Goal: Information Seeking & Learning: Check status

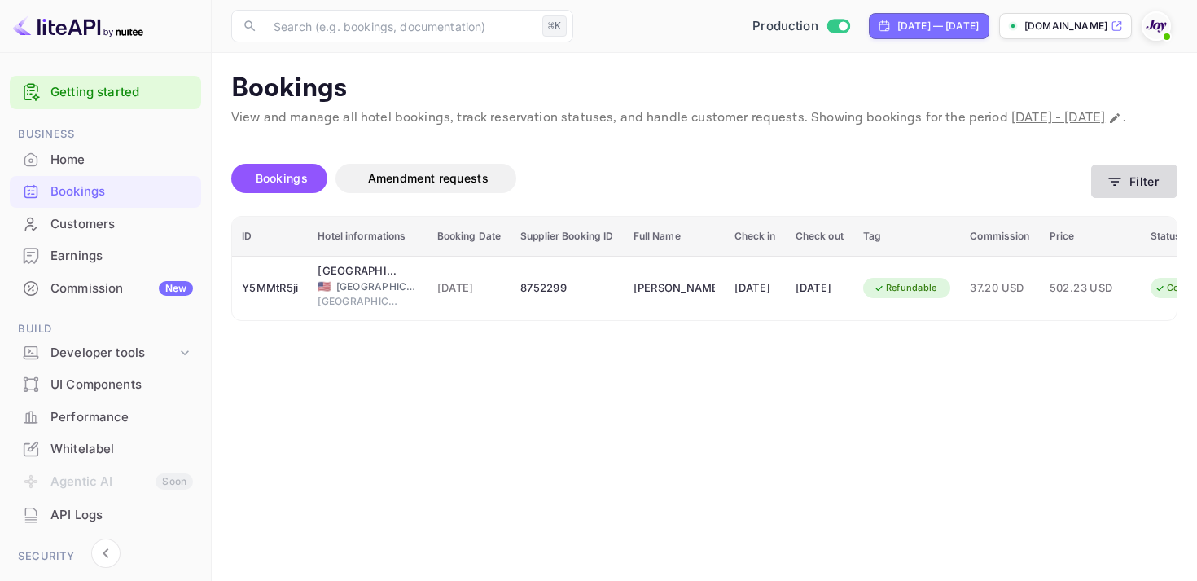
click at [1131, 195] on button "Filter" at bounding box center [1134, 181] width 86 height 33
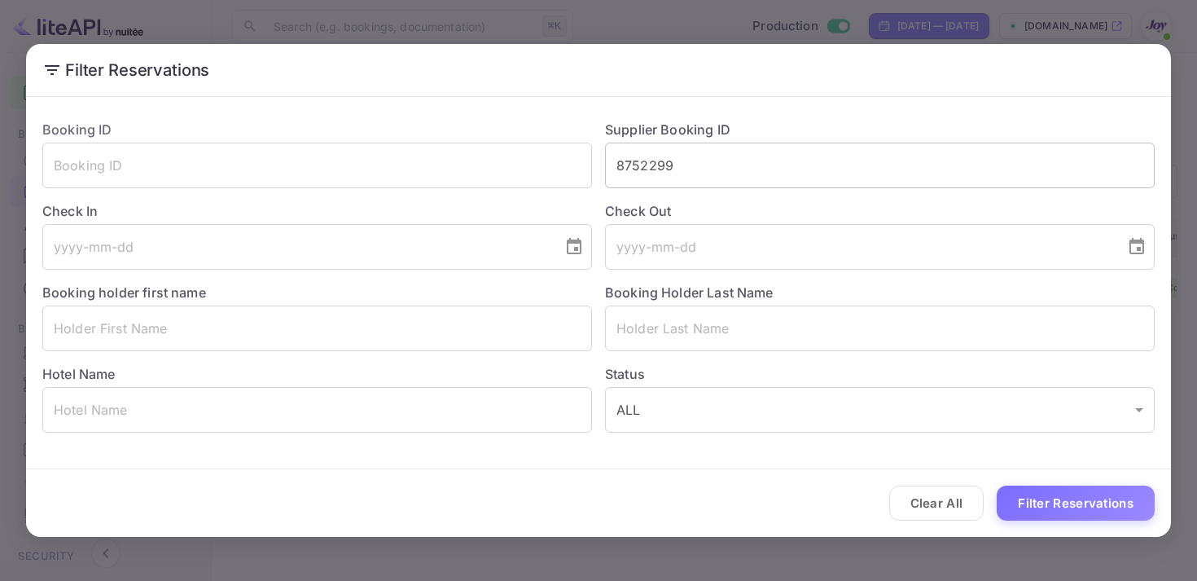
click at [668, 170] on input "8752299" at bounding box center [880, 166] width 550 height 46
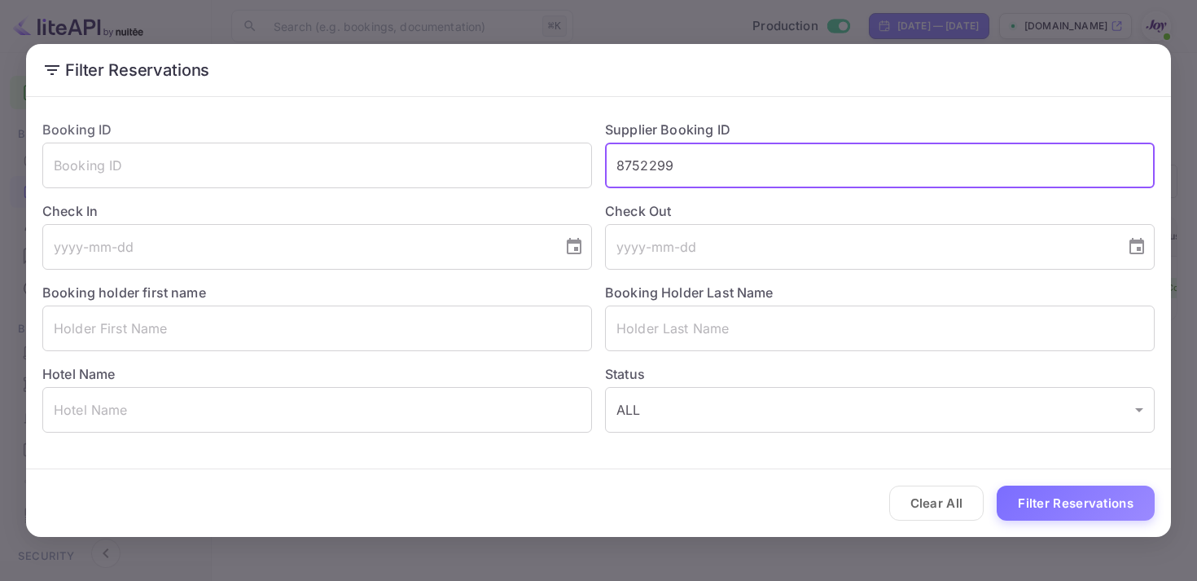
click at [668, 170] on input "8752299" at bounding box center [880, 166] width 550 height 46
paste input "8752299"
type input "8752299"
click at [1046, 503] on button "Filter Reservations" at bounding box center [1076, 502] width 158 height 35
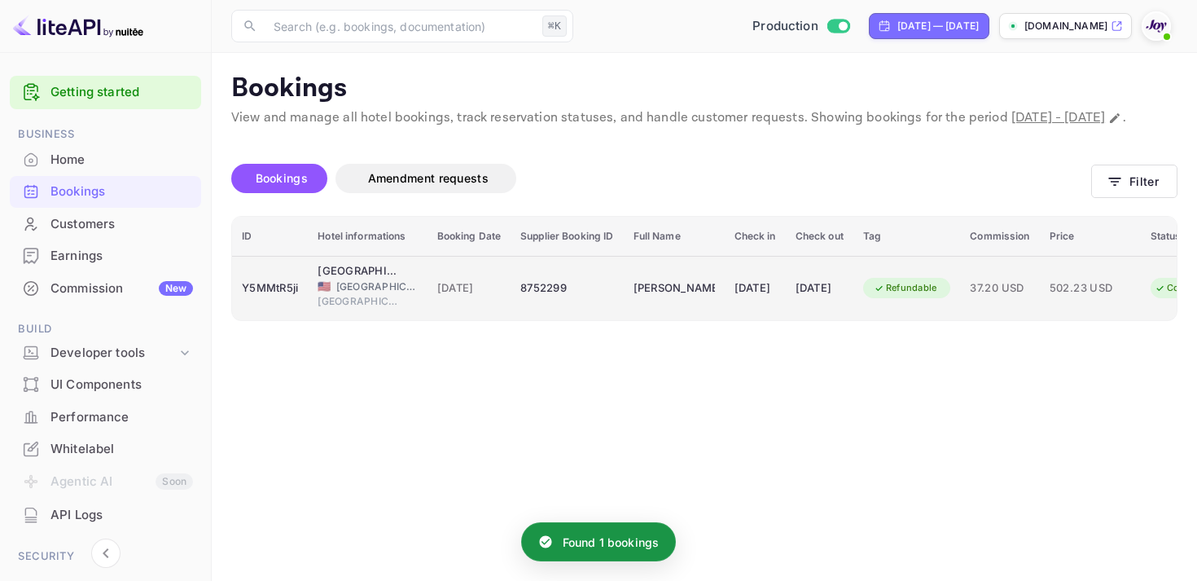
click at [923, 301] on div "Refundable" at bounding box center [907, 288] width 88 height 26
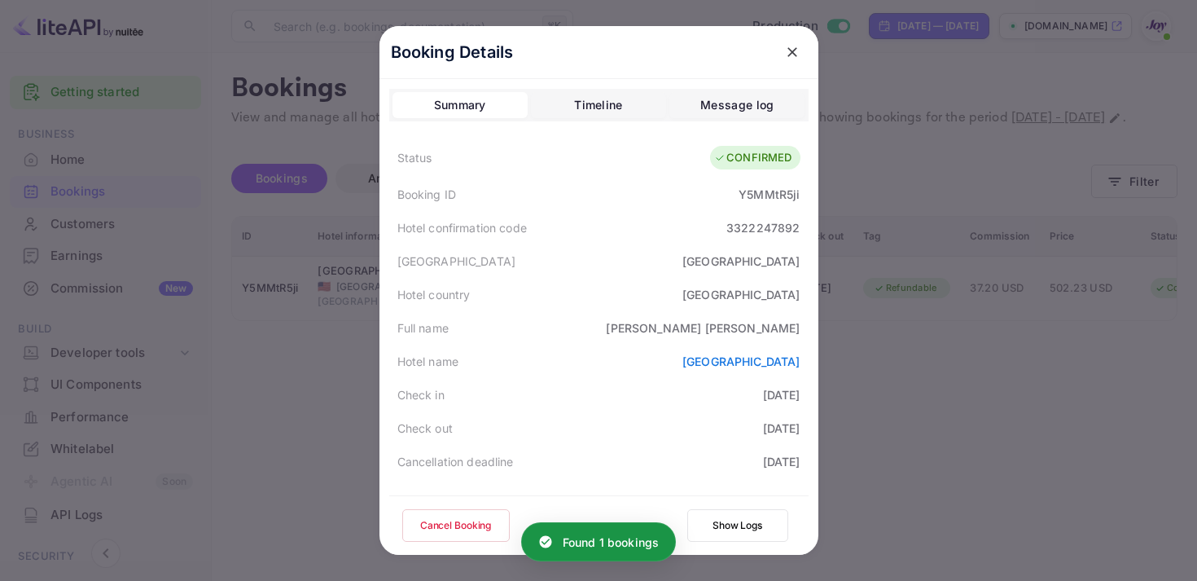
scroll to position [472, 0]
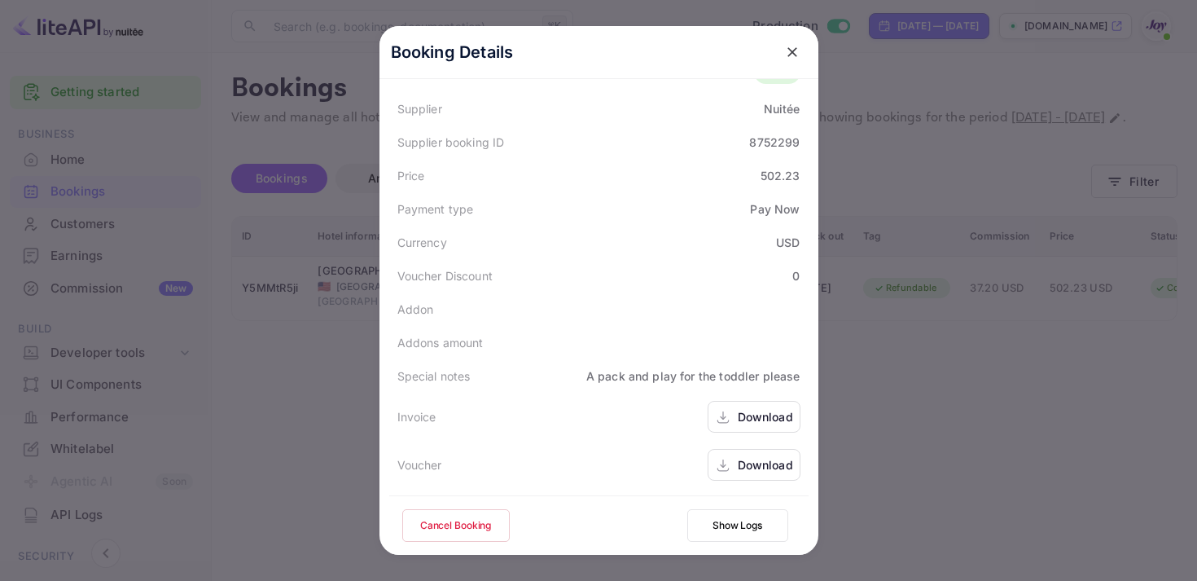
click at [715, 414] on icon at bounding box center [723, 417] width 16 height 17
click at [761, 461] on div "Download" at bounding box center [765, 464] width 55 height 17
click at [759, 409] on div "Download" at bounding box center [765, 416] width 55 height 17
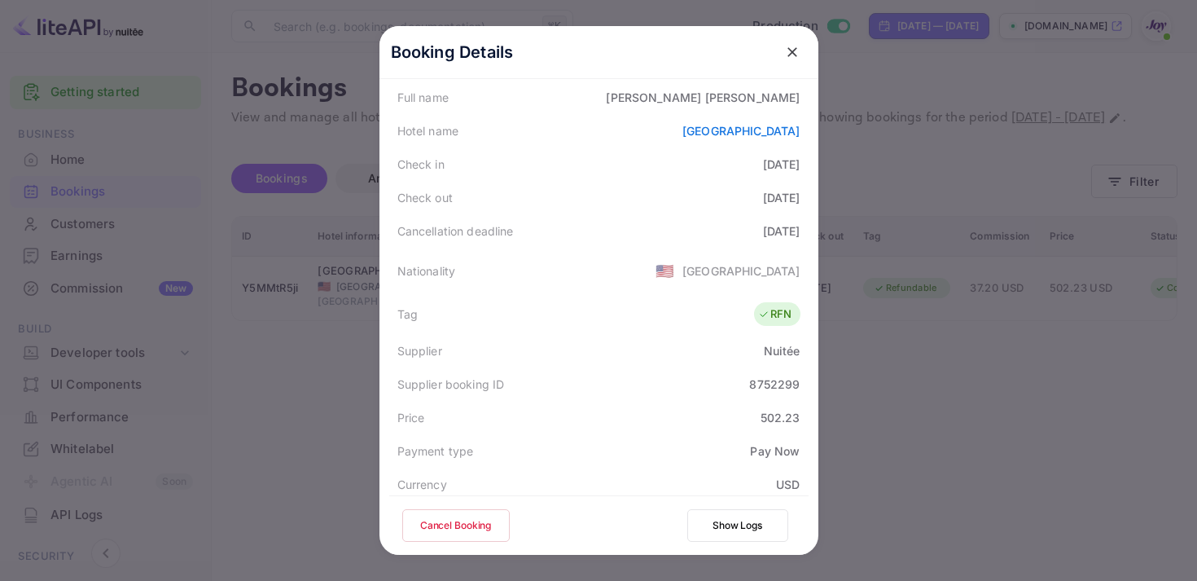
scroll to position [230, 0]
click at [793, 52] on icon "close" at bounding box center [792, 52] width 16 height 16
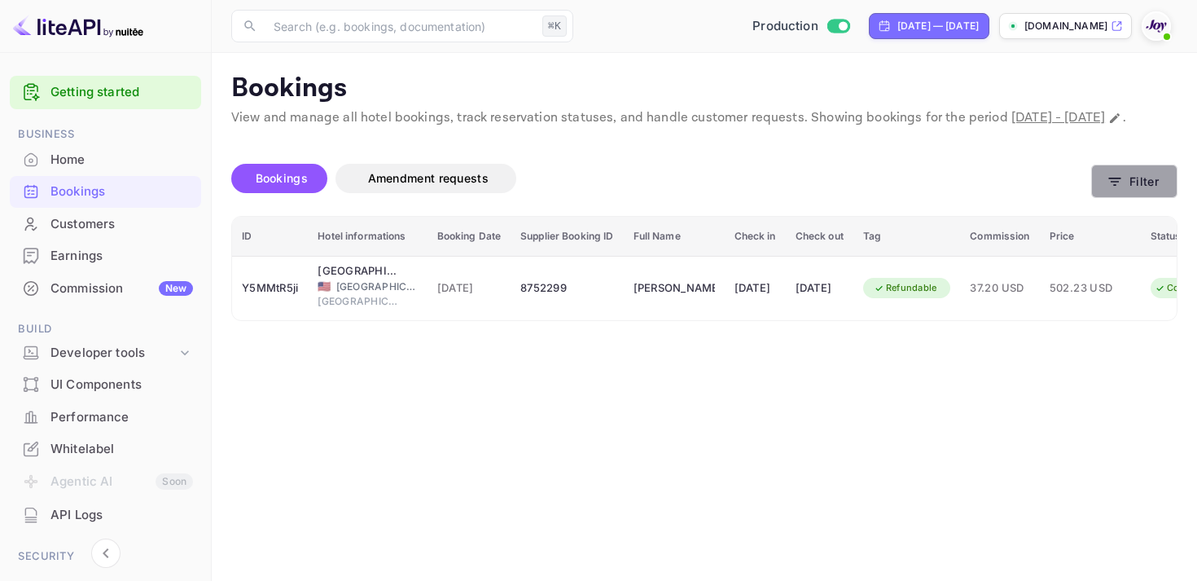
click at [1102, 198] on button "Filter" at bounding box center [1134, 181] width 86 height 33
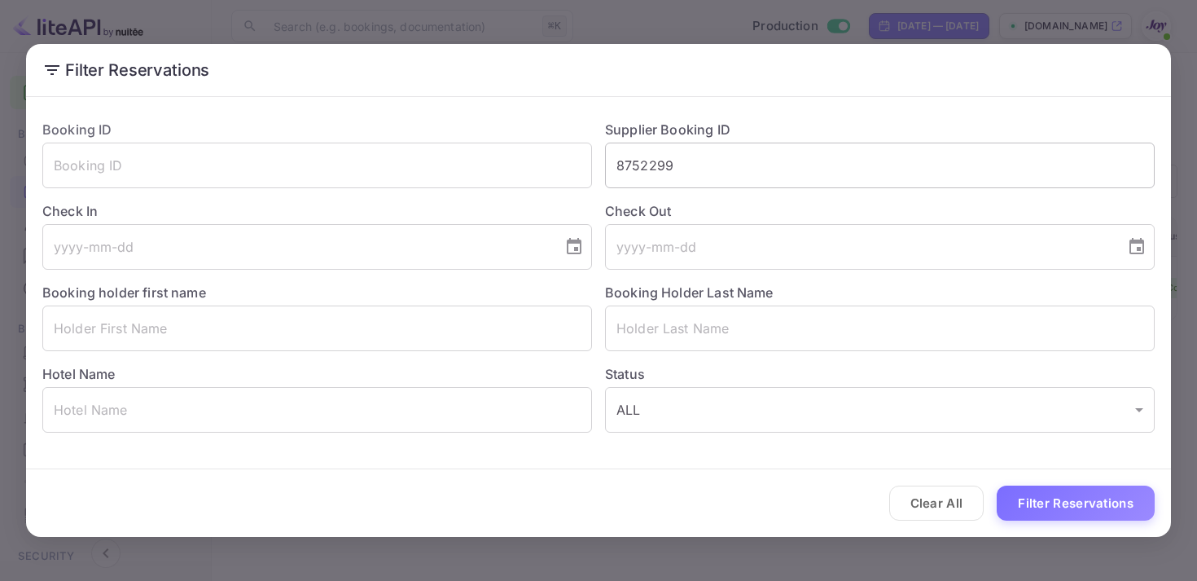
click at [661, 163] on input "8752299" at bounding box center [880, 166] width 550 height 46
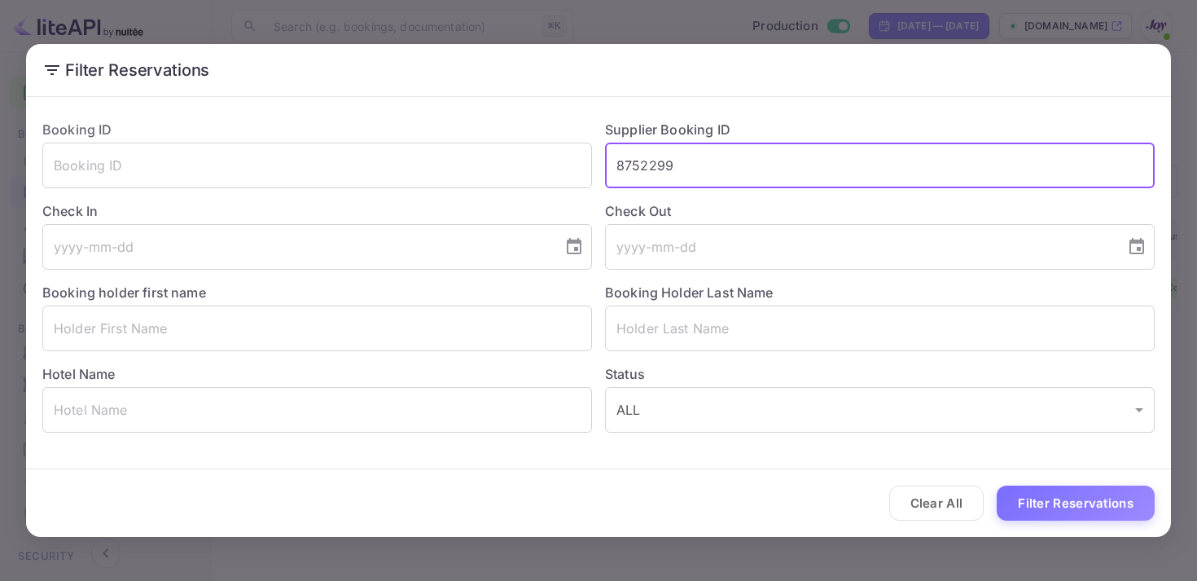
click at [654, 160] on input "8752299" at bounding box center [880, 166] width 550 height 46
paste input "9086559"
type input "9086559"
click at [1077, 501] on button "Filter Reservations" at bounding box center [1076, 502] width 158 height 35
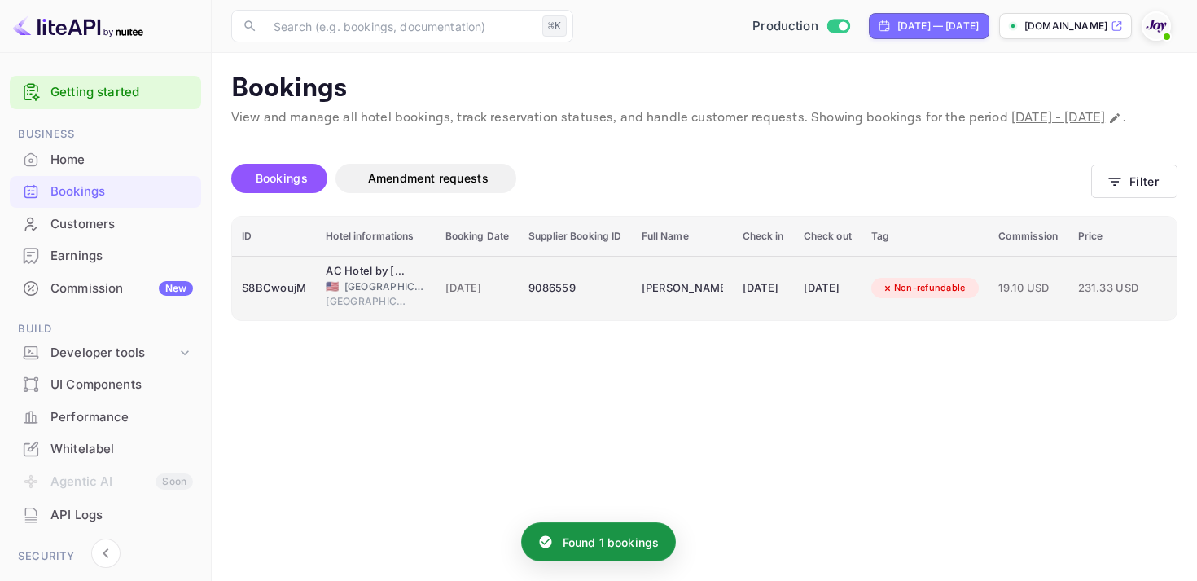
click at [926, 320] on td "Non-refundable" at bounding box center [926, 288] width 128 height 64
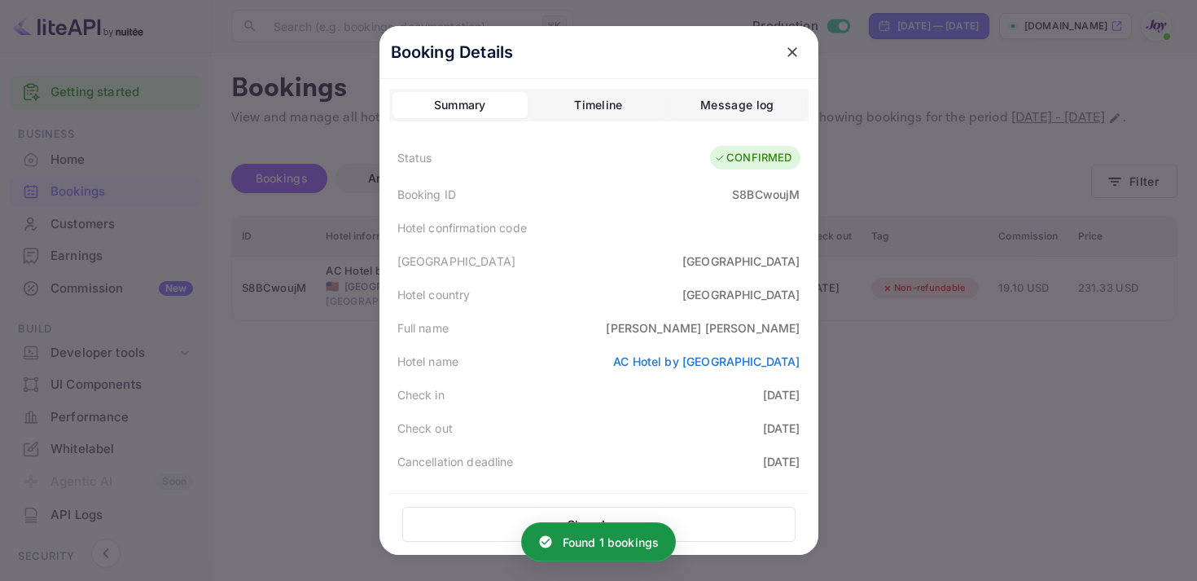
scroll to position [475, 0]
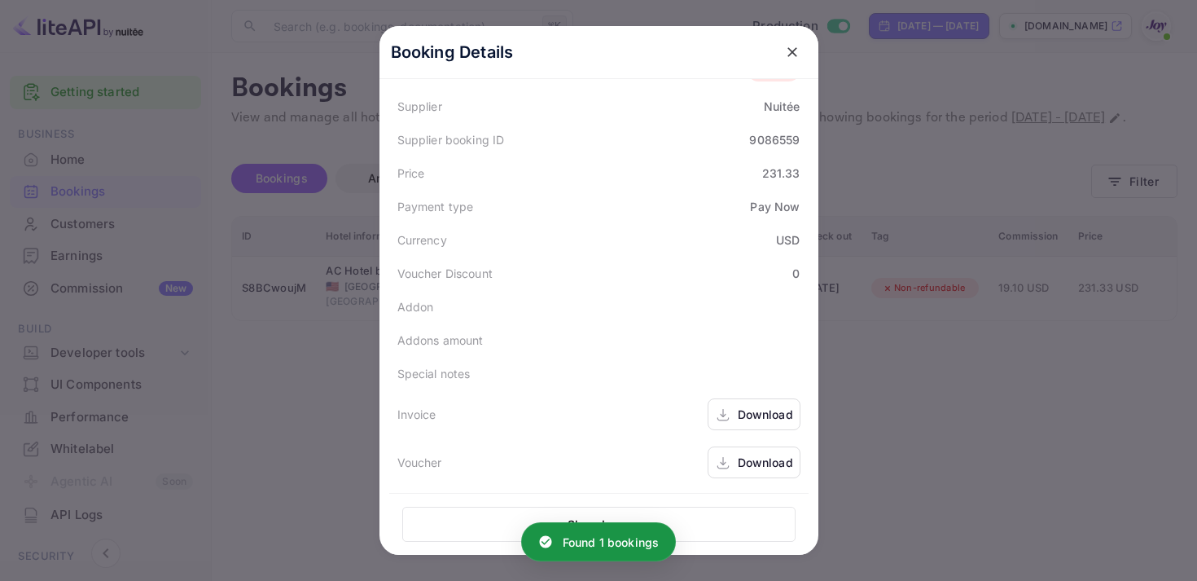
click at [739, 404] on div "Download" at bounding box center [754, 414] width 93 height 32
click at [769, 469] on div "Download" at bounding box center [765, 462] width 55 height 17
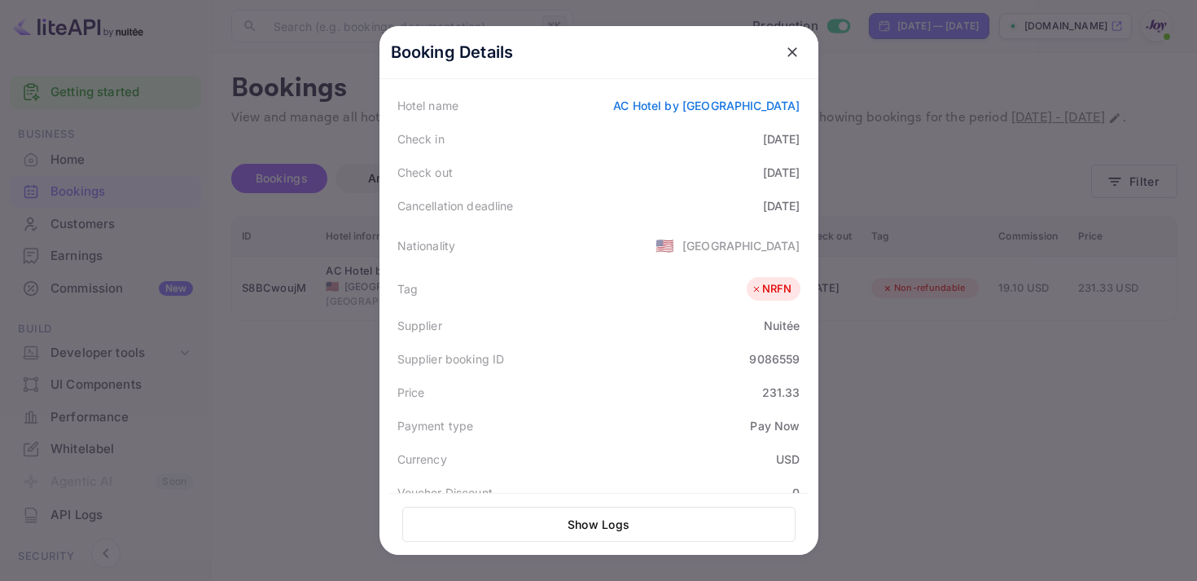
scroll to position [260, 0]
click at [796, 55] on icon "close" at bounding box center [792, 52] width 16 height 16
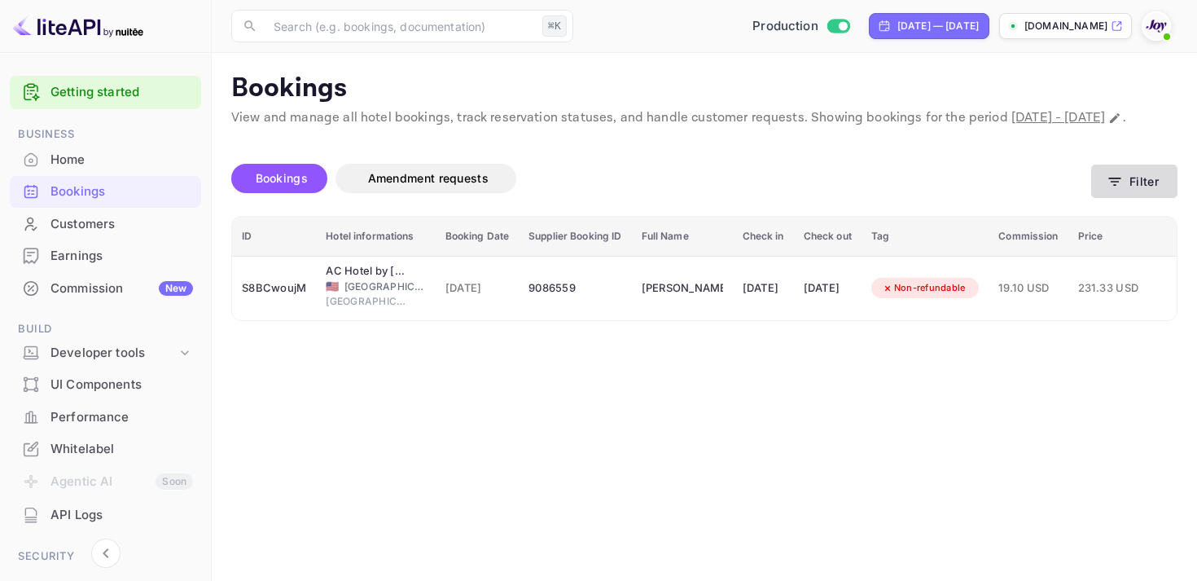
click at [1109, 186] on icon "button" at bounding box center [1115, 182] width 12 height 8
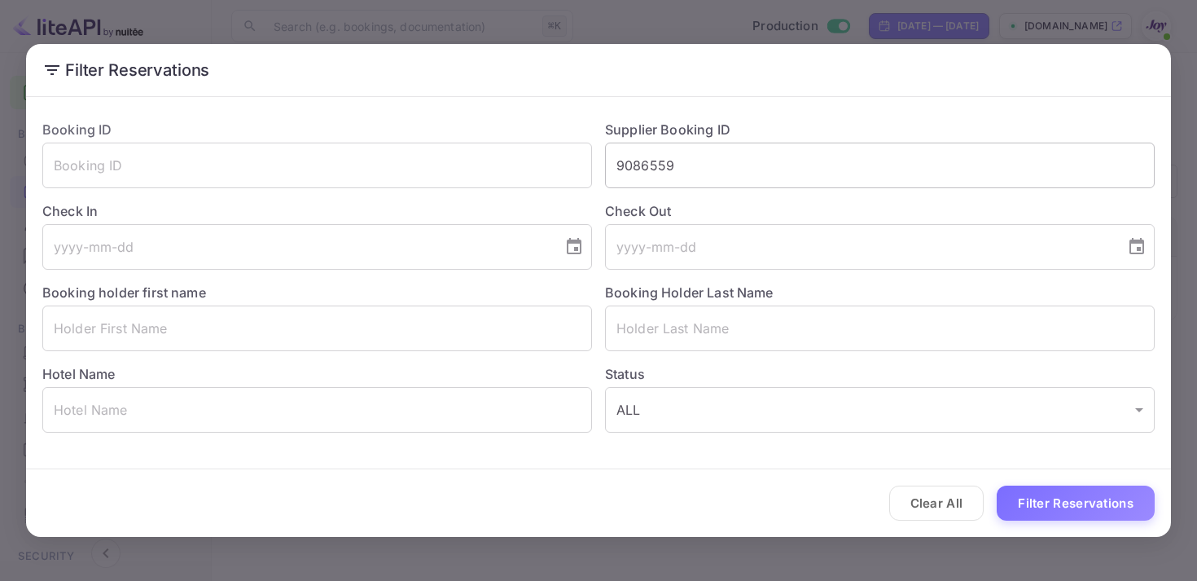
click at [663, 171] on input "9086559" at bounding box center [880, 166] width 550 height 46
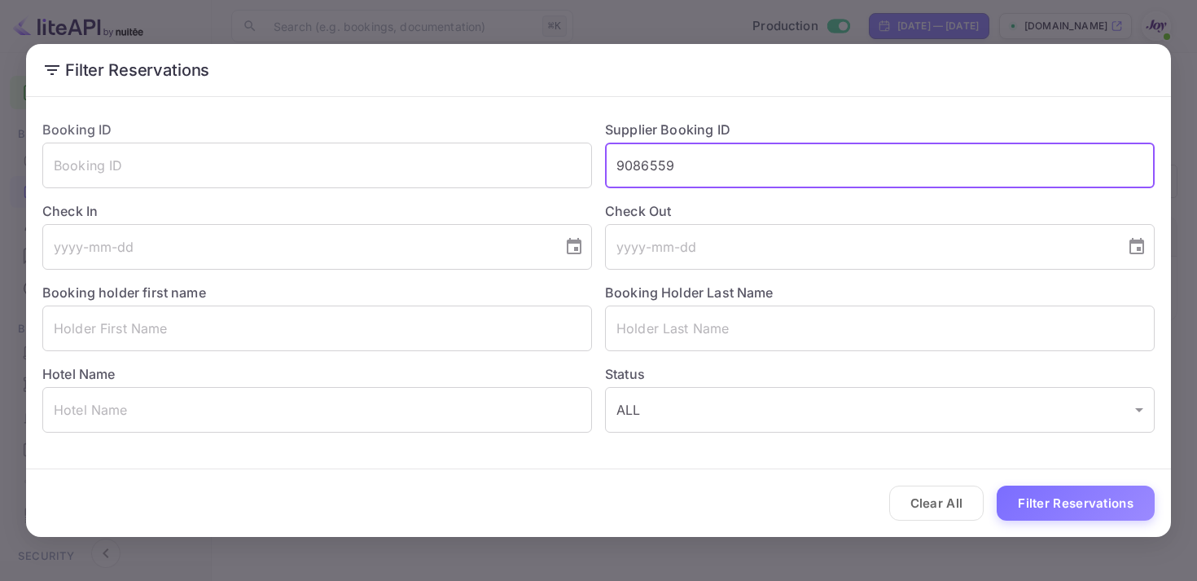
click at [663, 171] on input "9086559" at bounding box center [880, 166] width 550 height 46
paste input "9059170"
type input "9059170"
click at [1098, 499] on button "Filter Reservations" at bounding box center [1076, 502] width 158 height 35
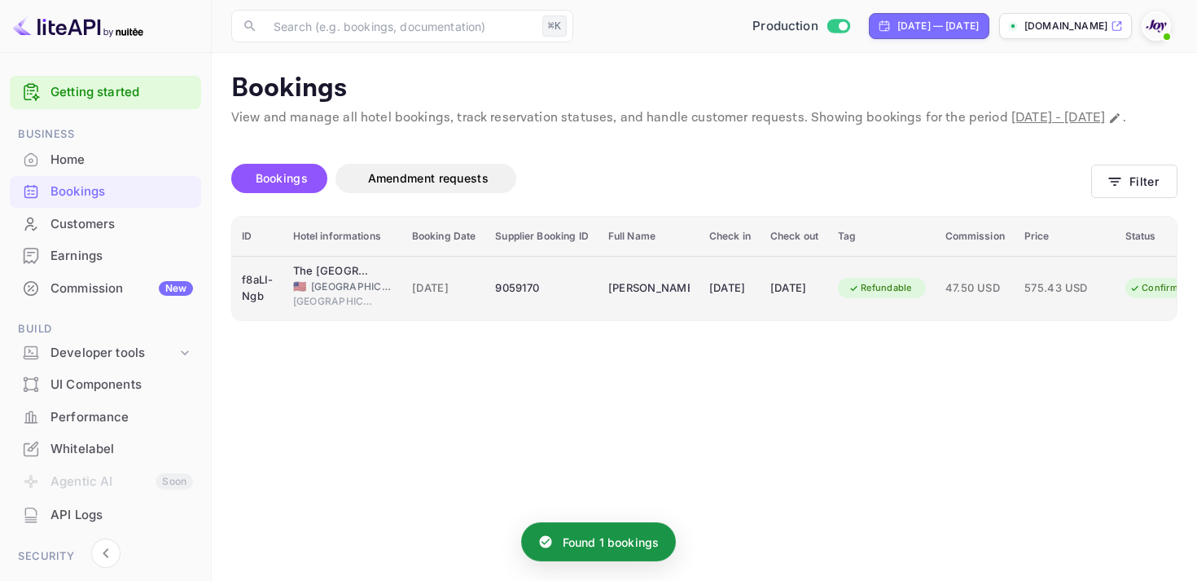
click at [751, 301] on div "[DATE]" at bounding box center [730, 288] width 42 height 26
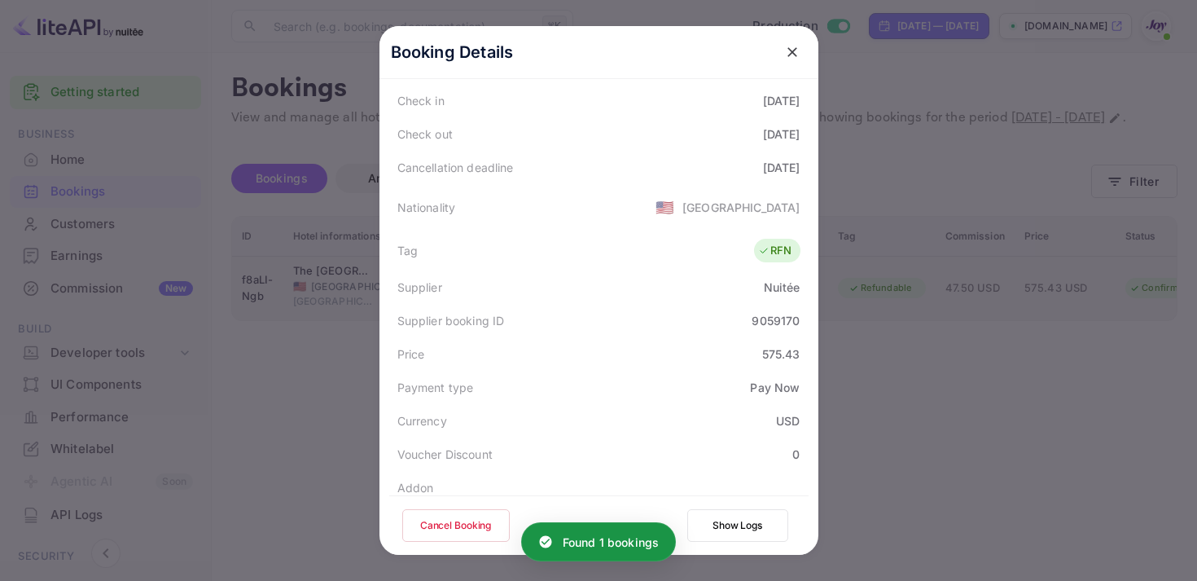
scroll to position [472, 0]
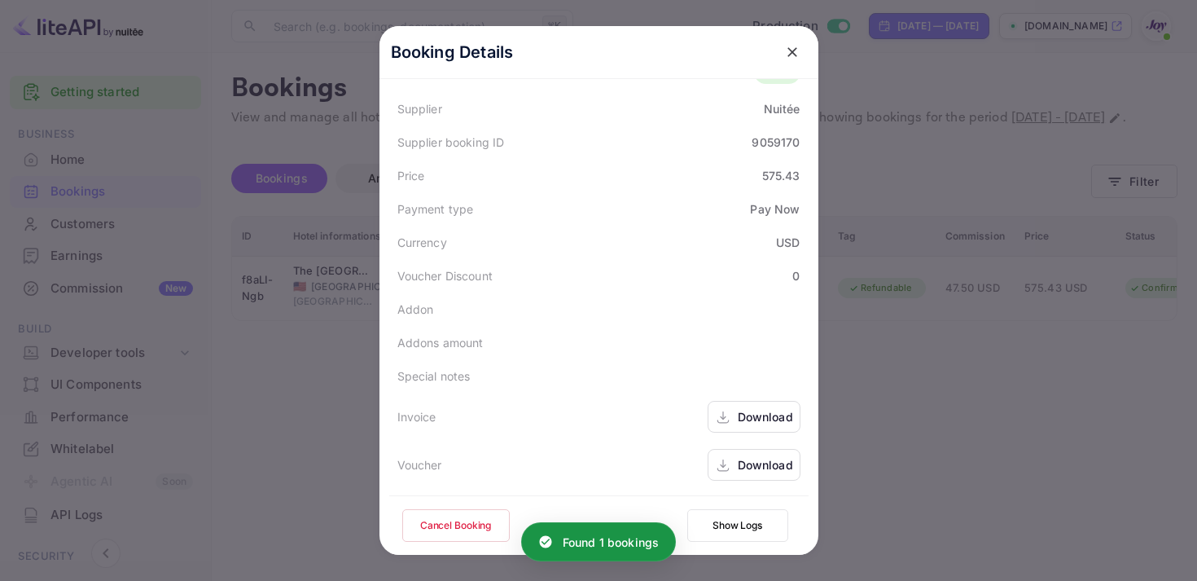
click at [725, 416] on icon at bounding box center [723, 417] width 6 height 3
click at [730, 460] on icon at bounding box center [723, 465] width 16 height 17
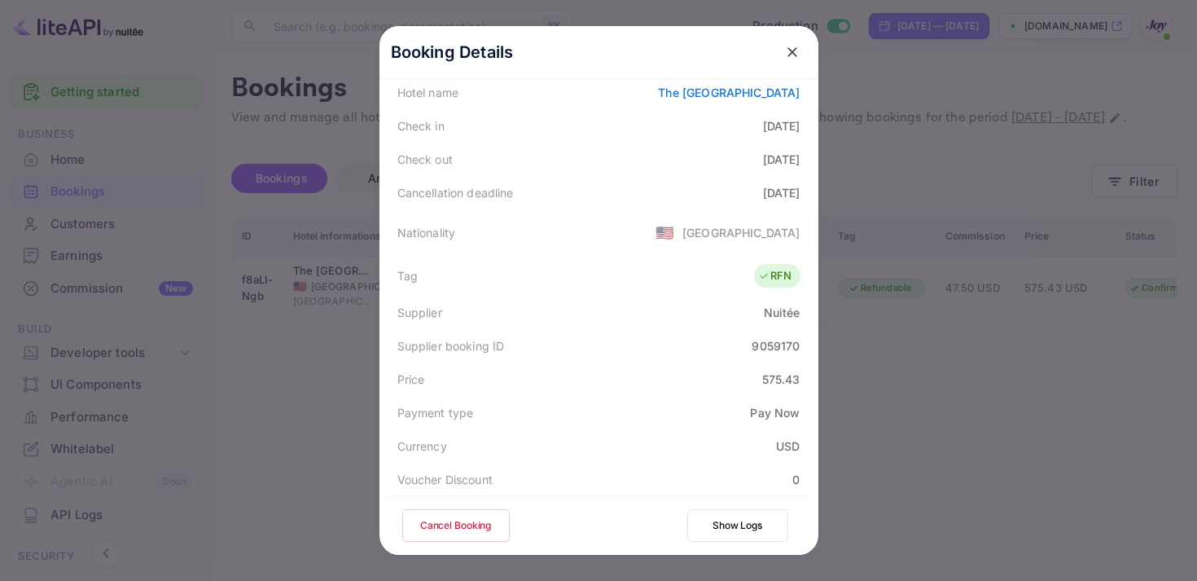
click at [797, 54] on icon "close" at bounding box center [792, 52] width 16 height 16
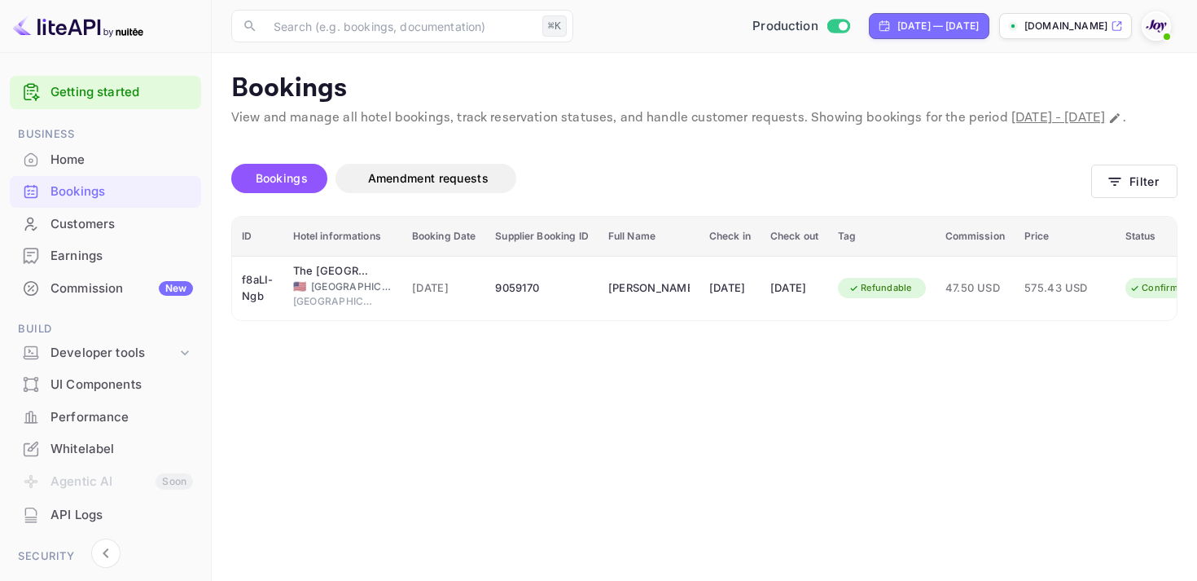
click at [1112, 216] on div "Bookings Amendment requests Filter" at bounding box center [704, 181] width 947 height 68
click at [1108, 190] on icon "button" at bounding box center [1115, 181] width 16 height 16
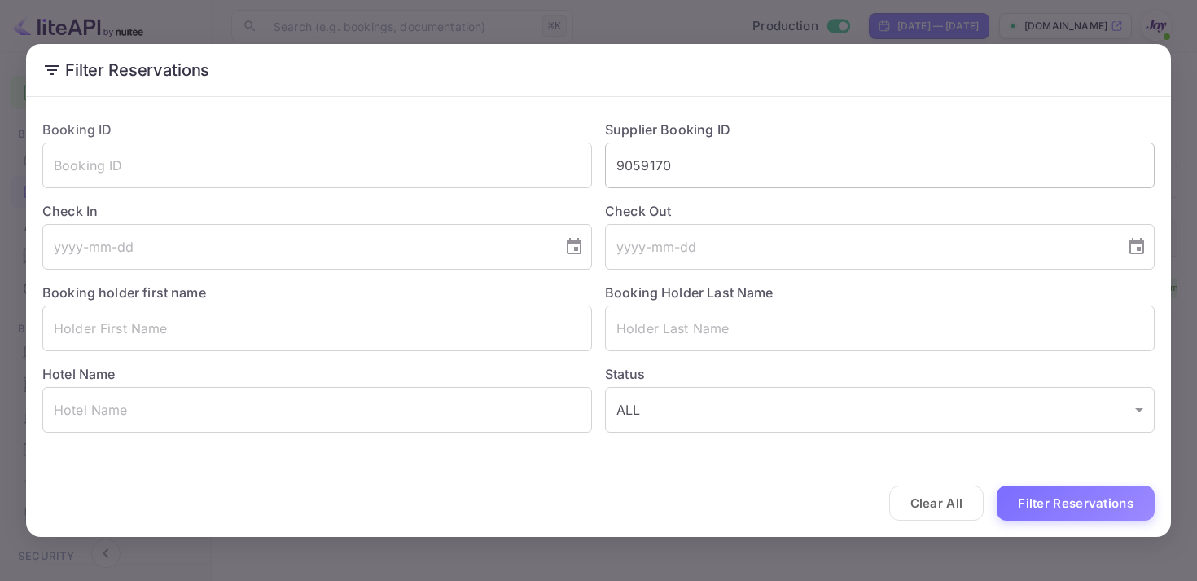
click at [656, 173] on input "9059170" at bounding box center [880, 166] width 550 height 46
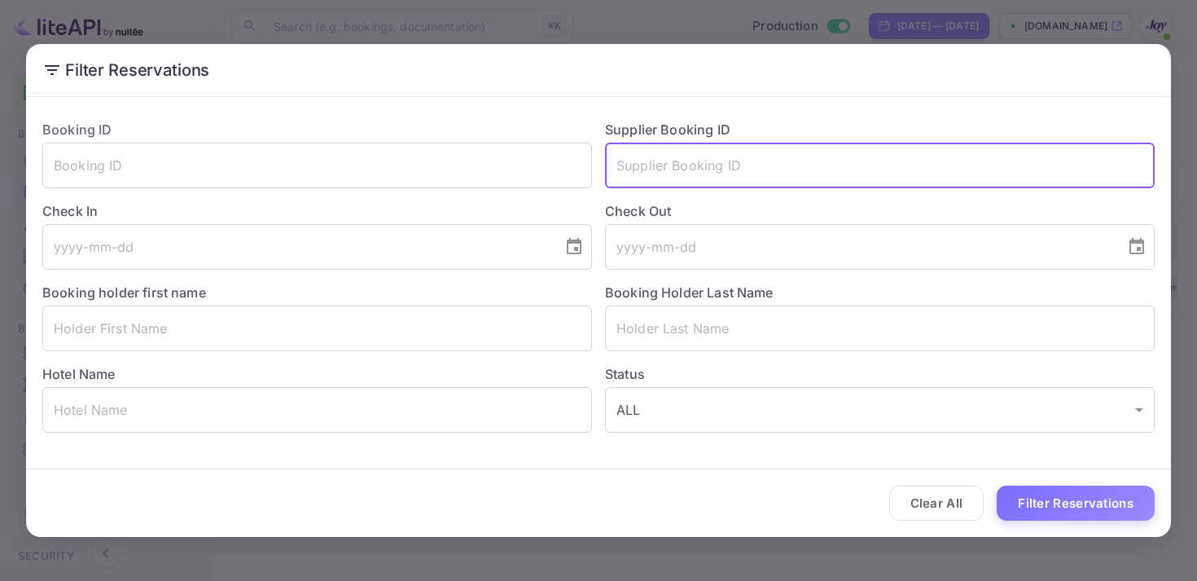
paste input "8768163"
type input "8768163"
click at [1081, 499] on button "Filter Reservations" at bounding box center [1076, 502] width 158 height 35
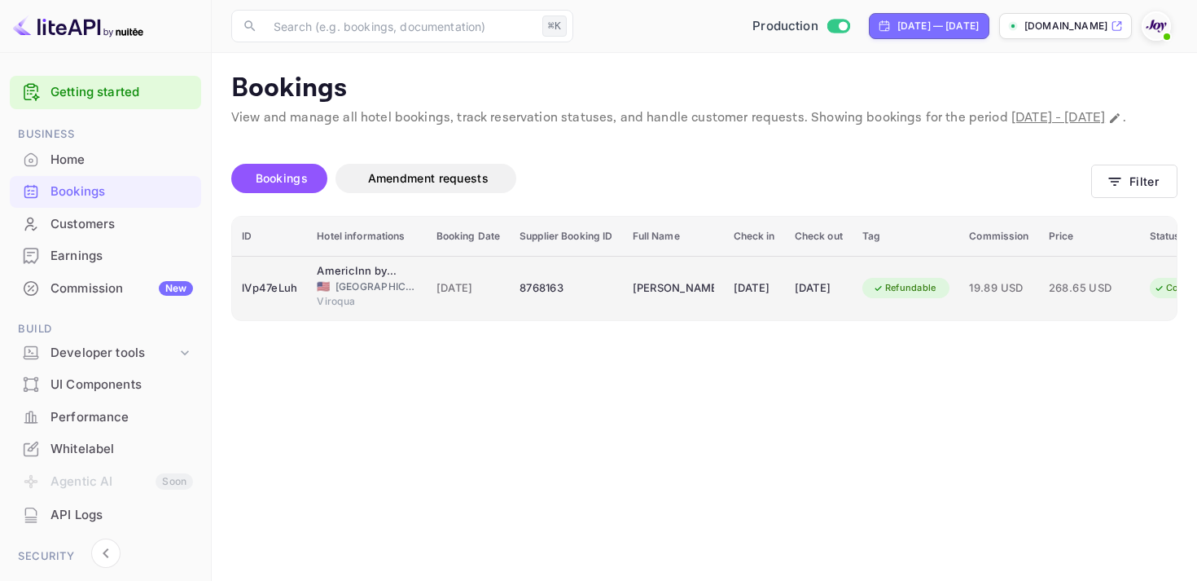
click at [940, 301] on div "Refundable" at bounding box center [907, 288] width 88 height 26
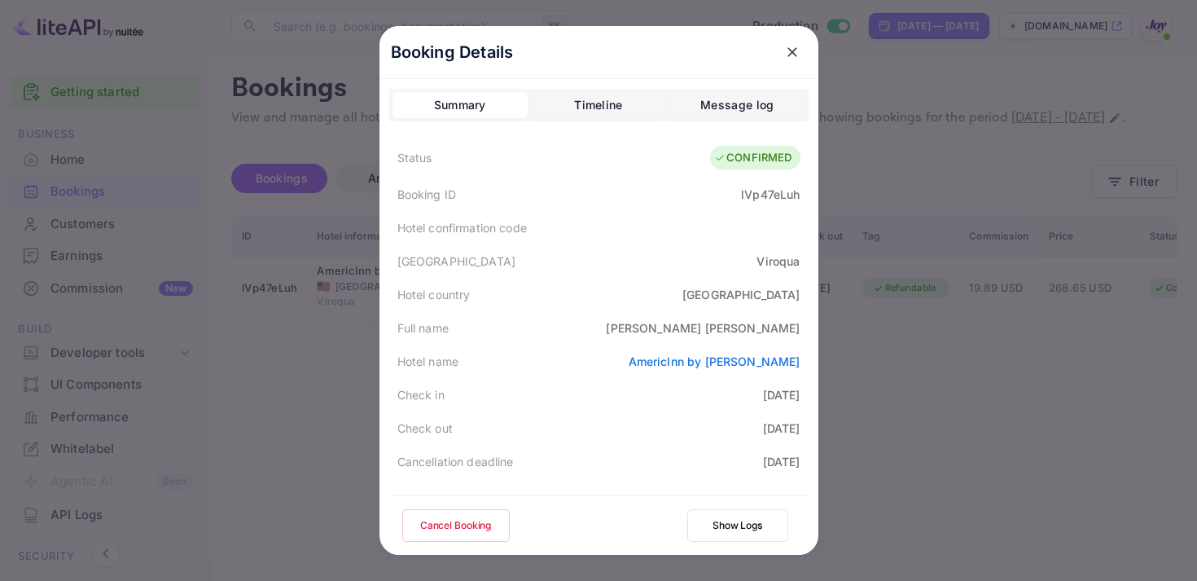
scroll to position [472, 0]
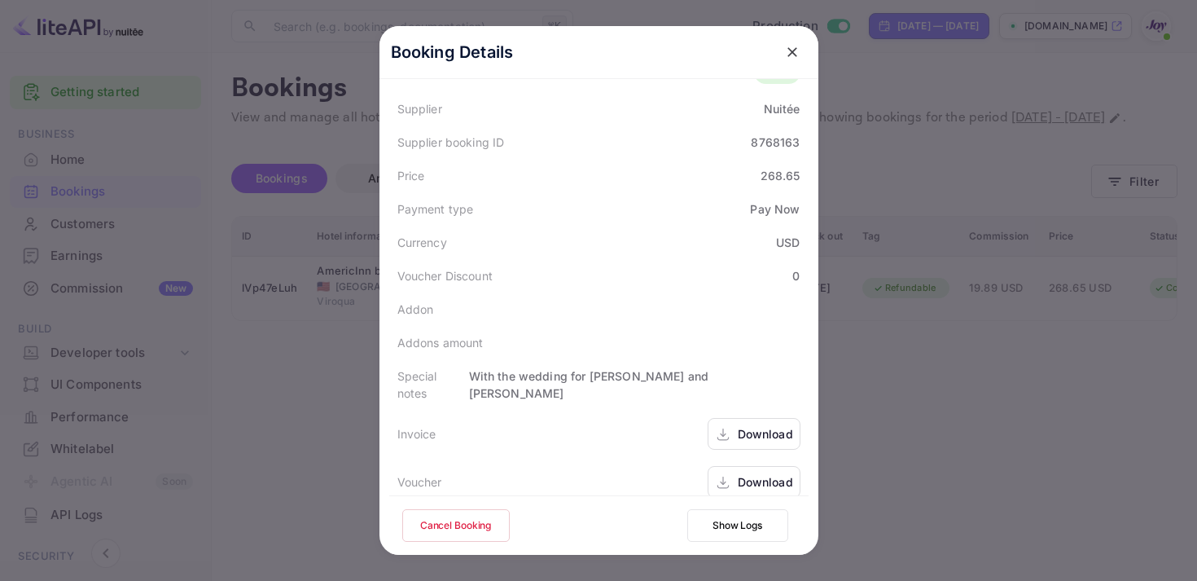
click at [733, 419] on div "Download" at bounding box center [754, 434] width 93 height 32
click at [752, 473] on div "Download" at bounding box center [765, 481] width 55 height 17
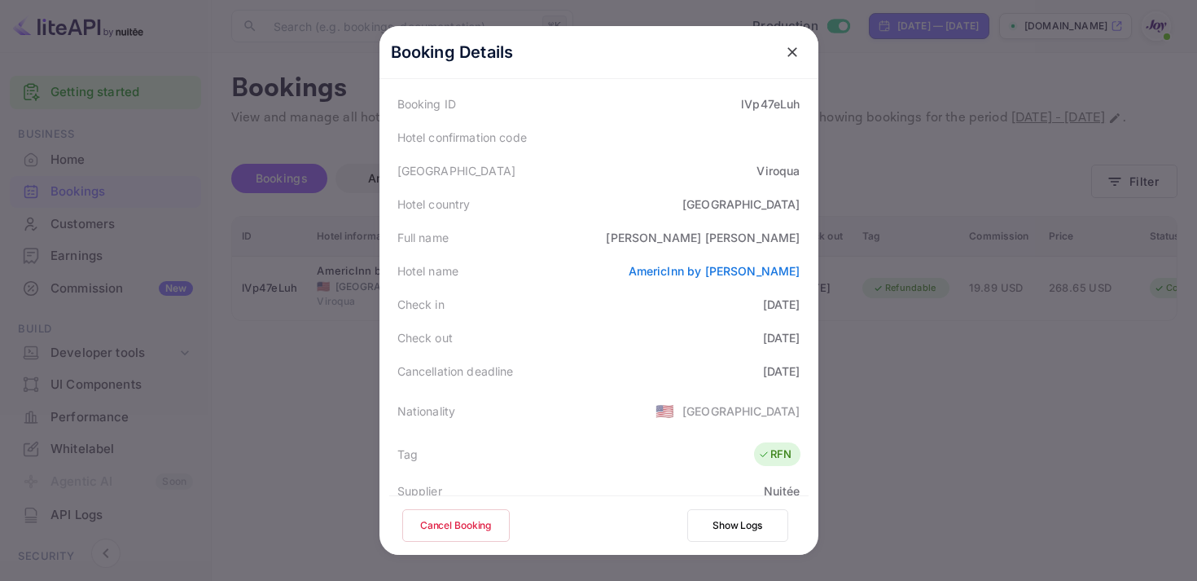
scroll to position [22, 0]
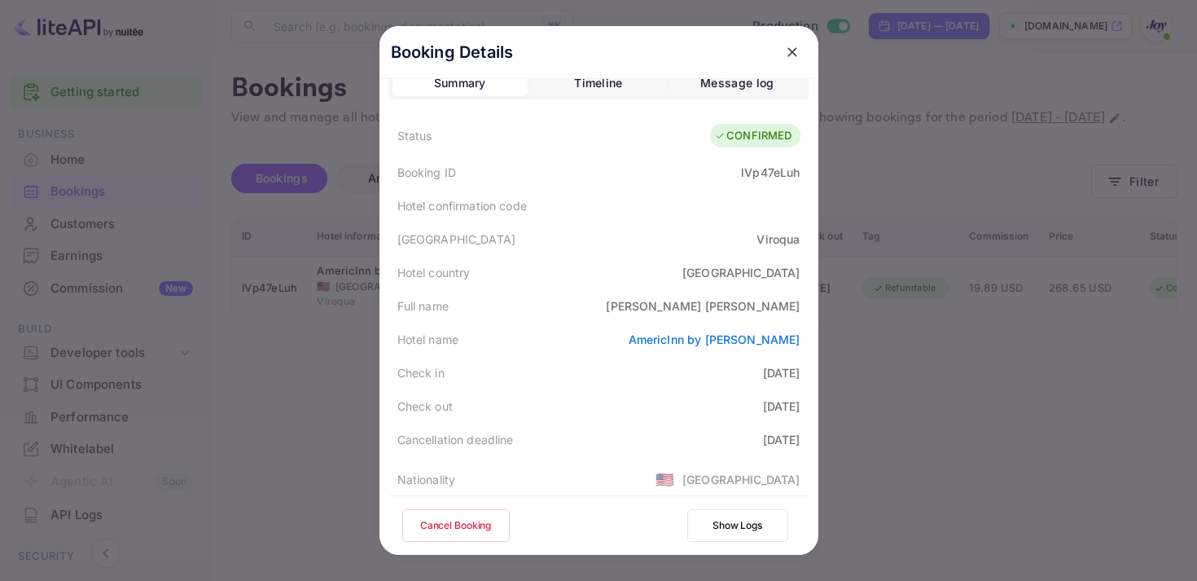
click at [759, 177] on div "lVp47eLuh" at bounding box center [770, 172] width 59 height 17
copy div "lVp47eLuh"
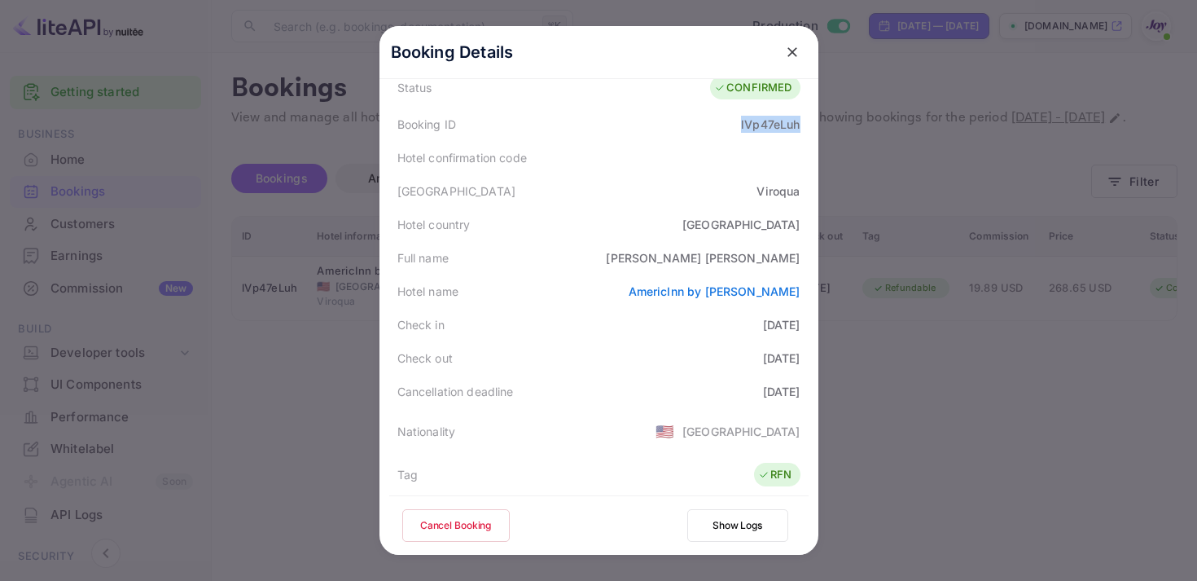
click at [787, 44] on icon "close" at bounding box center [792, 52] width 16 height 16
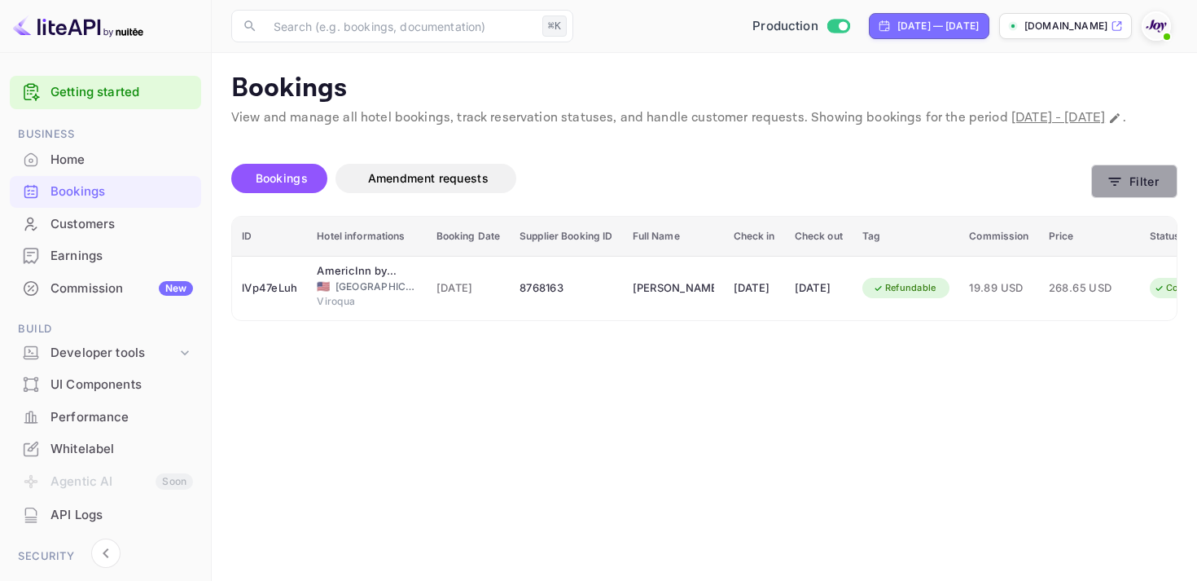
click at [1146, 198] on button "Filter" at bounding box center [1134, 181] width 86 height 33
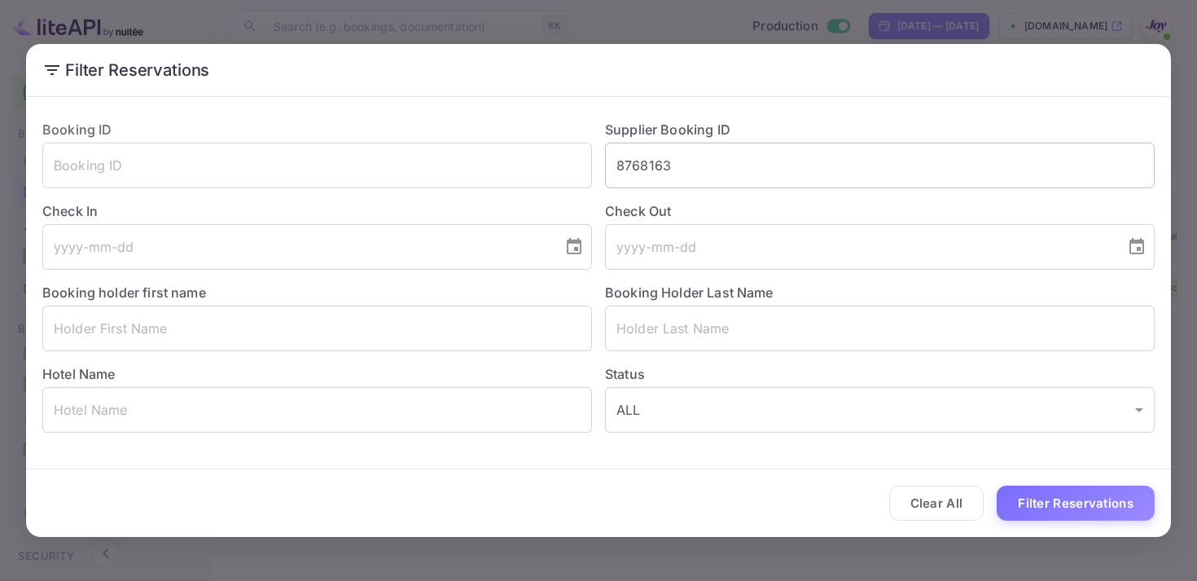
click at [679, 171] on input "8768163" at bounding box center [880, 166] width 550 height 46
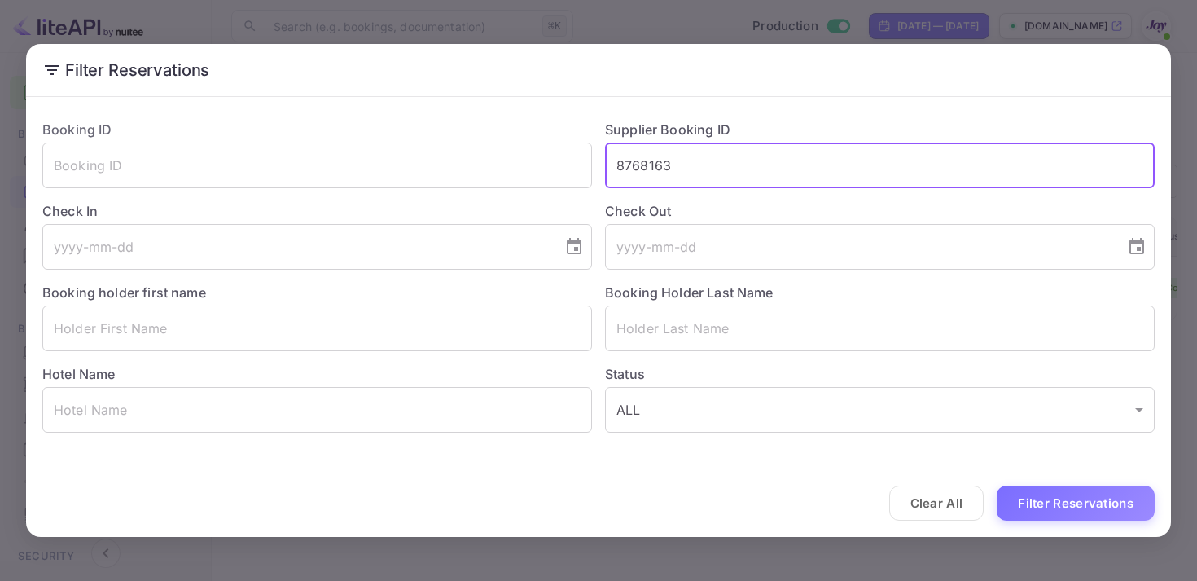
drag, startPoint x: 679, startPoint y: 171, endPoint x: 593, endPoint y: 148, distance: 89.3
click at [607, 152] on input "8768163" at bounding box center [880, 166] width 550 height 46
paste input "9218340"
type input "9218340"
click at [1091, 504] on button "Filter Reservations" at bounding box center [1076, 502] width 158 height 35
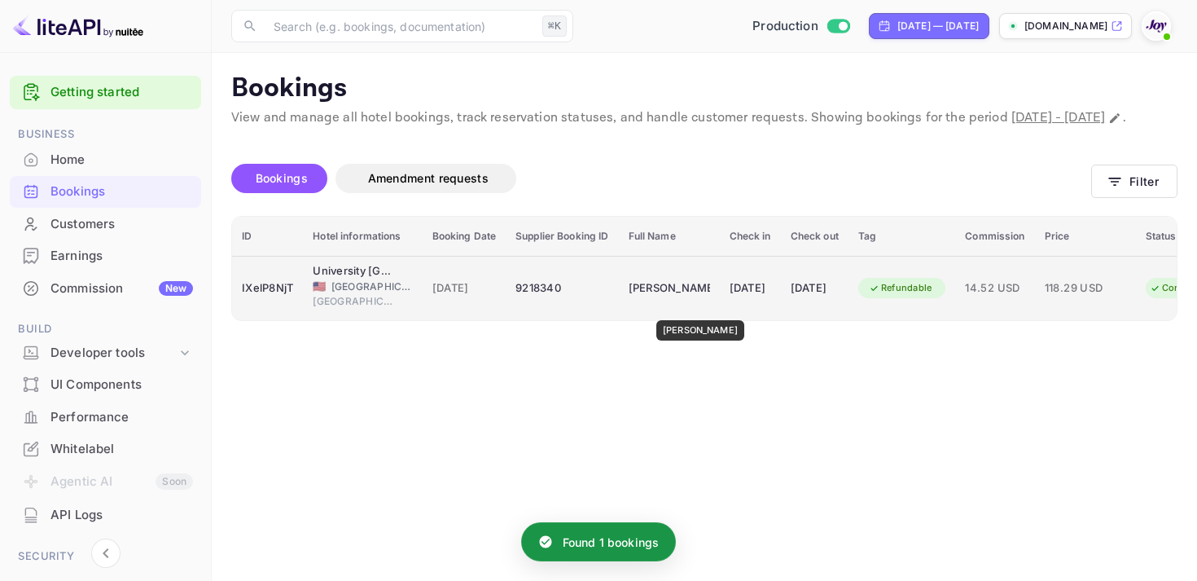
click at [687, 301] on div "[PERSON_NAME]" at bounding box center [669, 288] width 81 height 26
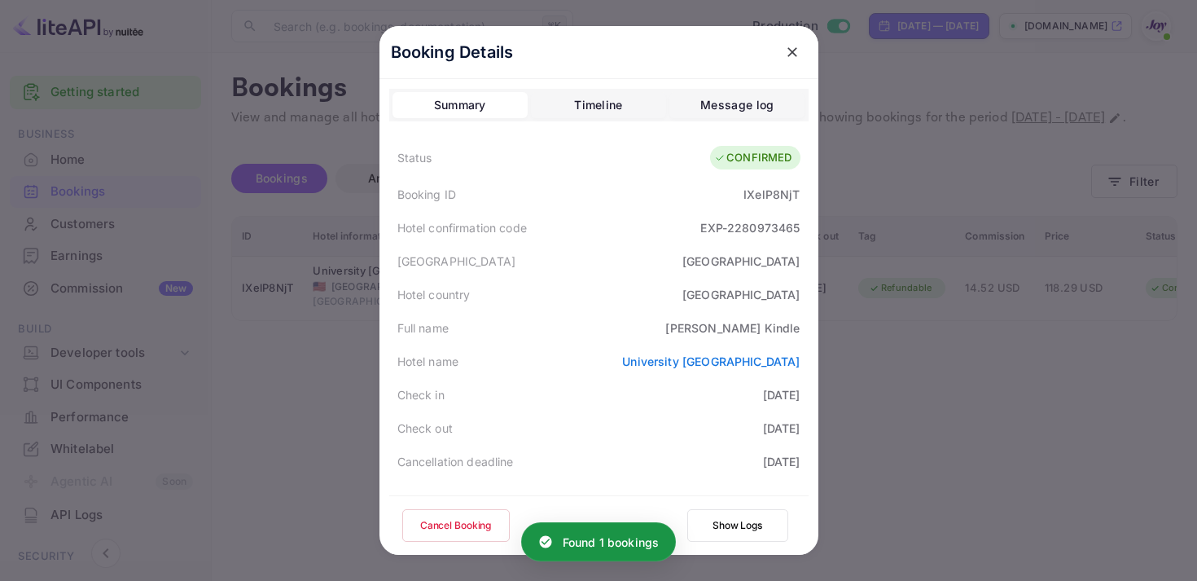
scroll to position [472, 0]
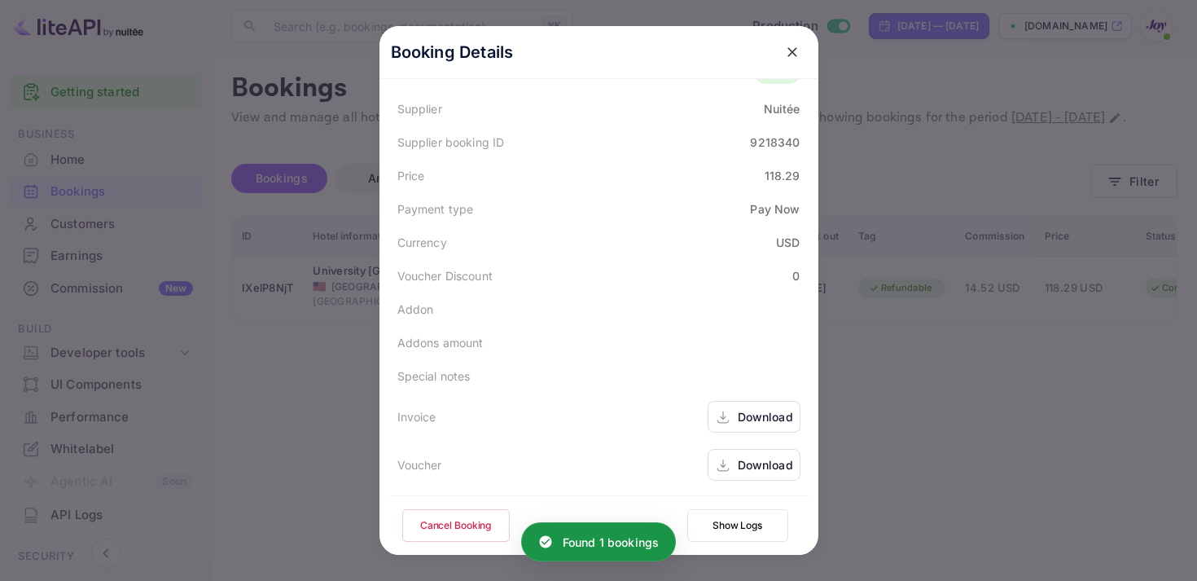
click at [757, 415] on div "Download" at bounding box center [765, 416] width 55 height 17
click at [748, 453] on div "Download" at bounding box center [754, 465] width 93 height 32
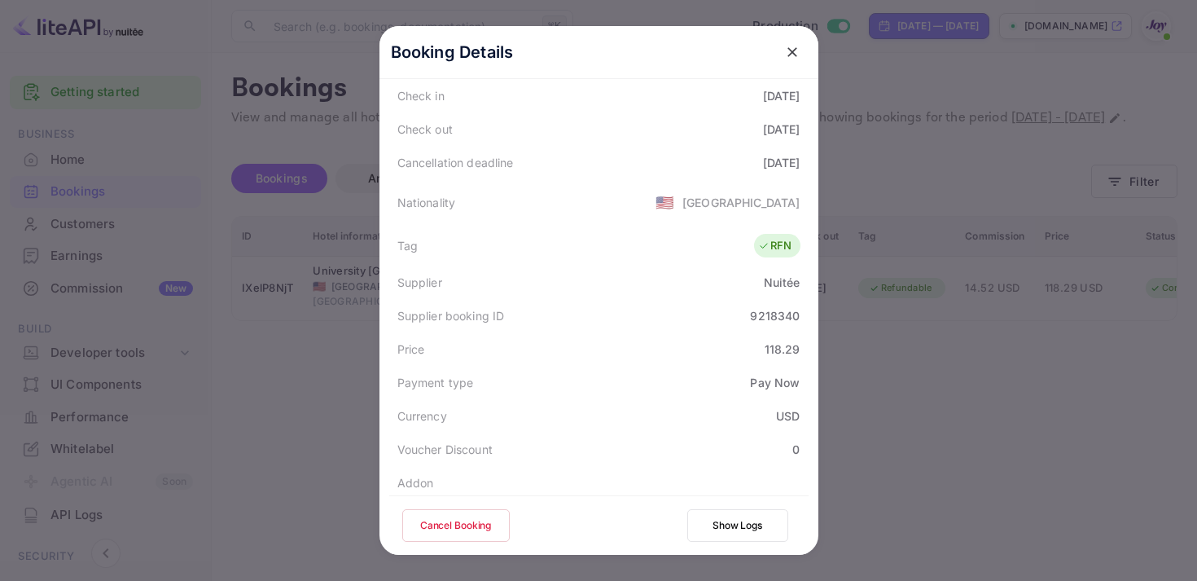
scroll to position [215, 0]
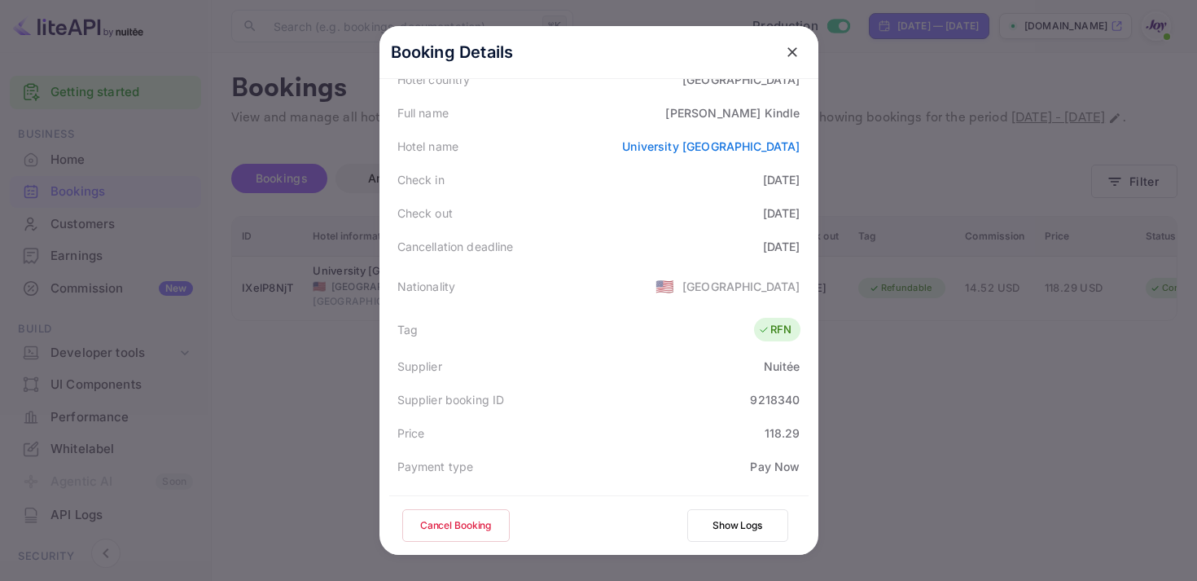
click at [794, 53] on icon "close" at bounding box center [792, 52] width 16 height 16
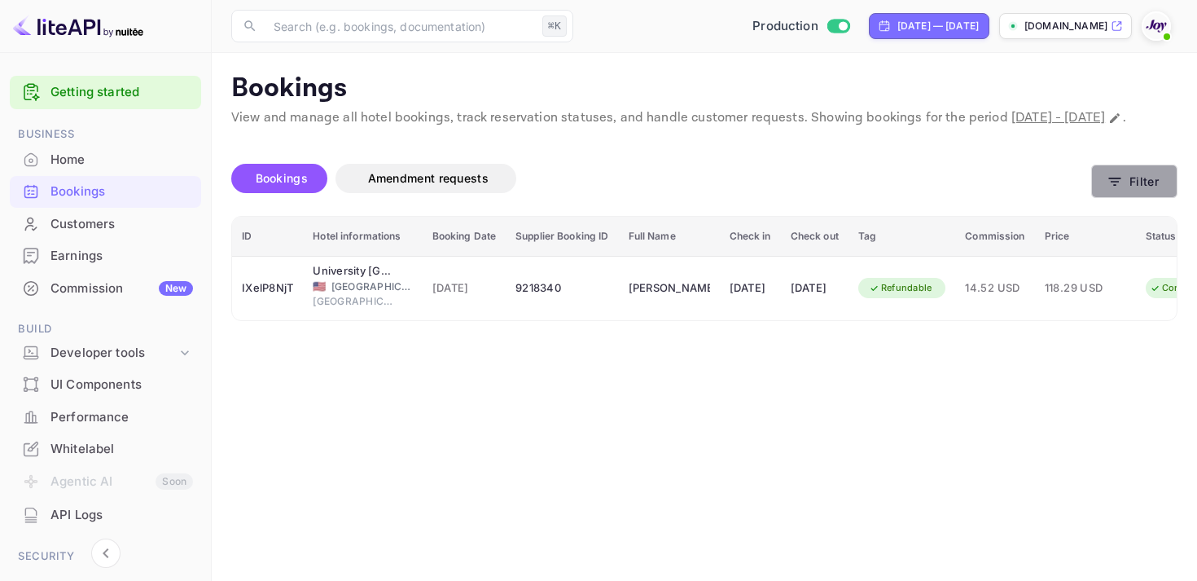
click at [1143, 197] on button "Filter" at bounding box center [1134, 181] width 86 height 33
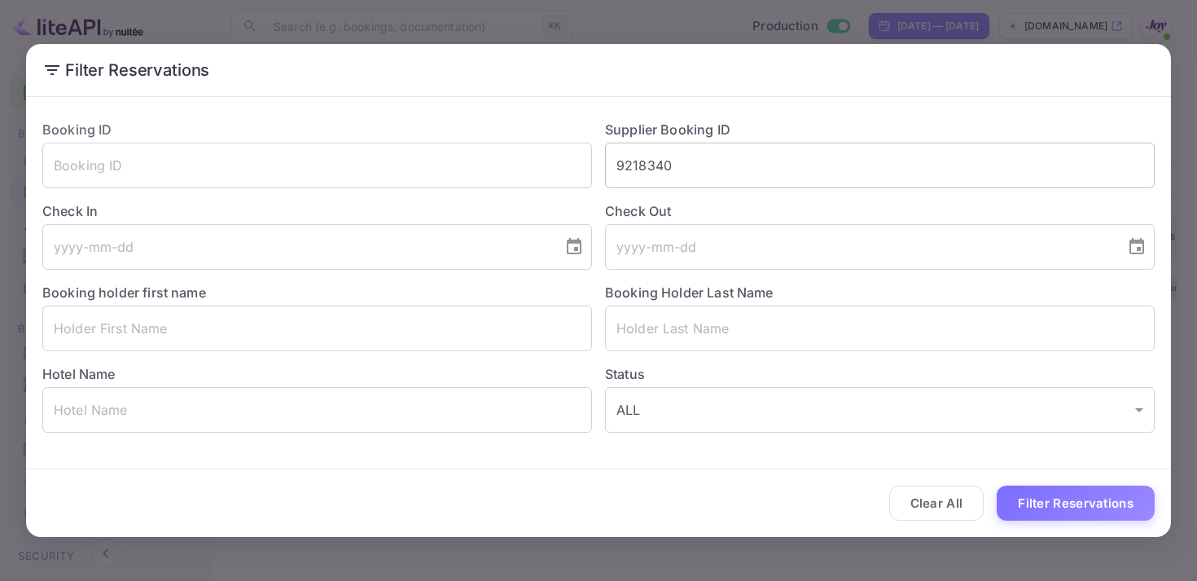
click at [629, 162] on input "9218340" at bounding box center [880, 166] width 550 height 46
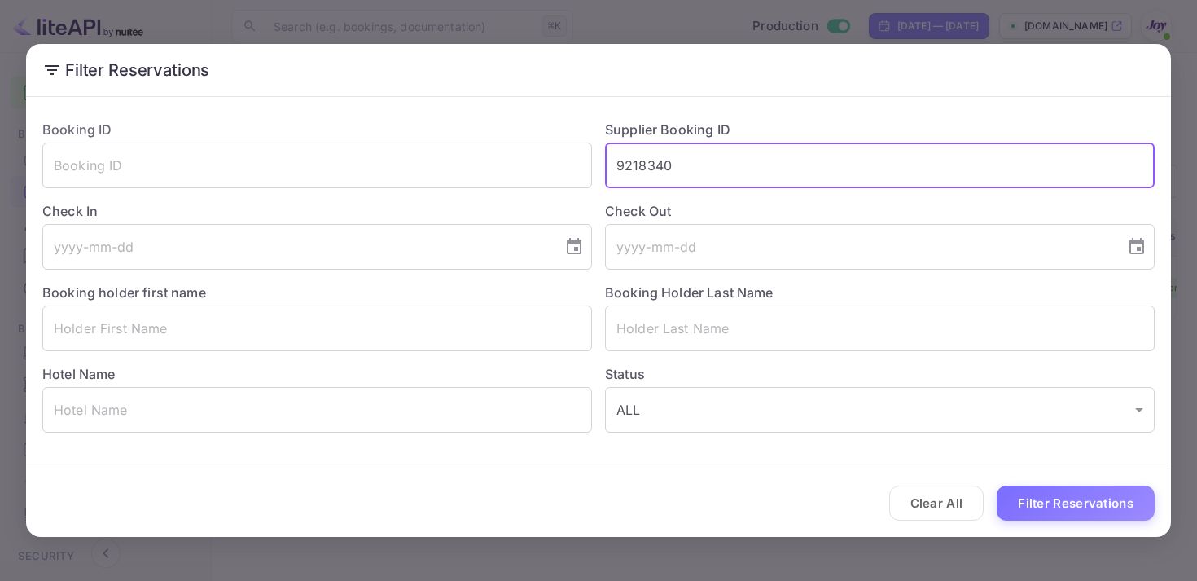
click at [629, 162] on input "9218340" at bounding box center [880, 166] width 550 height 46
paste input "8492398"
type input "8492398"
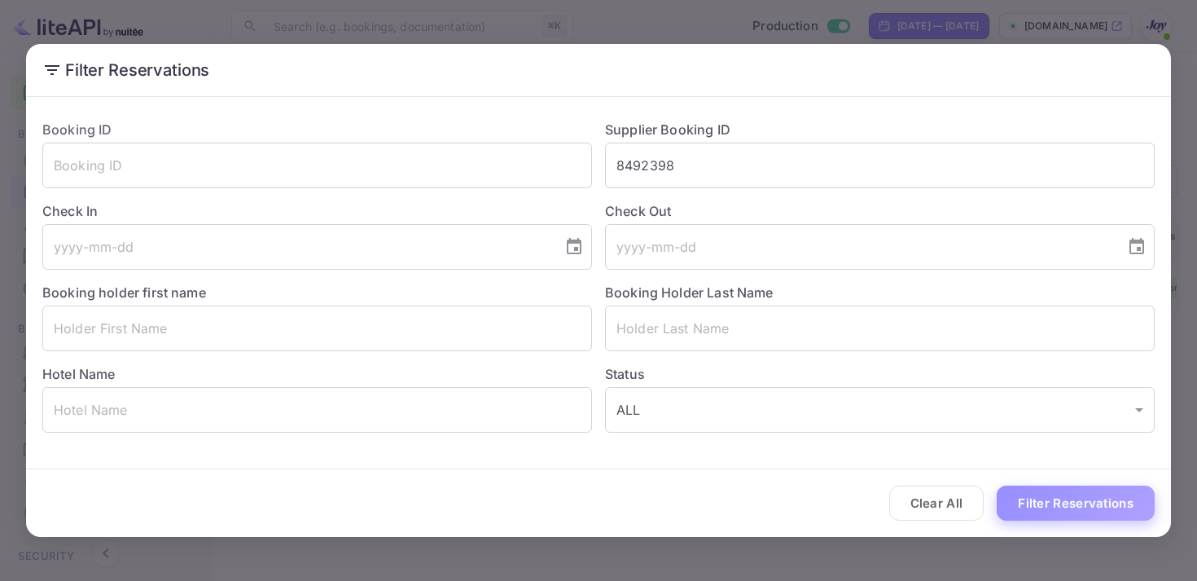
click at [1099, 499] on button "Filter Reservations" at bounding box center [1076, 502] width 158 height 35
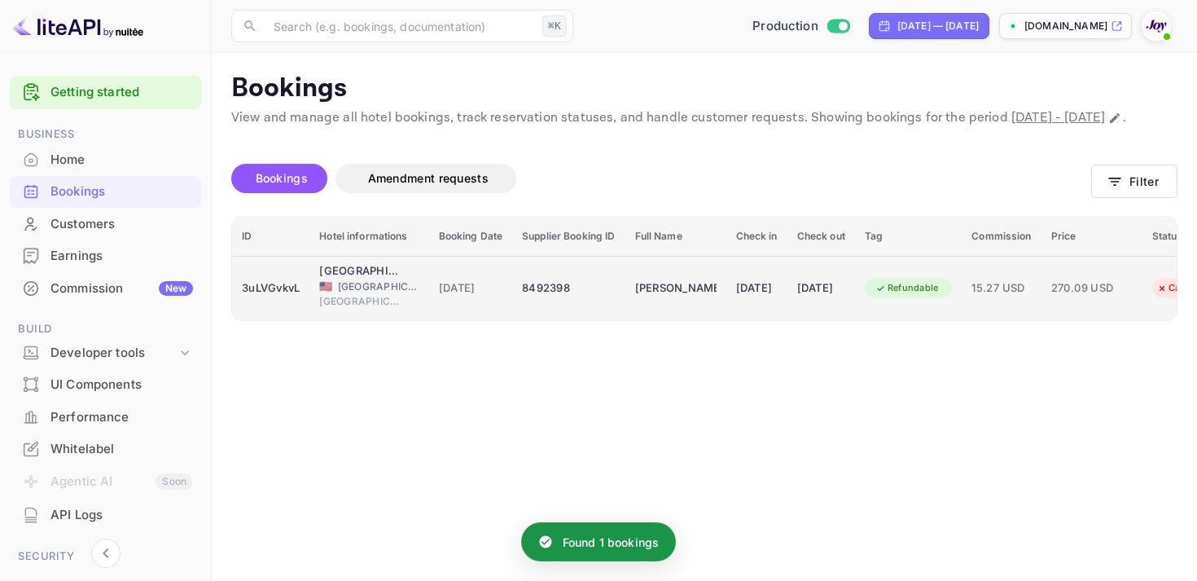
click at [766, 301] on div "[DATE]" at bounding box center [757, 288] width 42 height 26
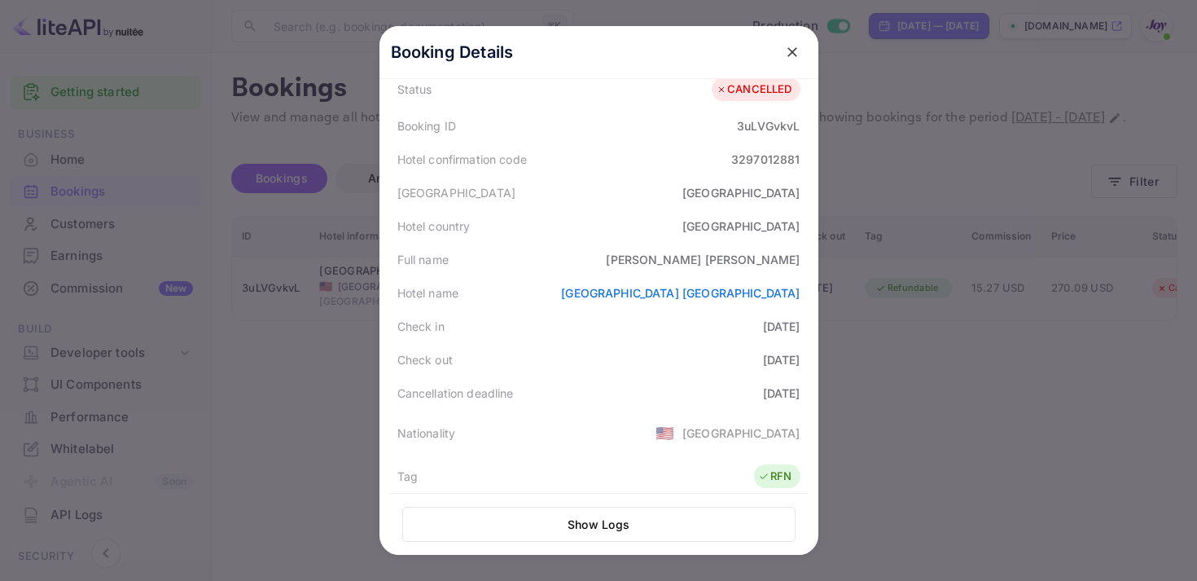
scroll to position [19, 0]
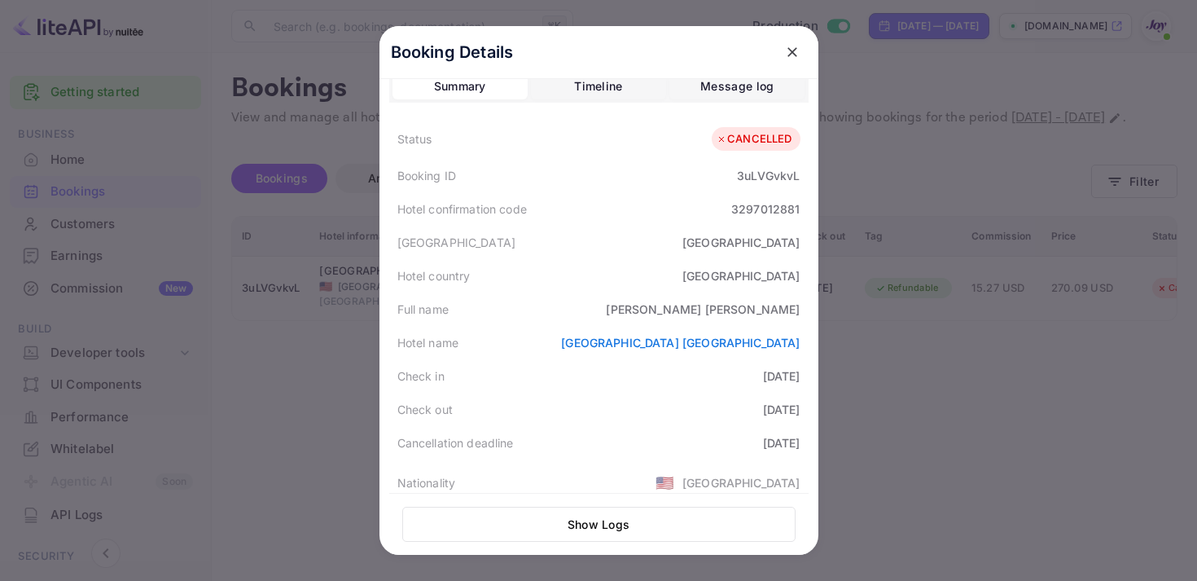
click at [768, 174] on div "3uLVGvkvL" at bounding box center [768, 175] width 63 height 17
copy div "3uLVGvkvL"
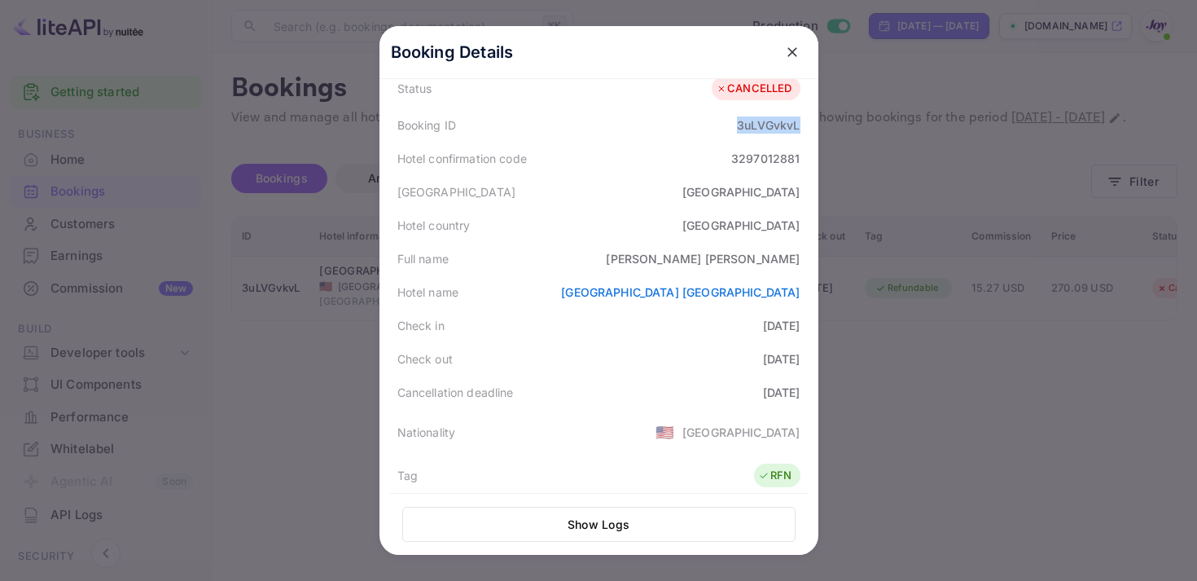
click at [806, 49] on button "close" at bounding box center [792, 51] width 29 height 29
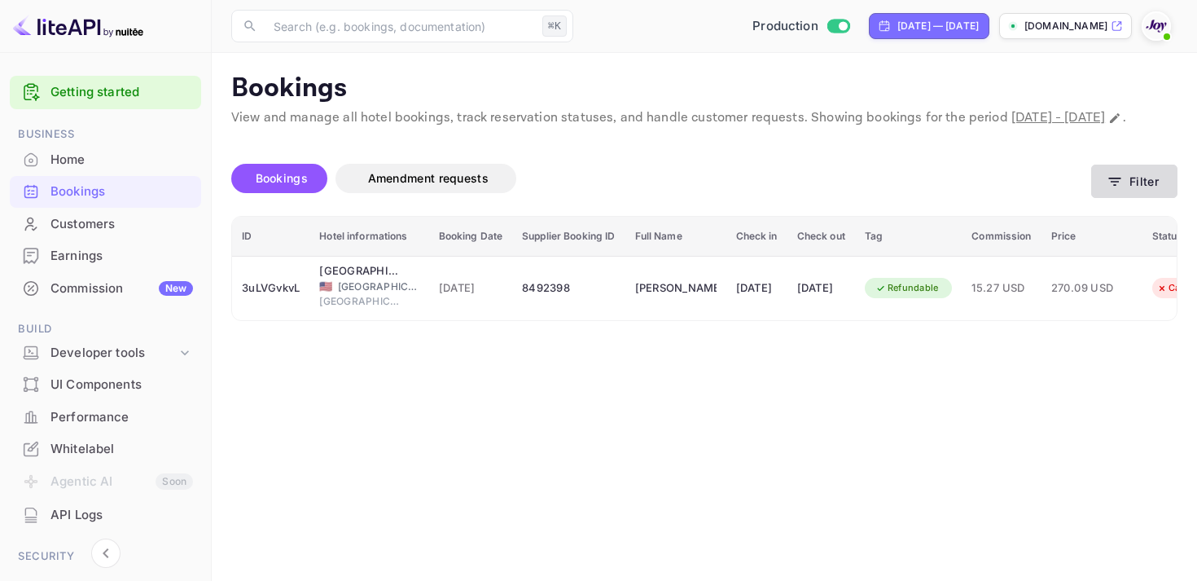
click at [1116, 186] on icon "button" at bounding box center [1115, 182] width 12 height 8
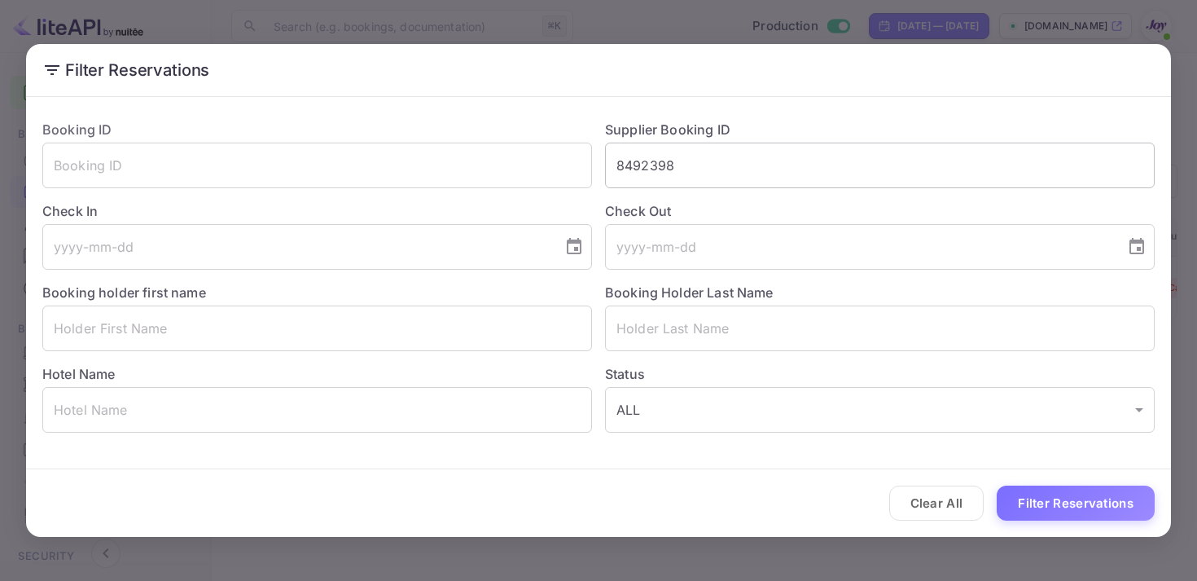
click at [626, 160] on input "8492398" at bounding box center [880, 166] width 550 height 46
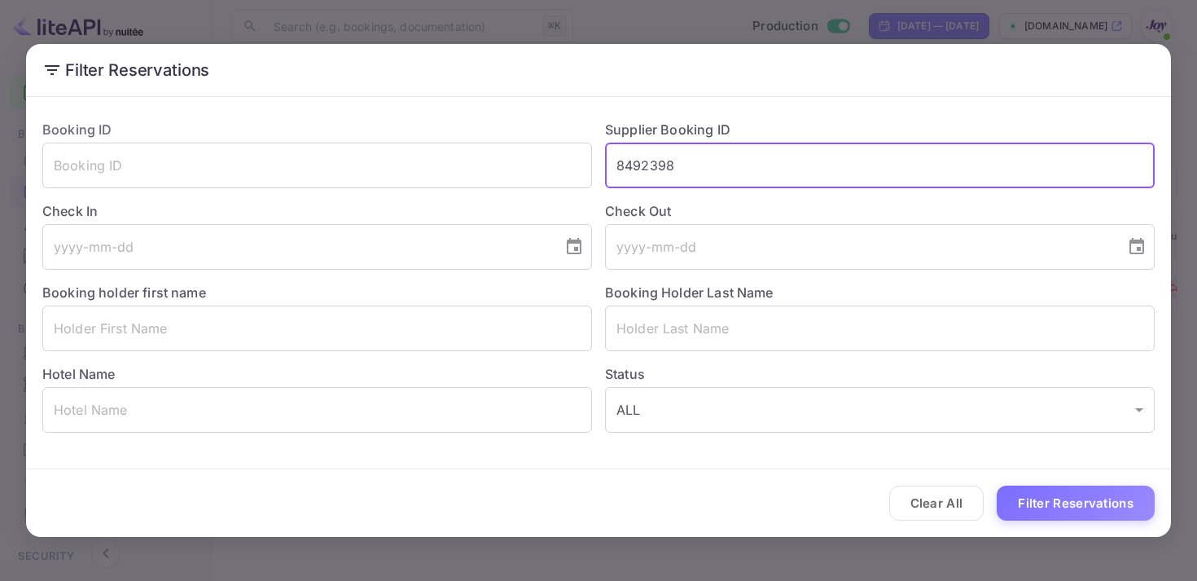
click at [626, 160] on input "8492398" at bounding box center [880, 166] width 550 height 46
paste input "9344899"
type input "9344899"
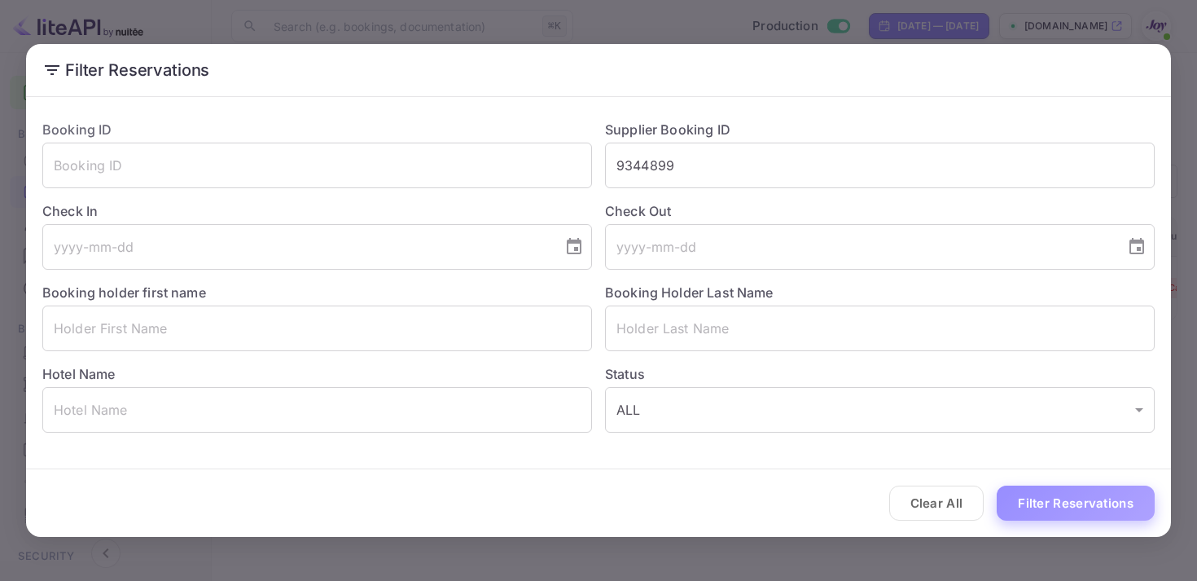
click at [1105, 501] on button "Filter Reservations" at bounding box center [1076, 502] width 158 height 35
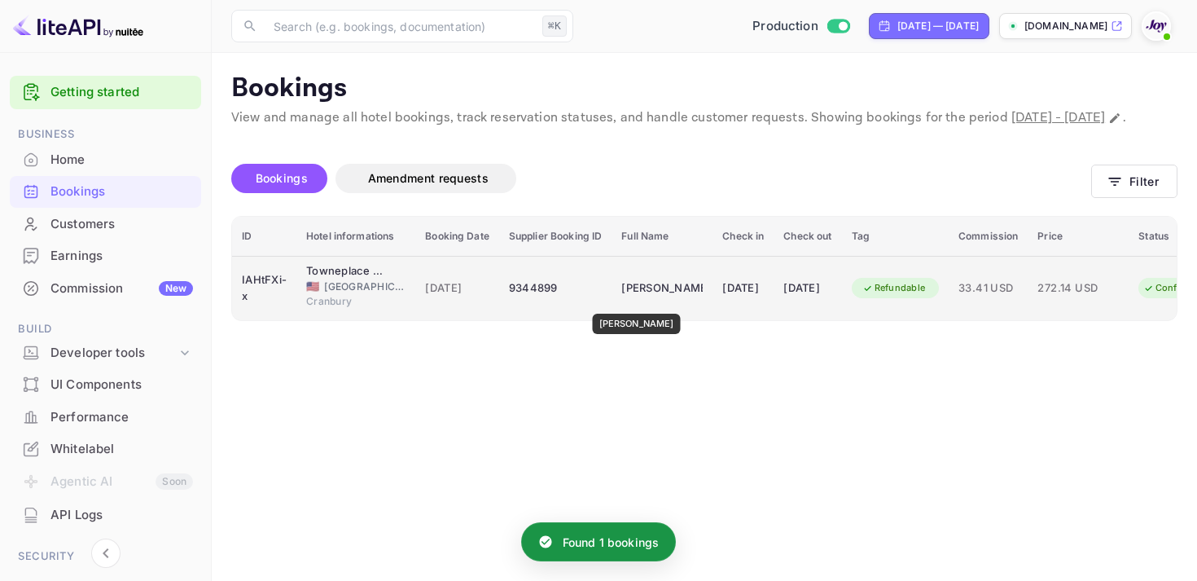
click at [646, 301] on div "[PERSON_NAME]" at bounding box center [661, 288] width 81 height 26
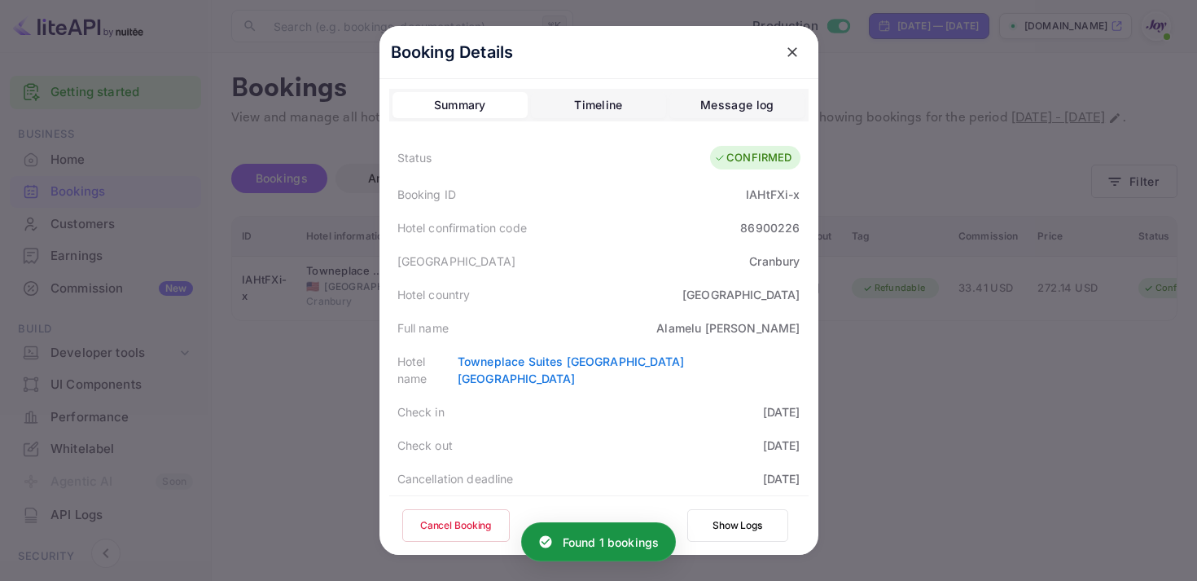
scroll to position [472, 0]
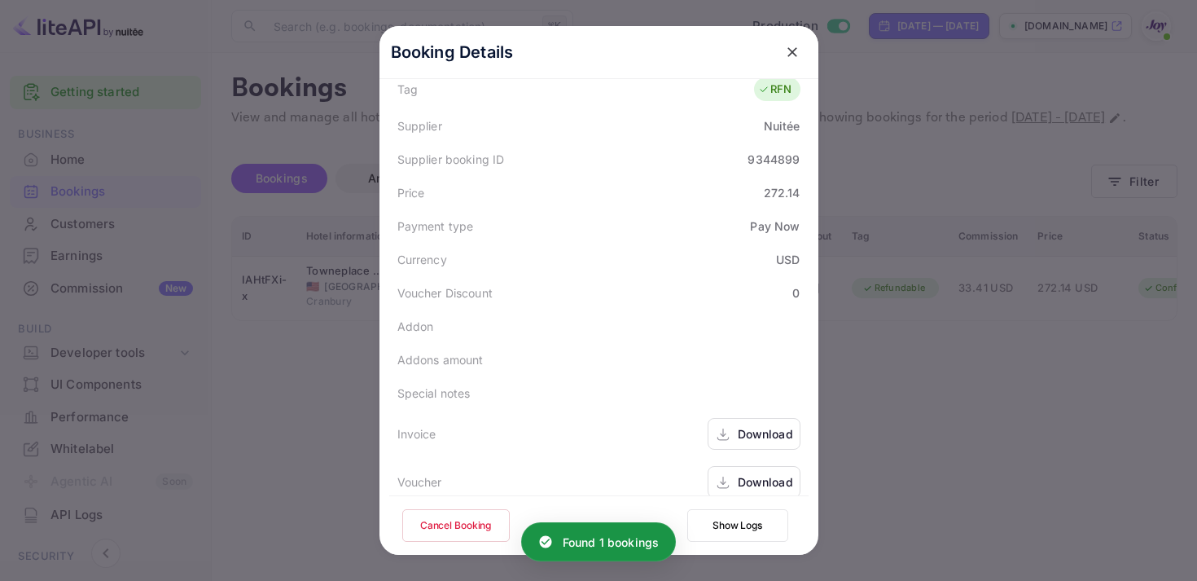
click at [732, 418] on div "Download" at bounding box center [754, 434] width 93 height 32
click at [757, 473] on div "Download" at bounding box center [765, 481] width 55 height 17
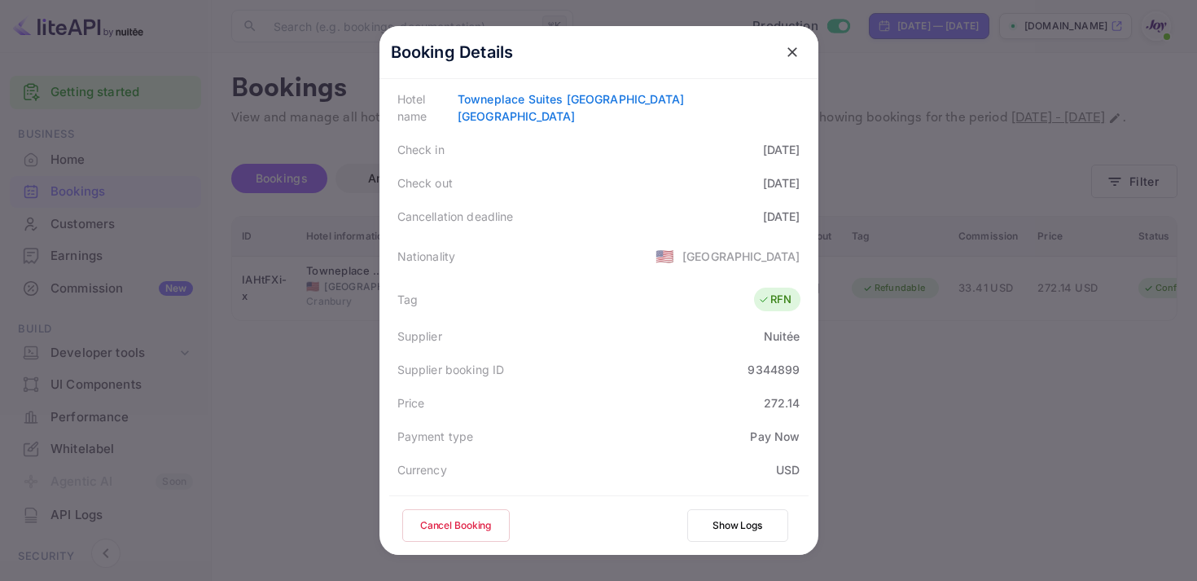
scroll to position [164, 0]
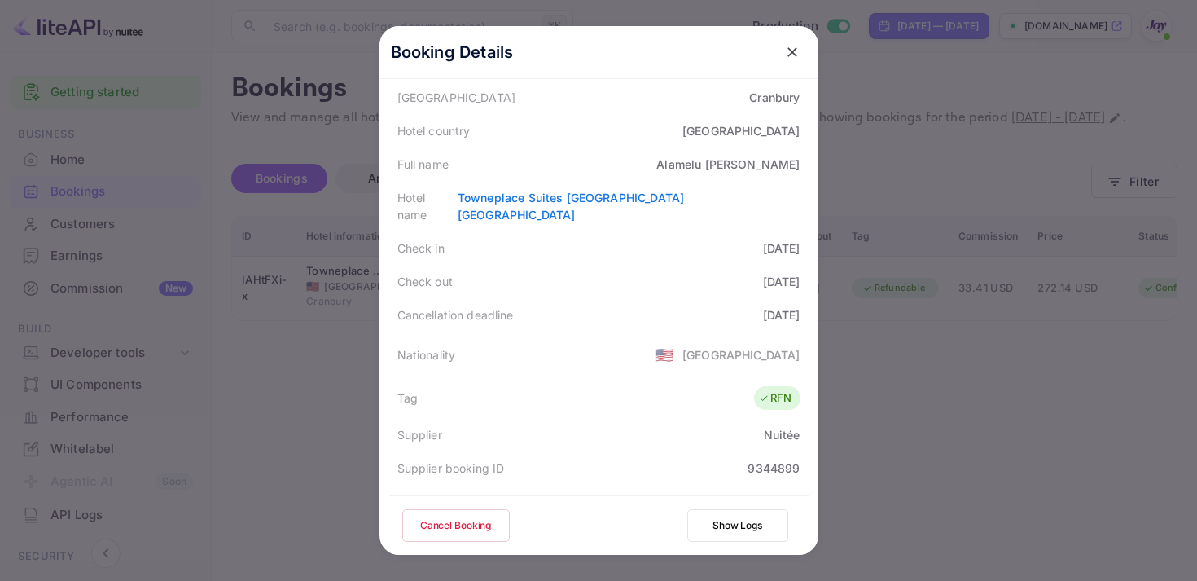
click at [788, 55] on icon "close" at bounding box center [793, 52] width 10 height 10
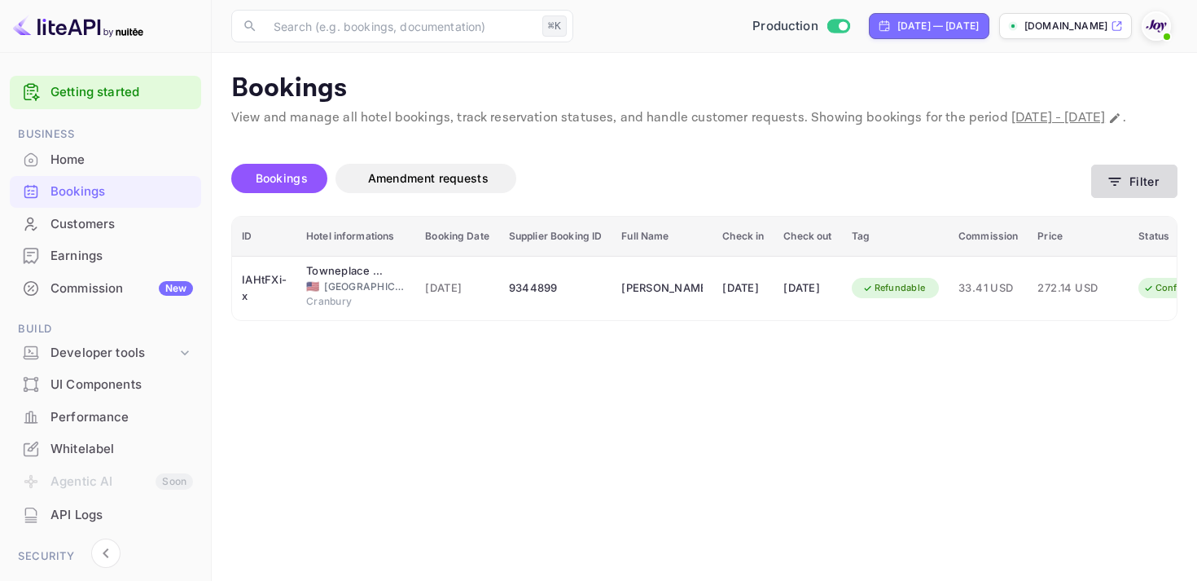
click at [1094, 198] on button "Filter" at bounding box center [1134, 181] width 86 height 33
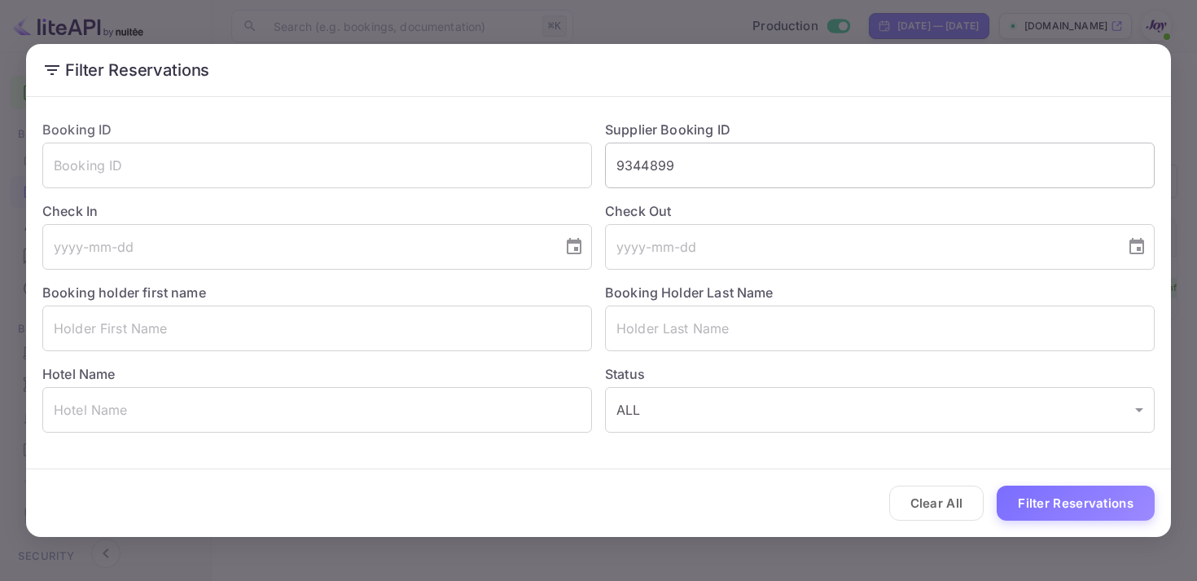
click at [657, 161] on input "9344899" at bounding box center [880, 166] width 550 height 46
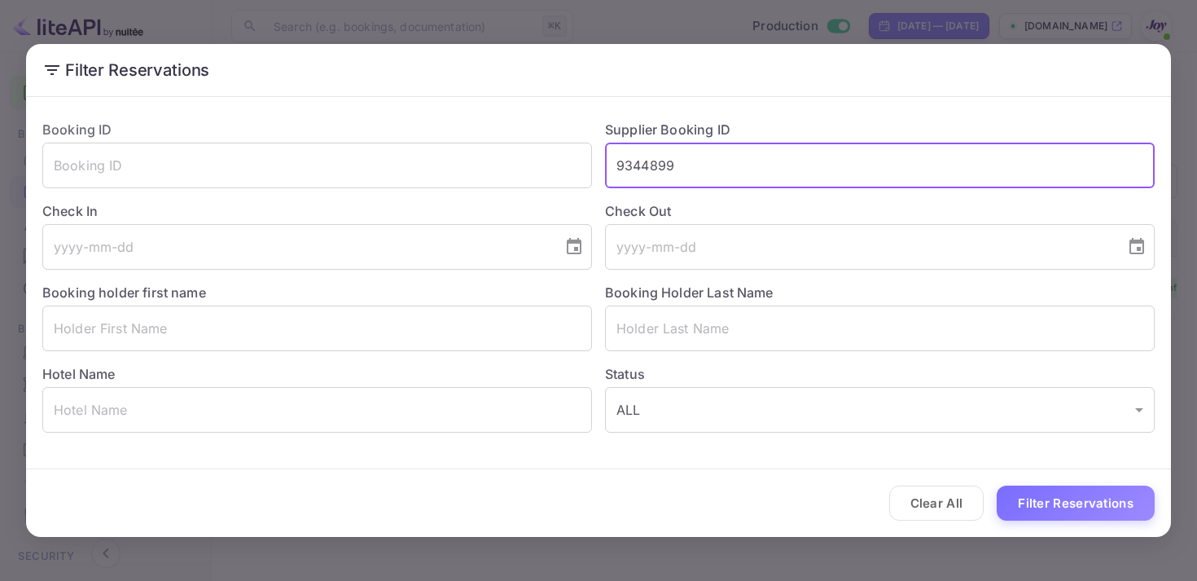
paste input "8530007"
type input "8530007"
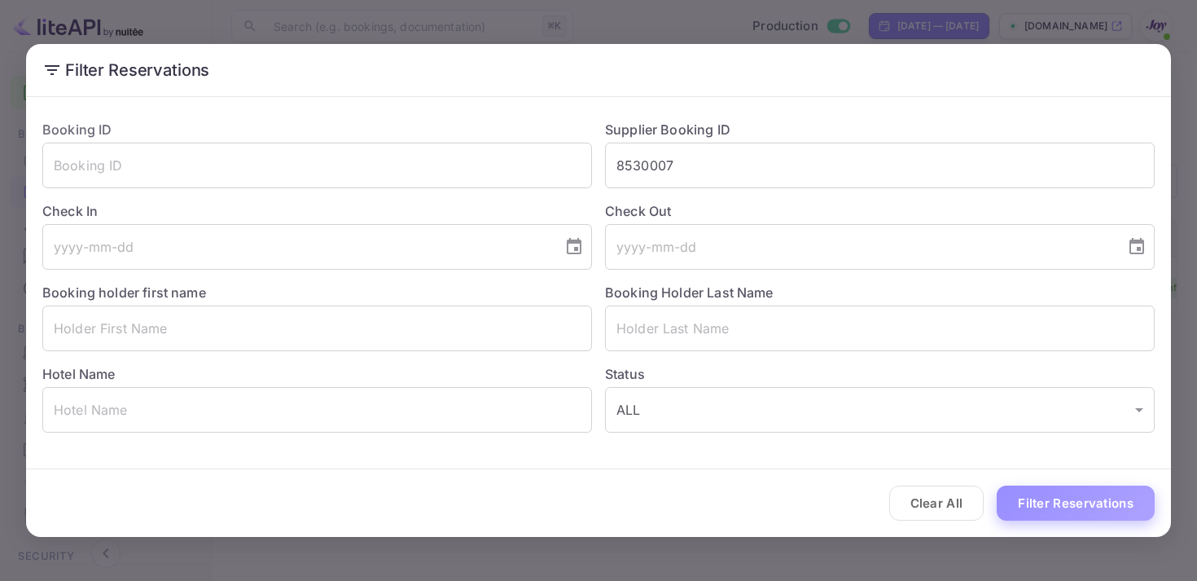
click at [1043, 495] on button "Filter Reservations" at bounding box center [1076, 502] width 158 height 35
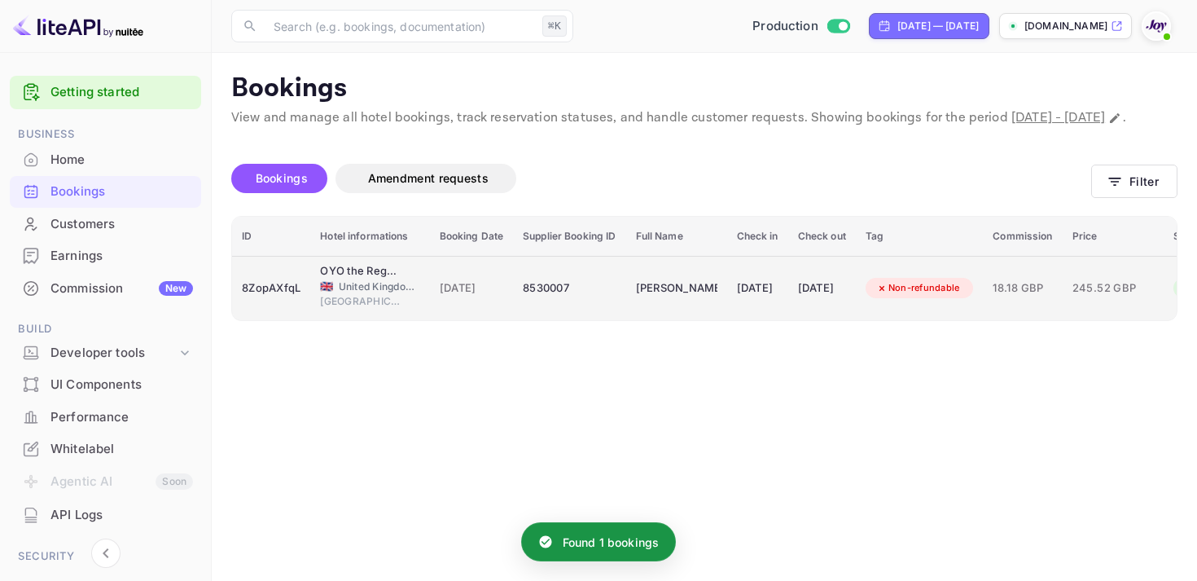
click at [779, 301] on div "[DATE]" at bounding box center [758, 288] width 42 height 26
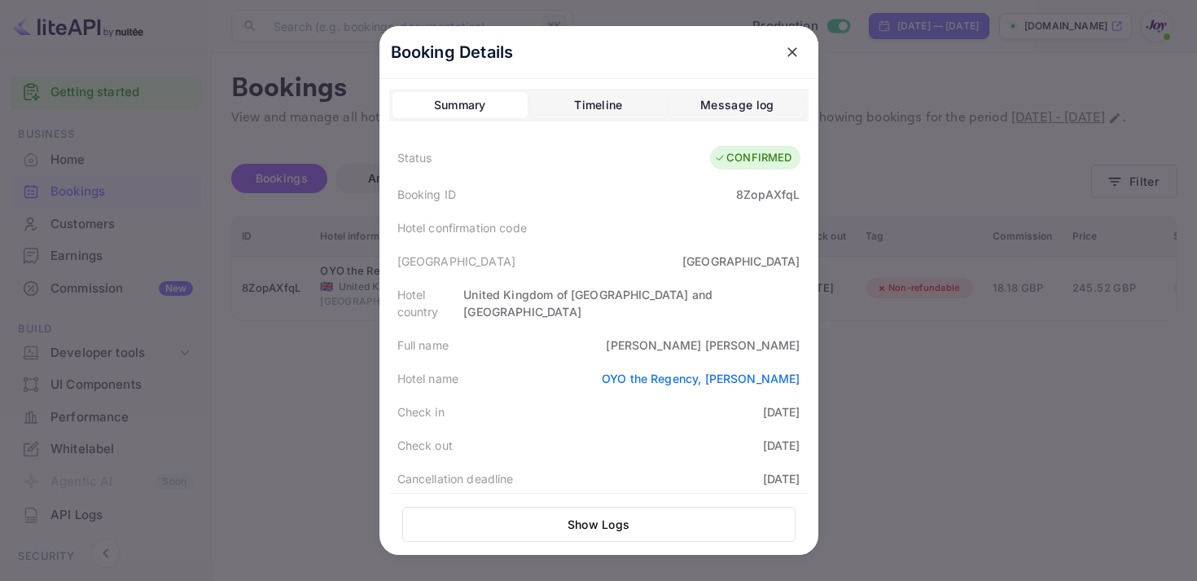
scroll to position [475, 0]
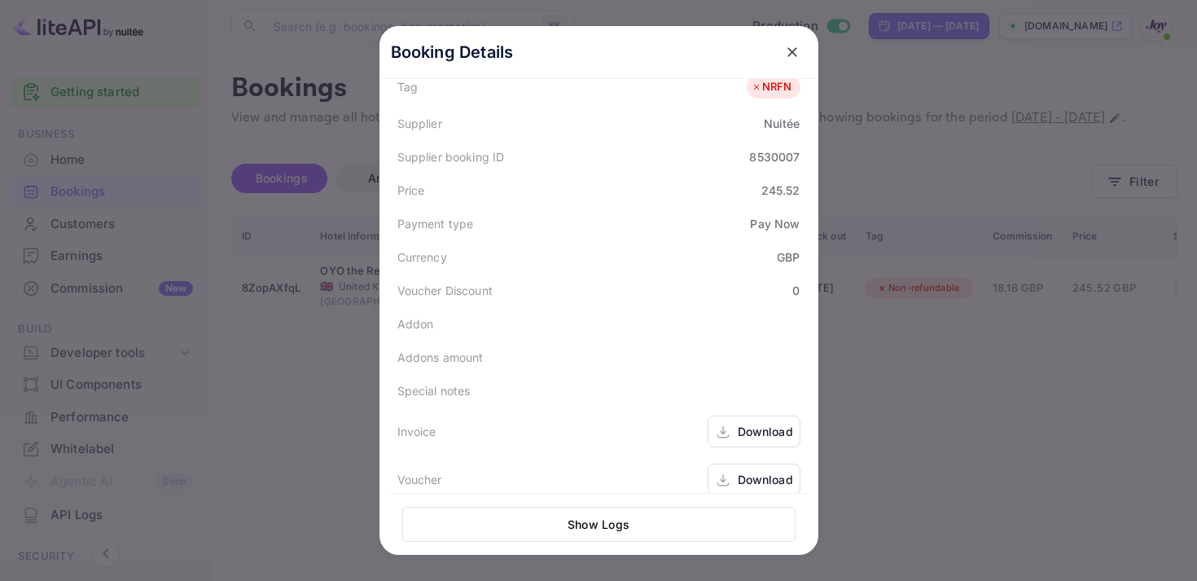
click at [734, 424] on div "Download" at bounding box center [754, 431] width 93 height 32
click at [744, 471] on div "Download" at bounding box center [765, 479] width 55 height 17
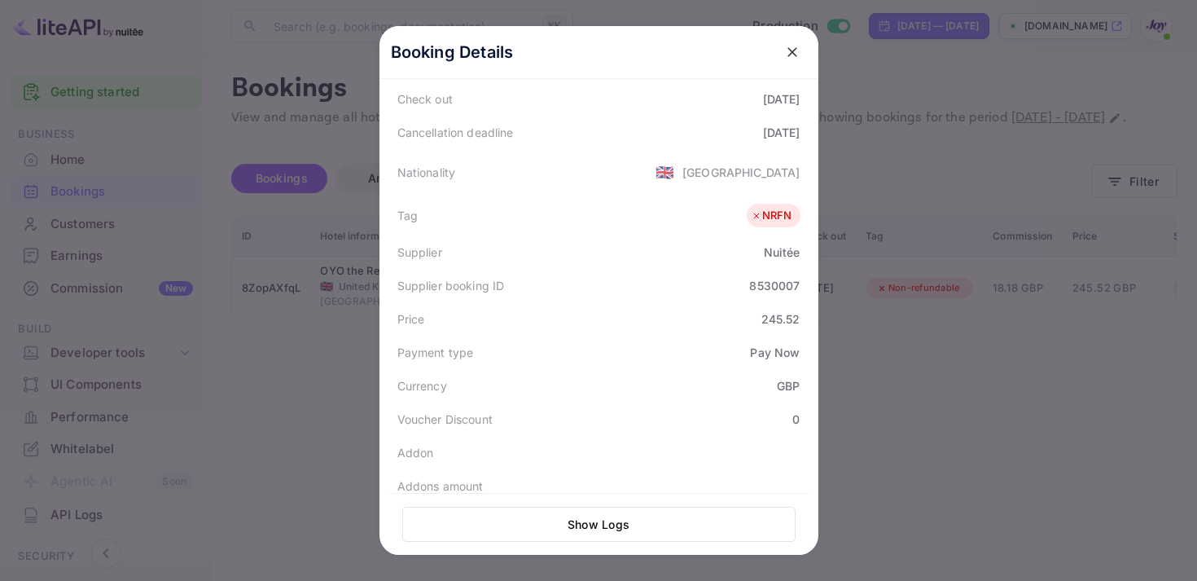
scroll to position [47, 0]
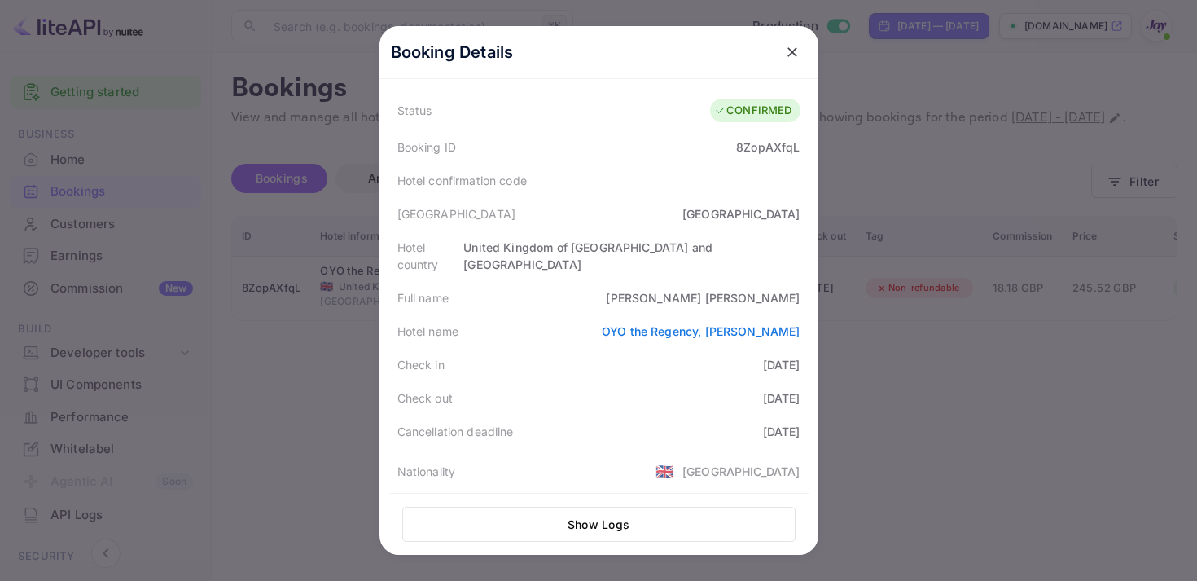
click at [747, 152] on div "8ZopAXfqL" at bounding box center [768, 146] width 64 height 17
copy div "8ZopAXfqL"
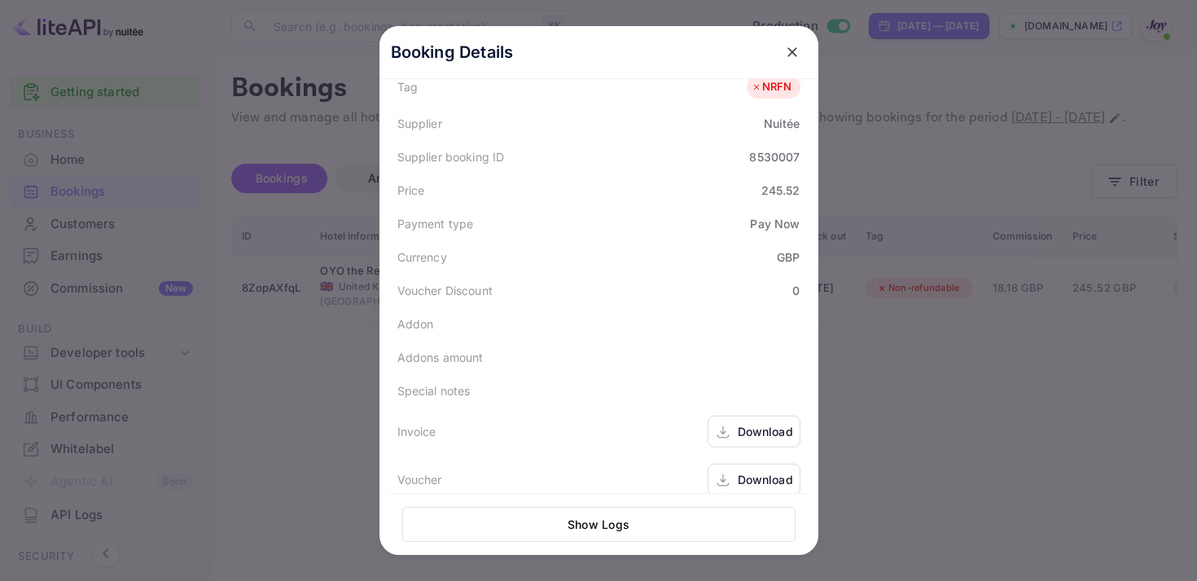
click at [740, 423] on div "Download" at bounding box center [765, 431] width 55 height 17
click at [758, 471] on div "Download" at bounding box center [765, 479] width 55 height 17
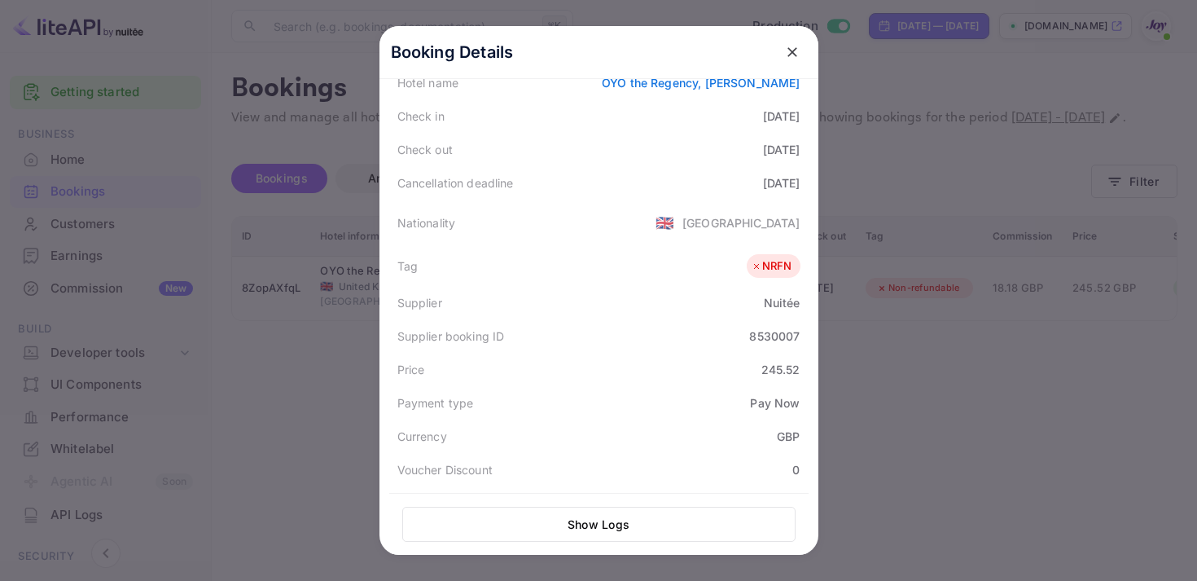
scroll to position [123, 0]
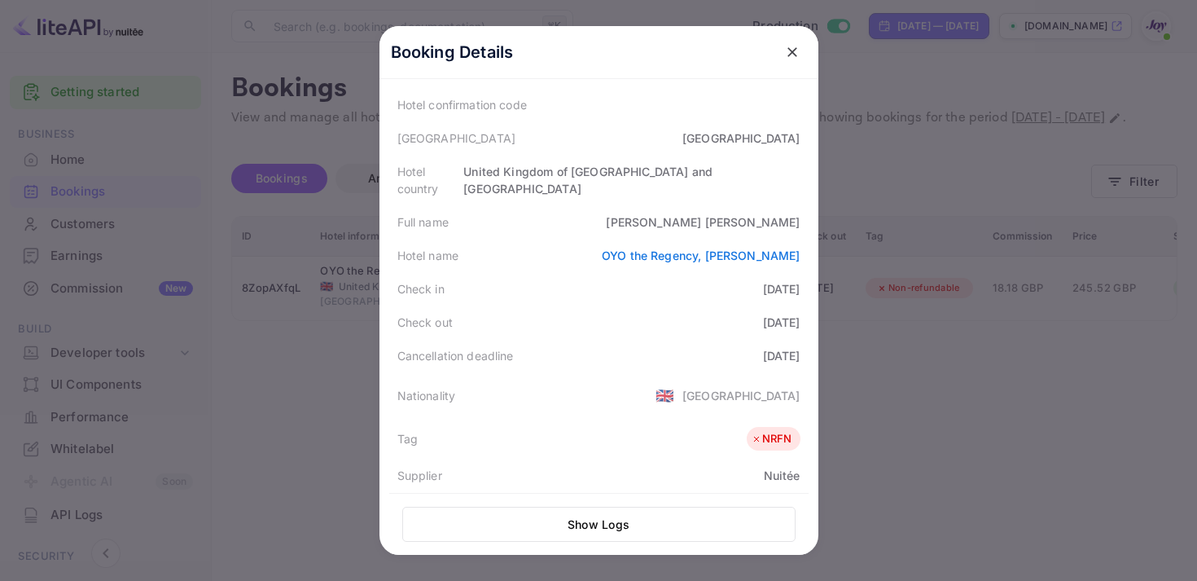
click at [802, 55] on button "close" at bounding box center [792, 51] width 29 height 29
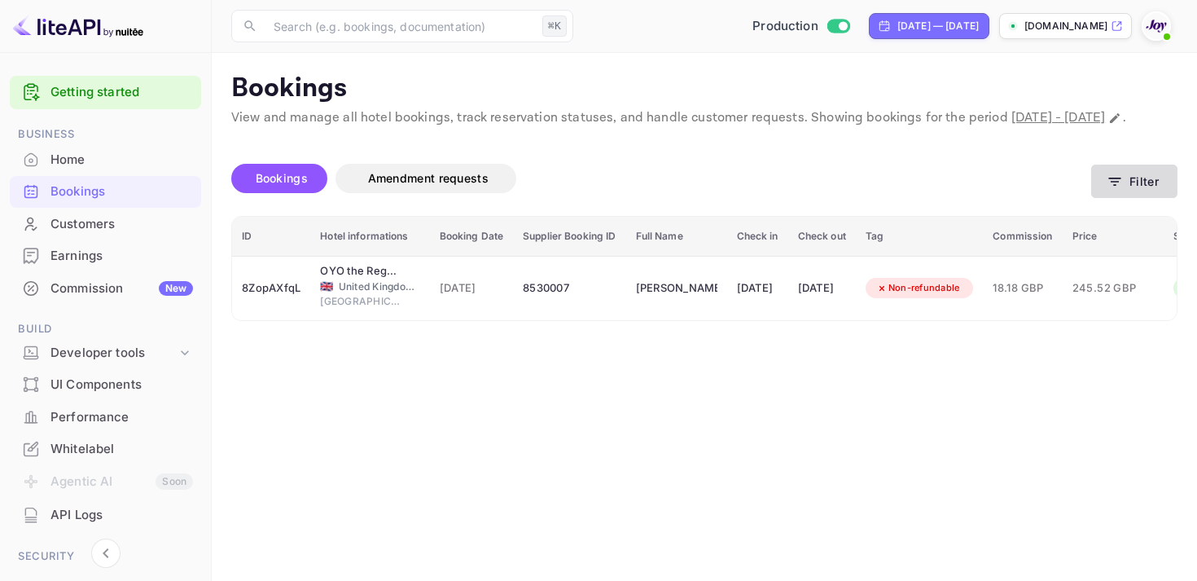
click at [1148, 191] on button "Filter" at bounding box center [1134, 181] width 86 height 33
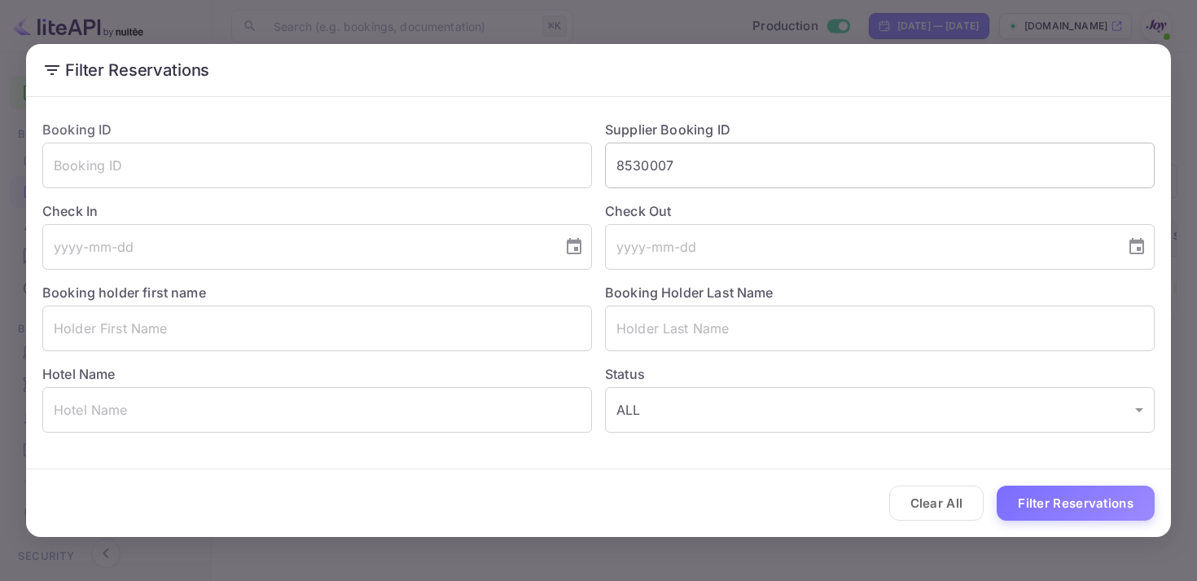
click at [649, 181] on input "8530007" at bounding box center [880, 166] width 550 height 46
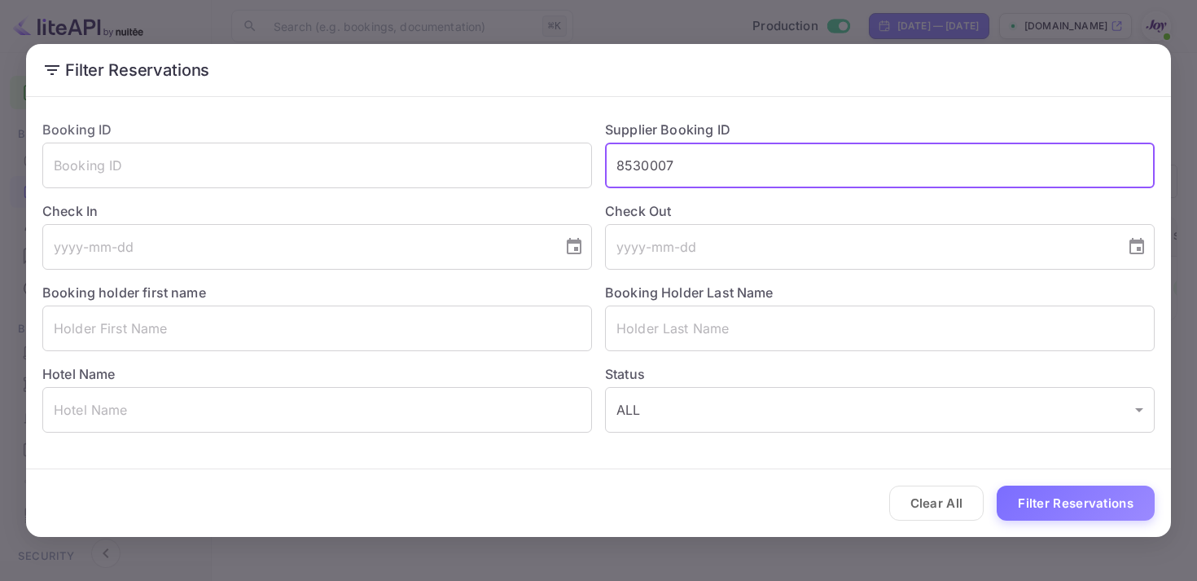
click at [649, 181] on input "8530007" at bounding box center [880, 166] width 550 height 46
paste input "9273406"
type input "9273406"
click at [1052, 500] on button "Filter Reservations" at bounding box center [1076, 502] width 158 height 35
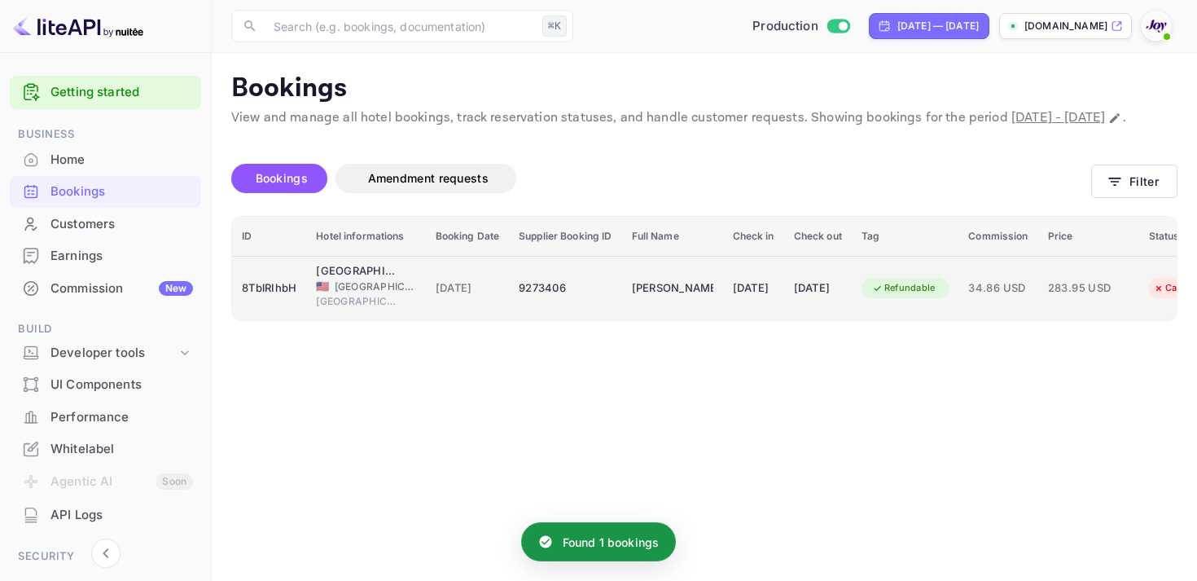
click at [784, 320] on td "[DATE]" at bounding box center [753, 288] width 61 height 64
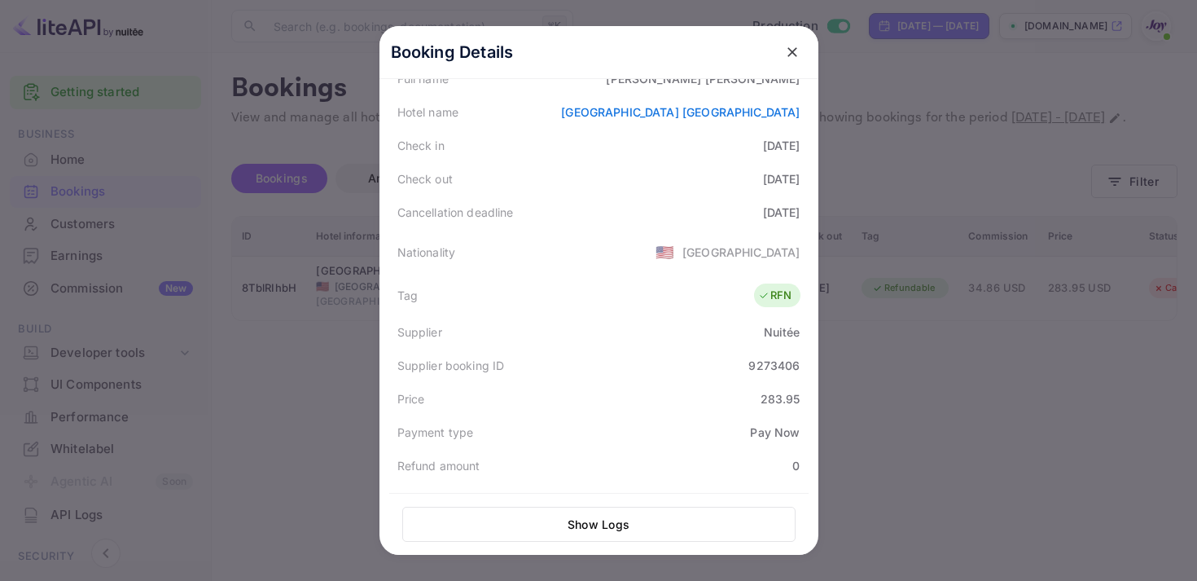
scroll to position [29, 0]
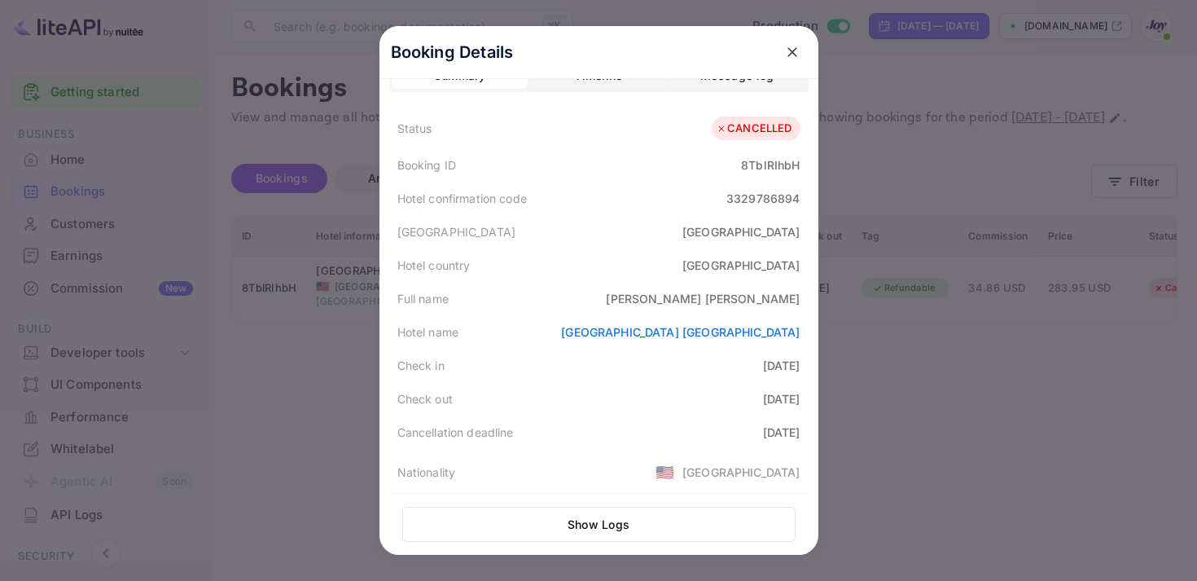
click at [787, 51] on icon "close" at bounding box center [792, 52] width 16 height 16
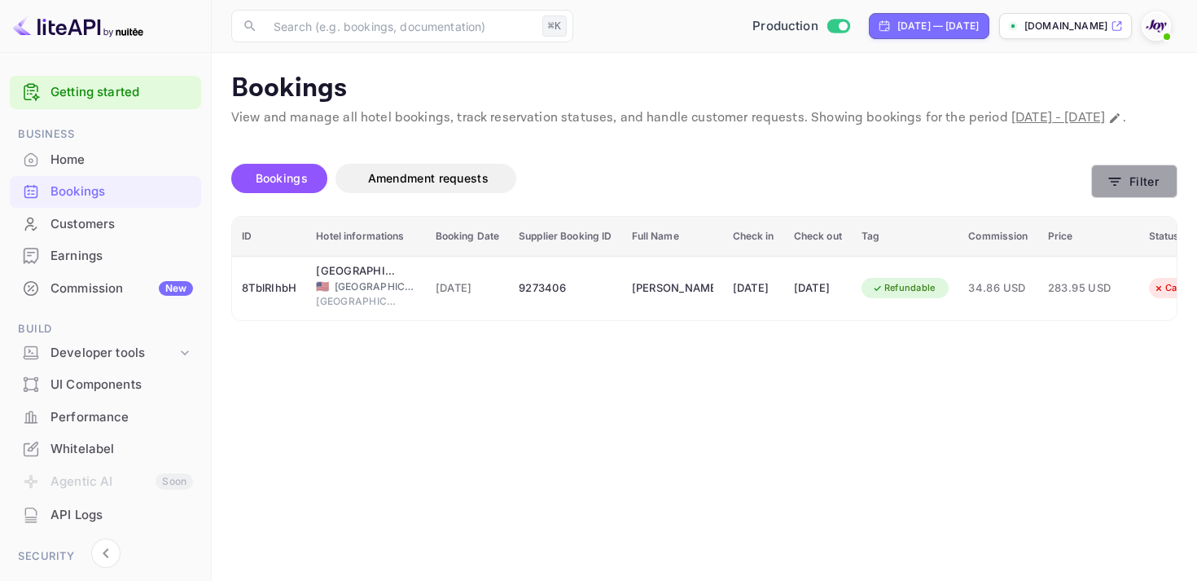
click at [1135, 190] on button "Filter" at bounding box center [1134, 181] width 86 height 33
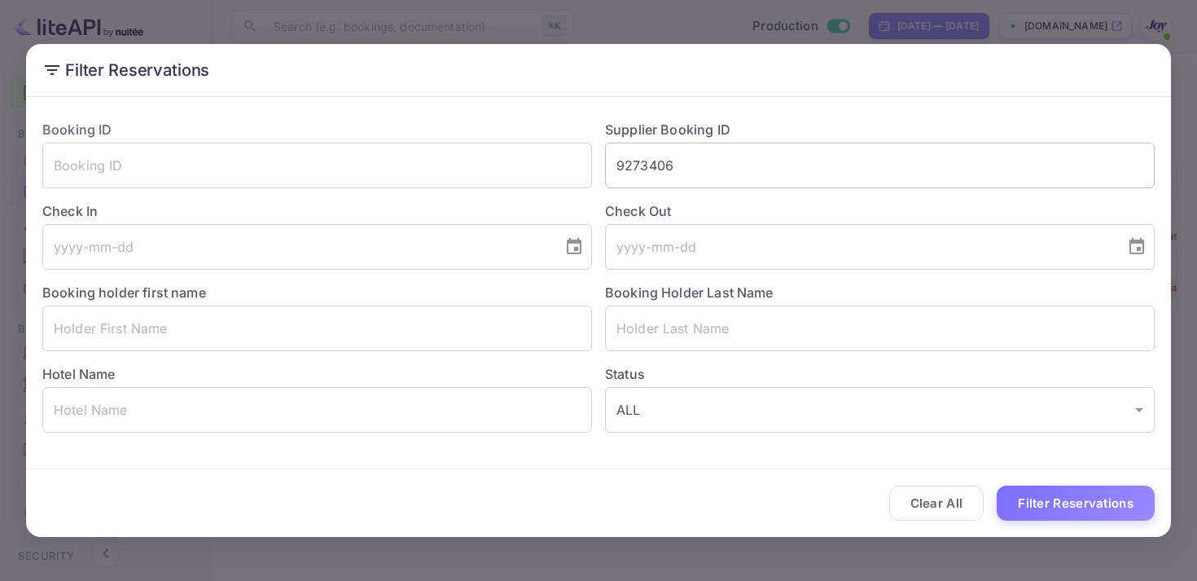
click at [664, 151] on input "9273406" at bounding box center [880, 166] width 550 height 46
click at [1027, 491] on button "Filter Reservations" at bounding box center [1076, 502] width 158 height 35
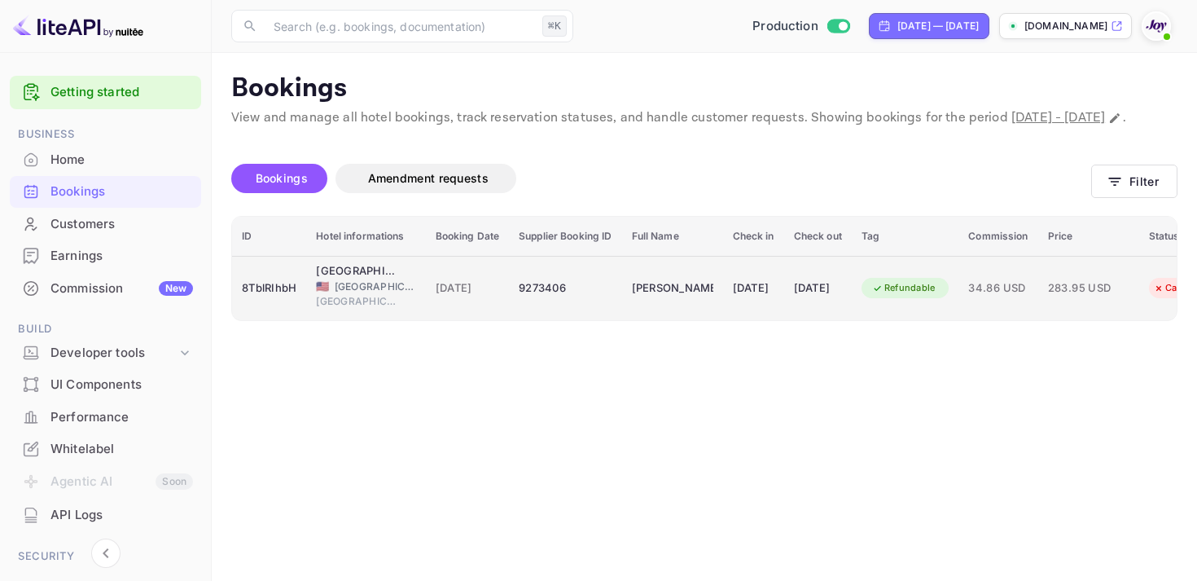
click at [775, 301] on div "[DATE]" at bounding box center [754, 288] width 42 height 26
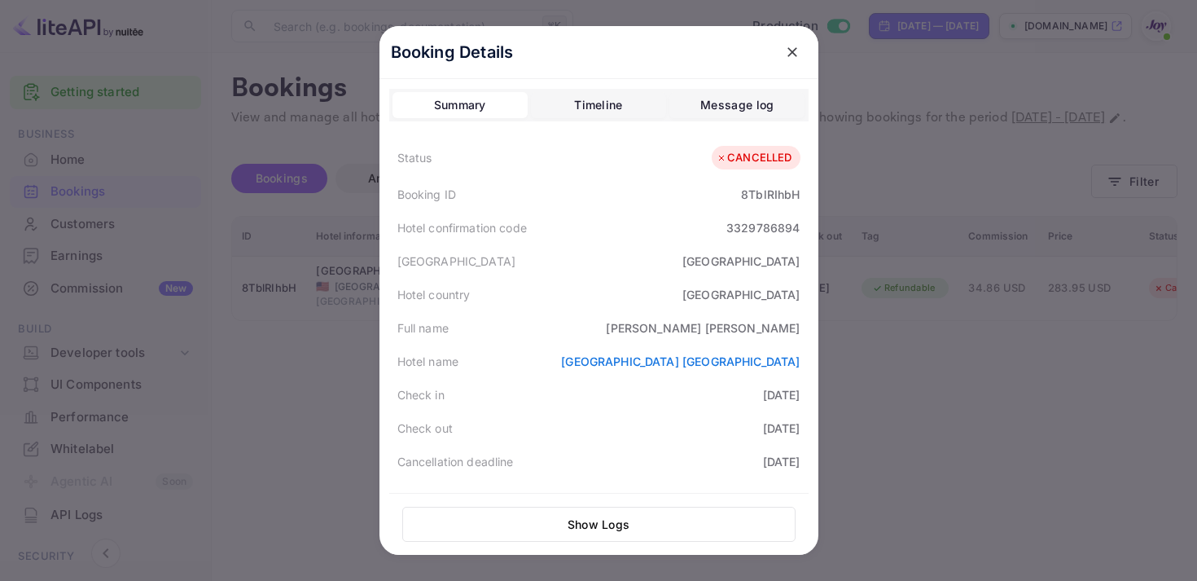
click at [769, 199] on div "8TblRIhbH" at bounding box center [770, 194] width 59 height 17
copy div "8TblRIhbH"
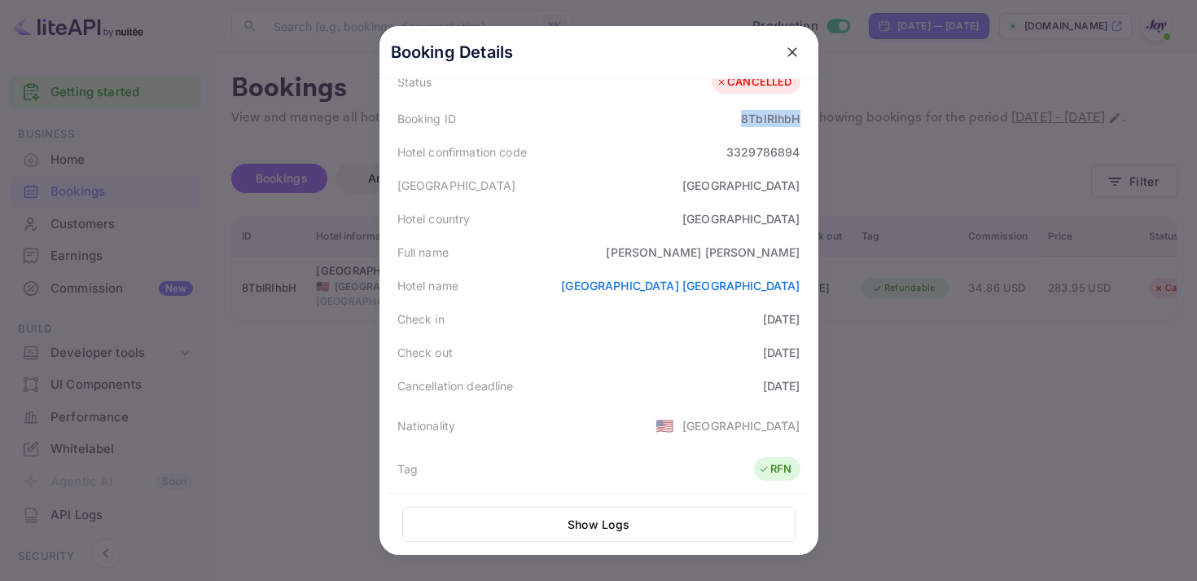
scroll to position [74, 0]
click at [796, 51] on icon "close" at bounding box center [792, 52] width 16 height 16
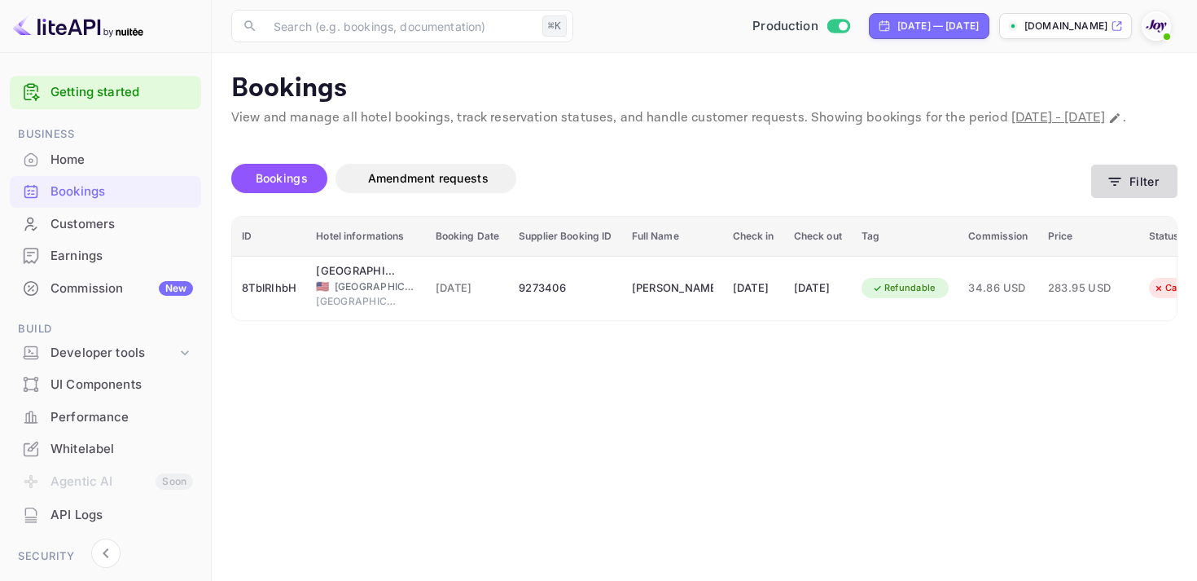
click at [1125, 195] on button "Filter" at bounding box center [1134, 181] width 86 height 33
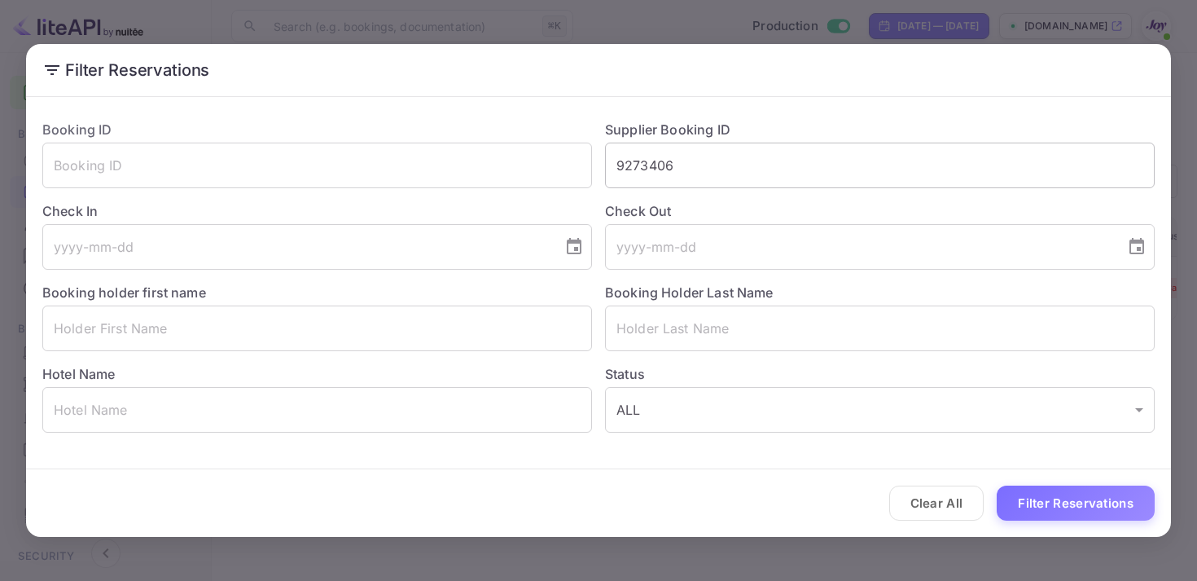
click at [642, 156] on input "9273406" at bounding box center [880, 166] width 550 height 46
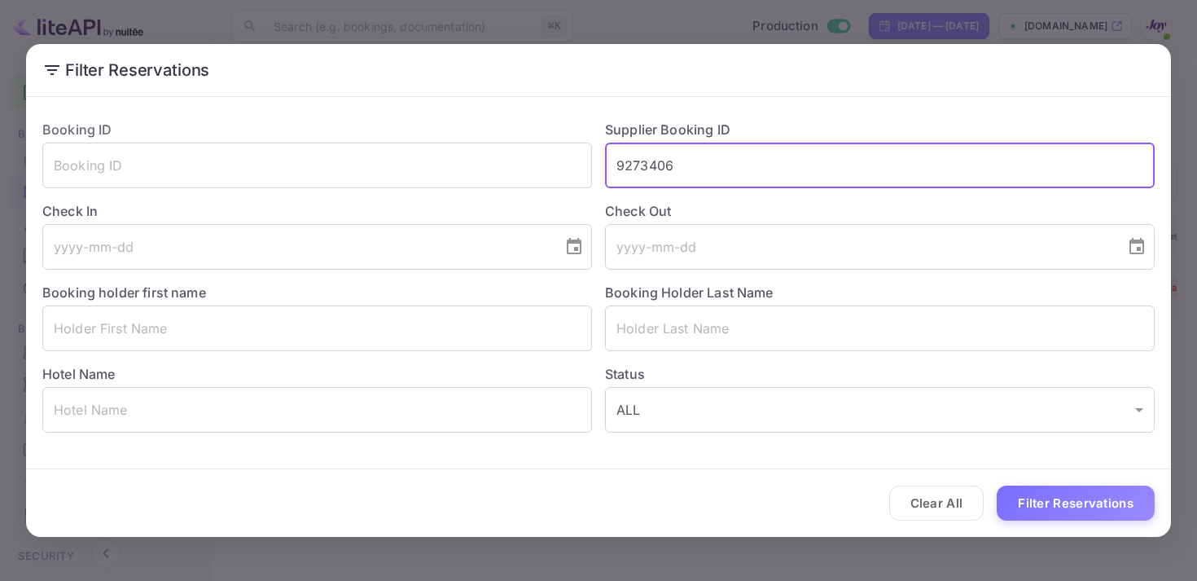
click at [642, 156] on input "9273406" at bounding box center [880, 166] width 550 height 46
paste input "8870833"
type input "8870833"
click at [1047, 502] on button "Filter Reservations" at bounding box center [1076, 502] width 158 height 35
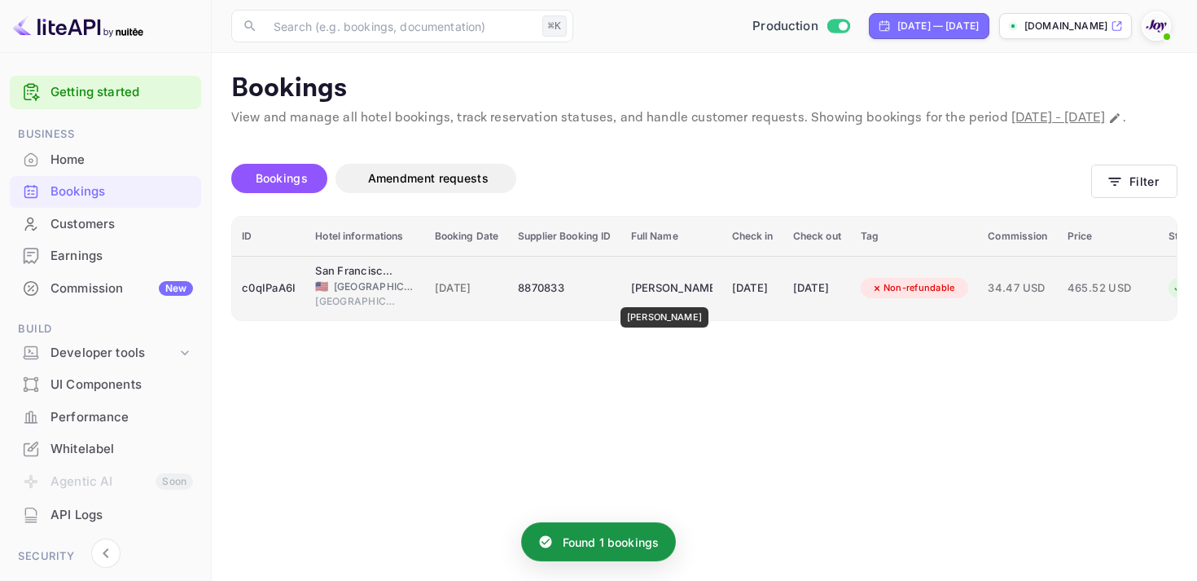
click at [652, 296] on div "[PERSON_NAME]" at bounding box center [671, 288] width 81 height 26
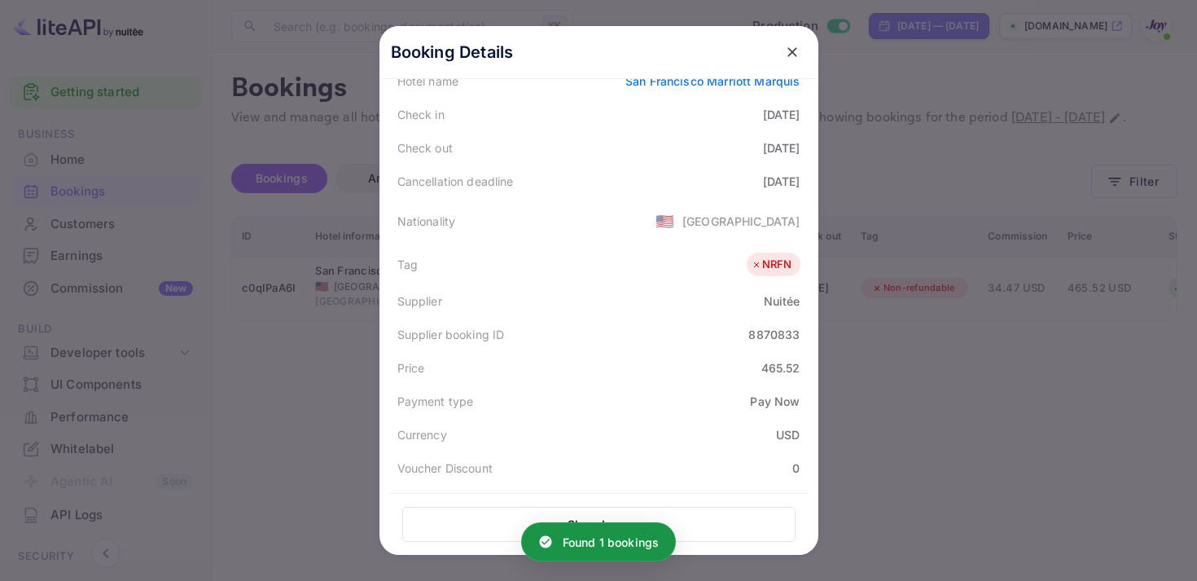
scroll to position [475, 0]
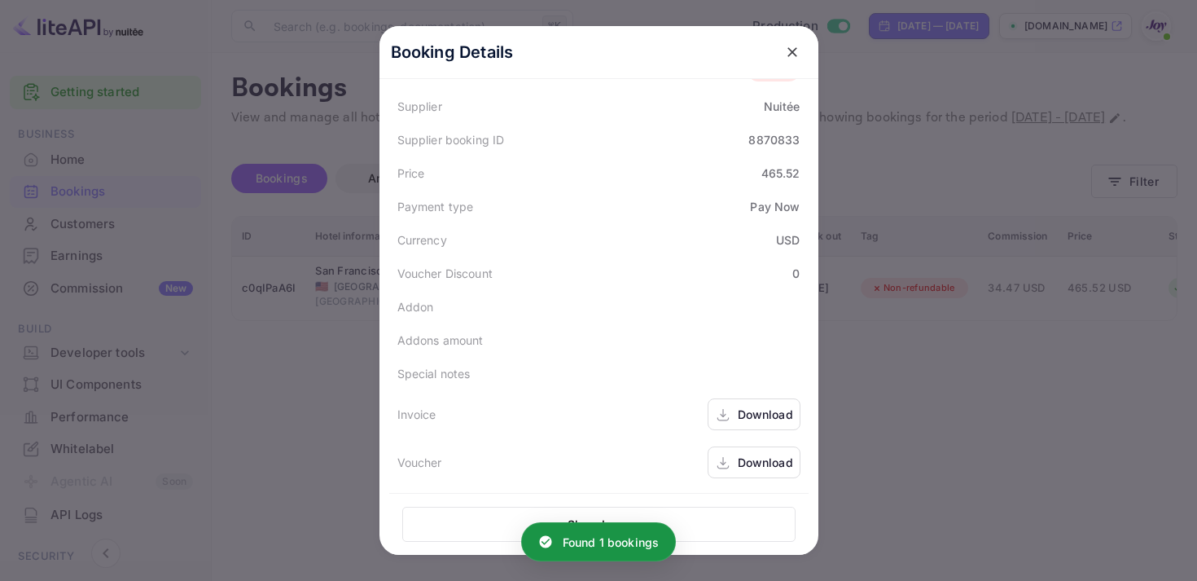
click at [747, 420] on div "Download" at bounding box center [765, 414] width 55 height 17
click at [744, 464] on div "Download" at bounding box center [765, 462] width 55 height 17
click at [778, 49] on button "close" at bounding box center [792, 51] width 29 height 29
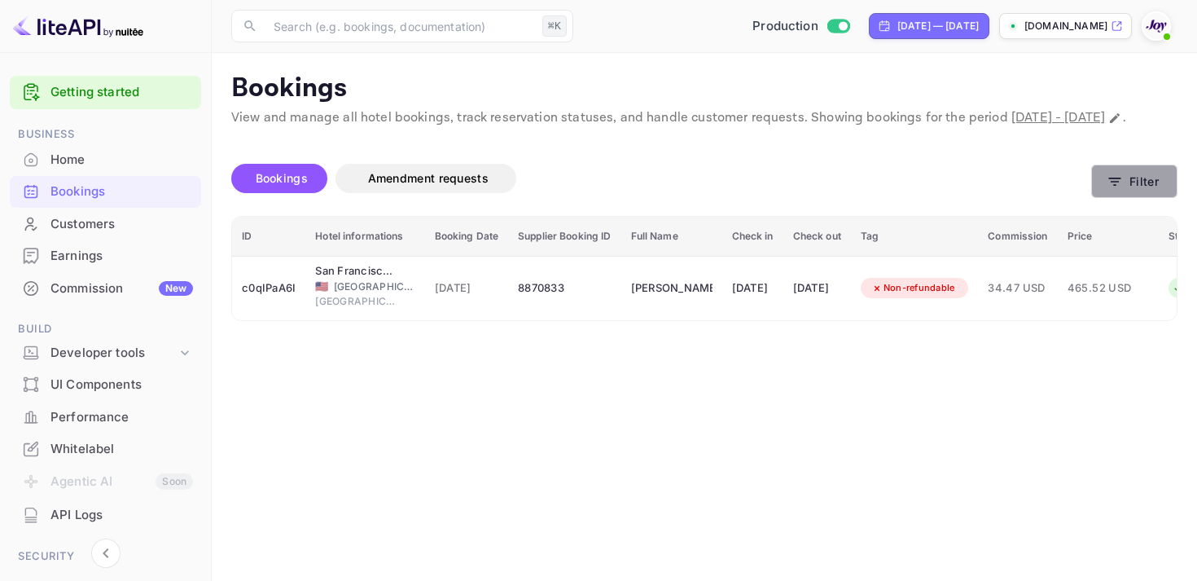
click at [1144, 198] on button "Filter" at bounding box center [1134, 181] width 86 height 33
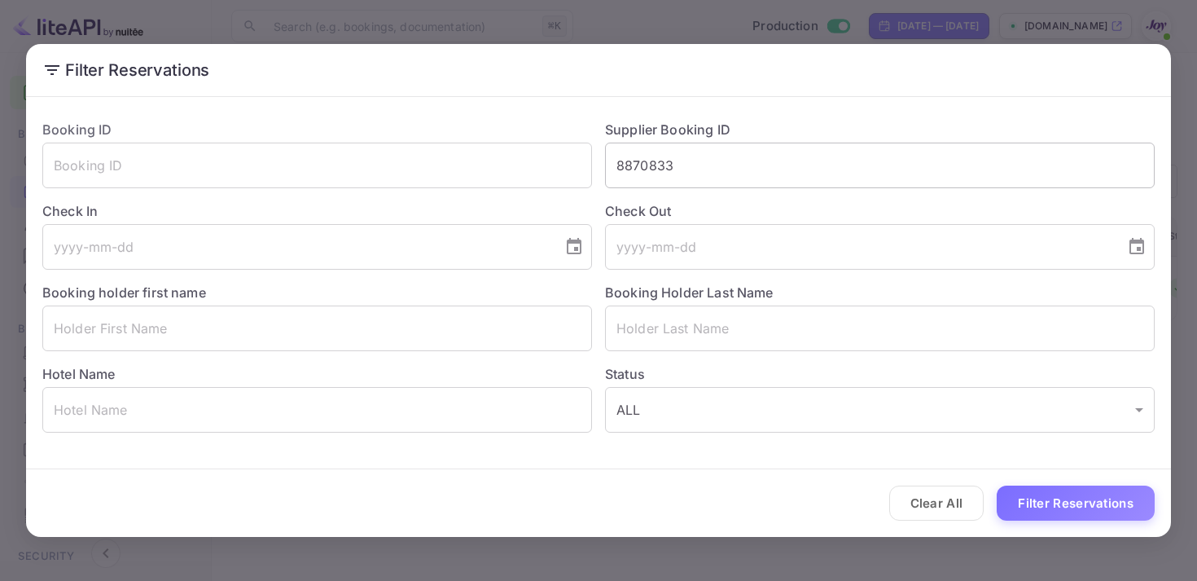
click at [652, 169] on input "8870833" at bounding box center [880, 166] width 550 height 46
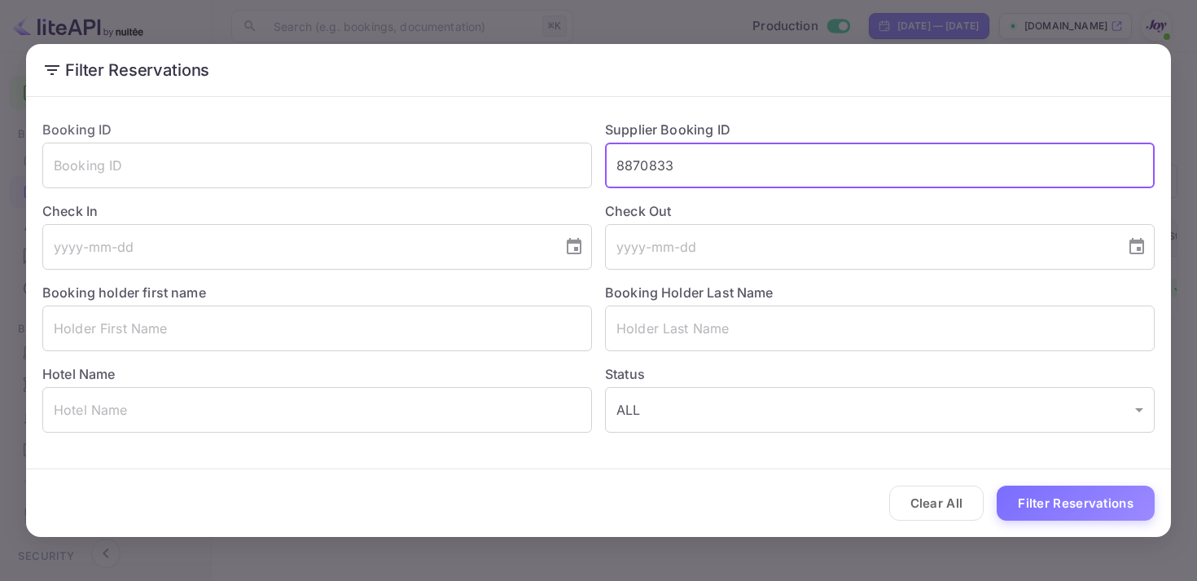
click at [652, 169] on input "8870833" at bounding box center [880, 166] width 550 height 46
paste input "9283468"
type input "9283468"
click at [1018, 485] on button "Filter Reservations" at bounding box center [1076, 502] width 158 height 35
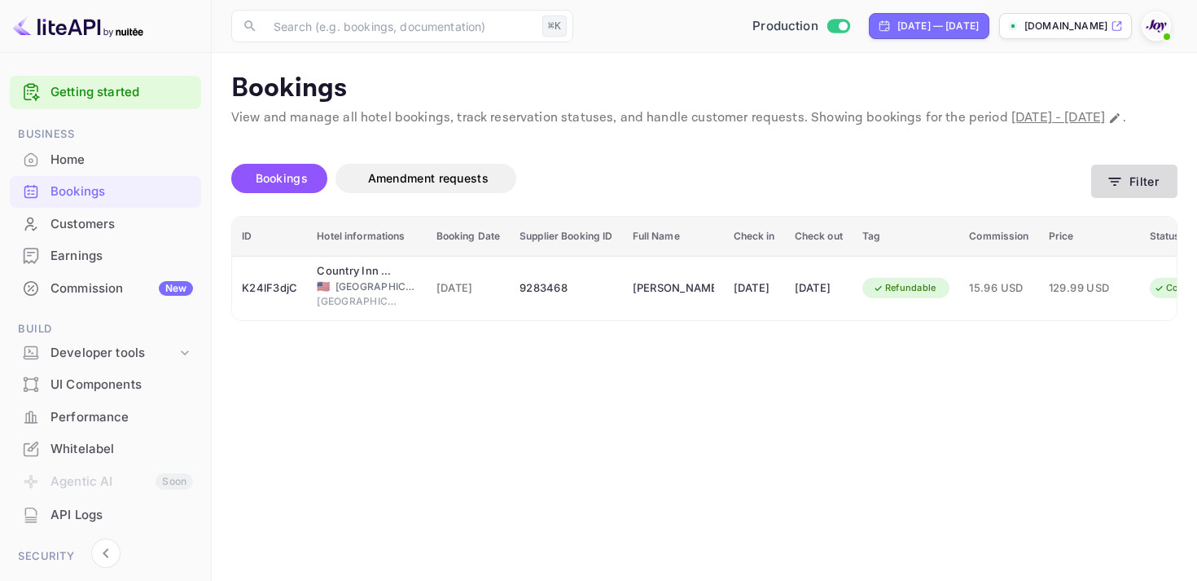
click at [1118, 186] on icon "button" at bounding box center [1115, 182] width 12 height 8
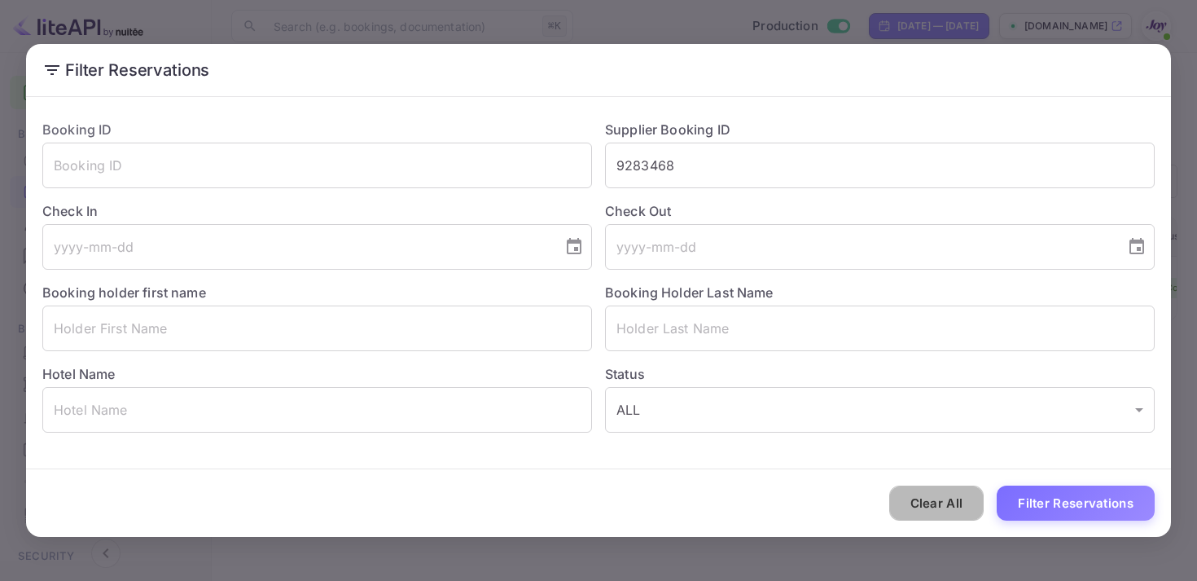
click at [942, 503] on button "Clear All" at bounding box center [936, 502] width 95 height 35
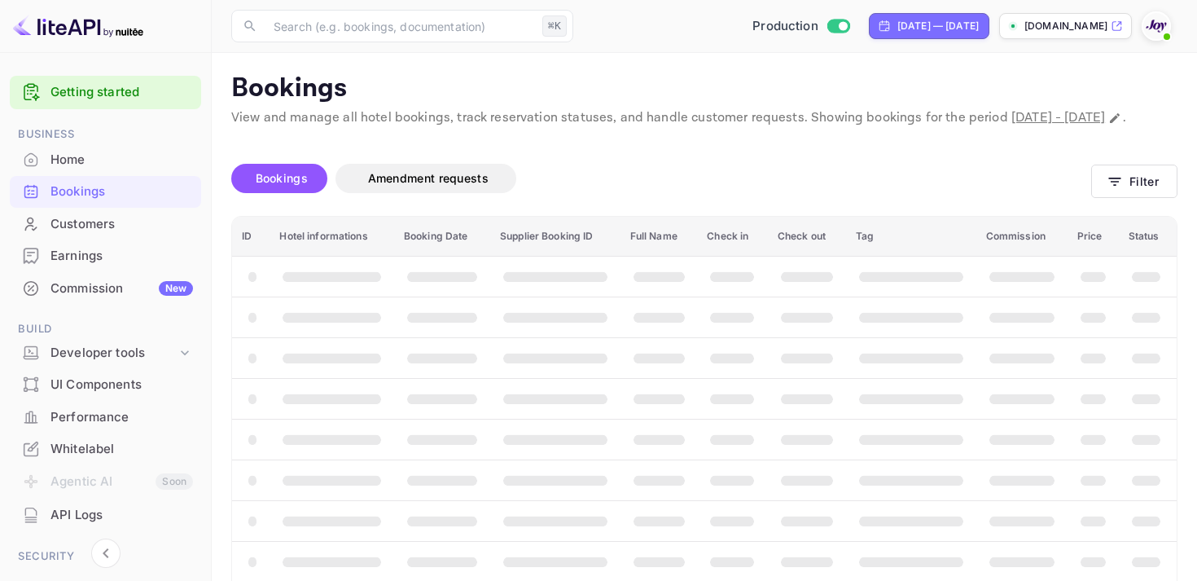
click at [1102, 183] on div "Bookings Amendment requests Filter" at bounding box center [704, 181] width 947 height 68
click at [1107, 190] on button "Filter" at bounding box center [1134, 181] width 86 height 33
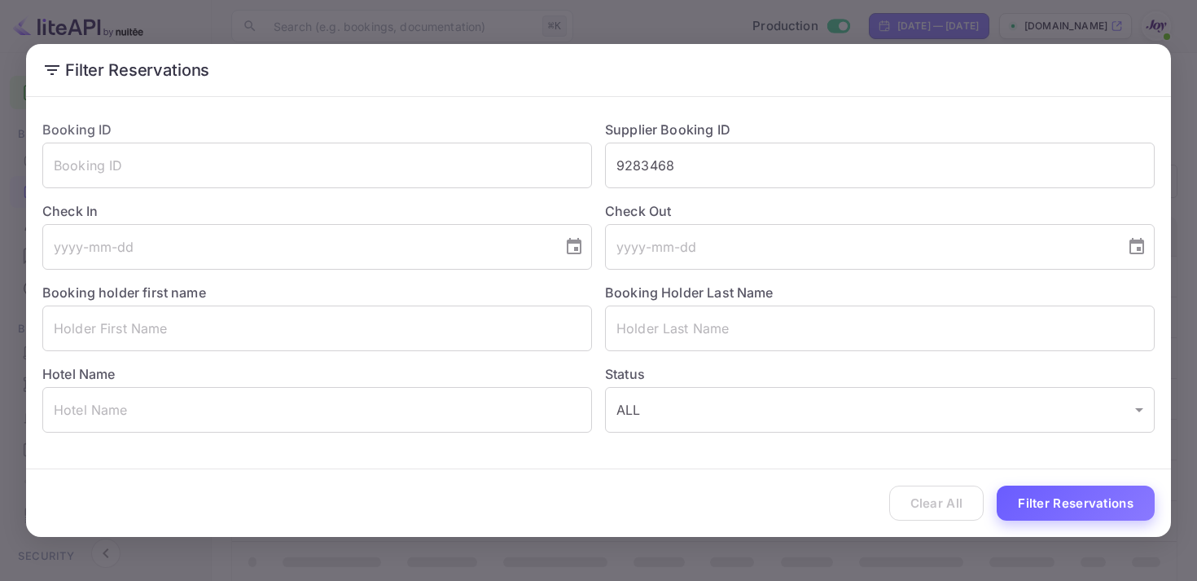
click at [1086, 502] on button "Filter Reservations" at bounding box center [1076, 502] width 158 height 35
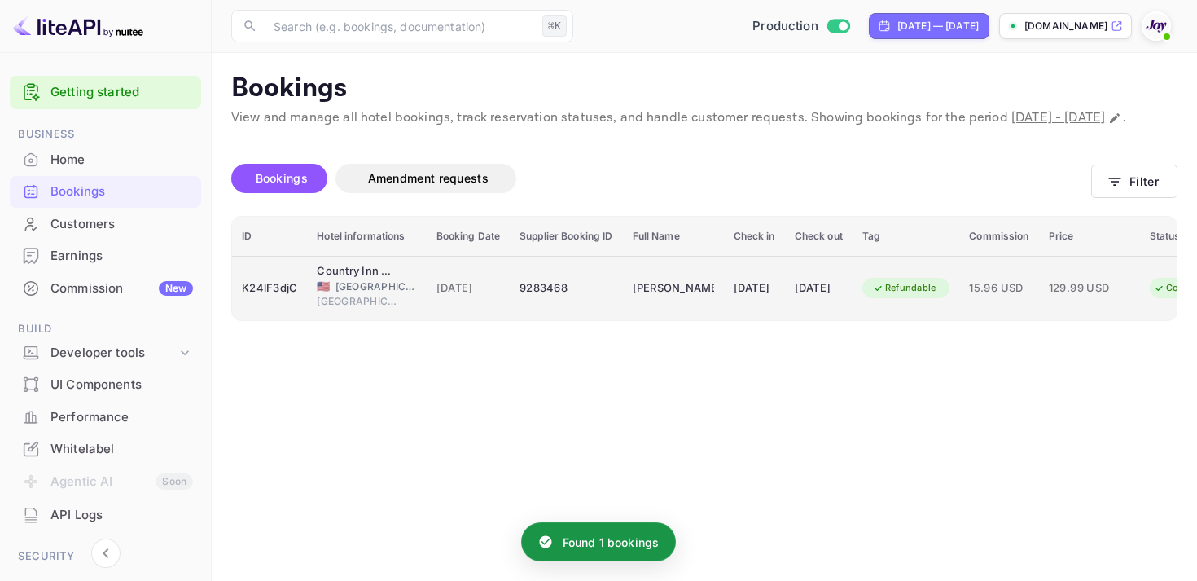
click at [1011, 293] on td "15.96 USD" at bounding box center [999, 288] width 79 height 64
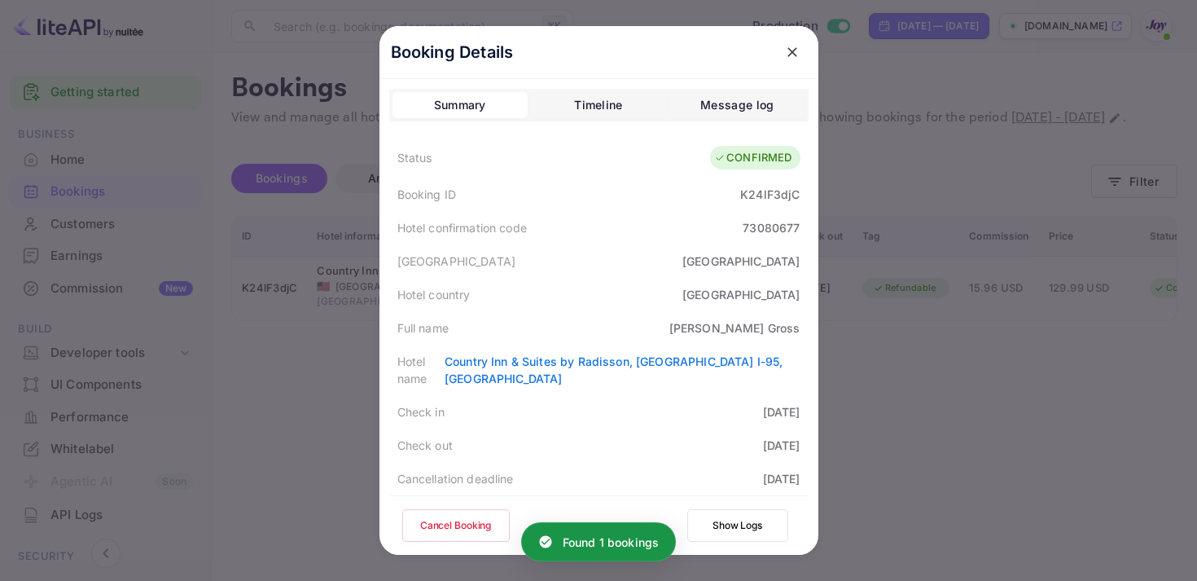
scroll to position [472, 0]
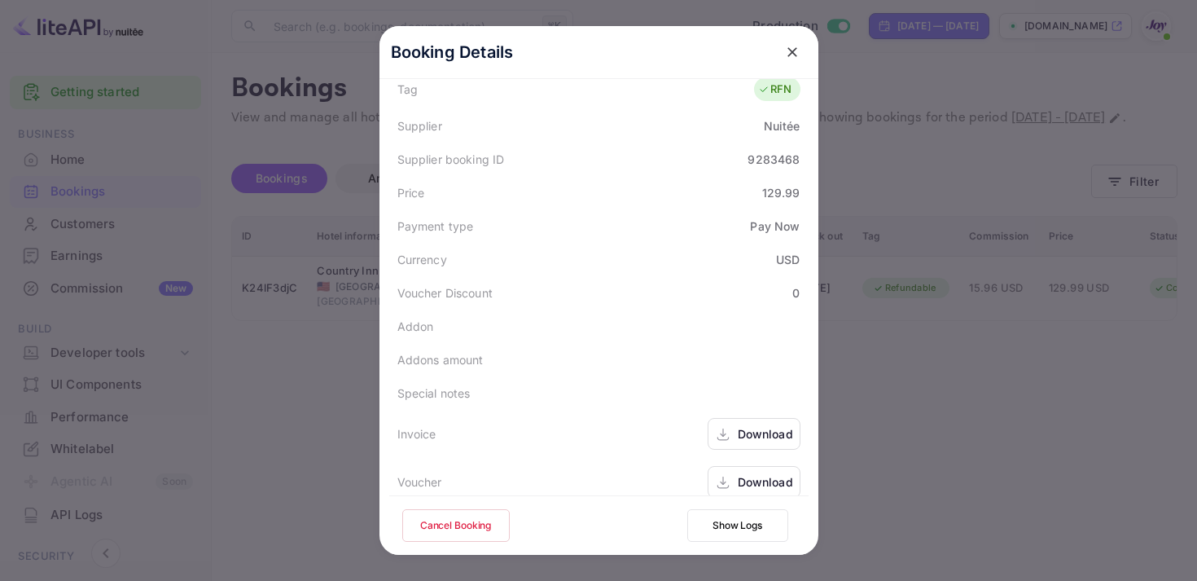
click at [730, 426] on icon at bounding box center [723, 434] width 16 height 17
click at [734, 466] on div "Download" at bounding box center [754, 482] width 93 height 32
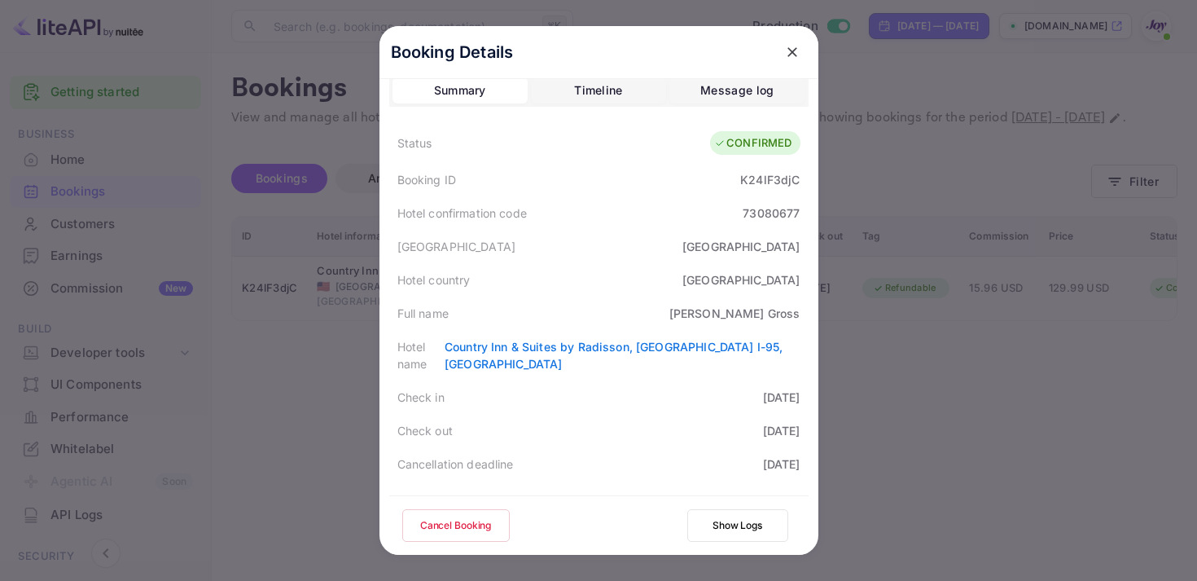
scroll to position [15, 0]
copy div "[PERSON_NAME]"
drag, startPoint x: 714, startPoint y: 313, endPoint x: 812, endPoint y: 314, distance: 98.6
click at [812, 314] on div "Booking Details Summary Timeline Message log Status CONFIRMED Booking ID K24lF3…" at bounding box center [599, 314] width 439 height 606
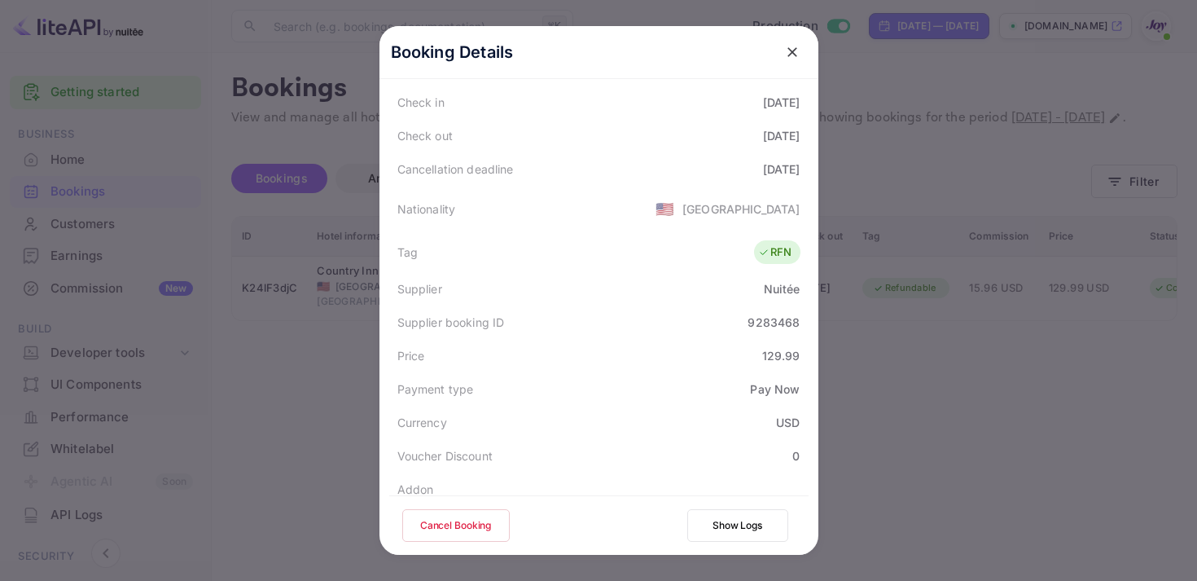
scroll to position [287, 0]
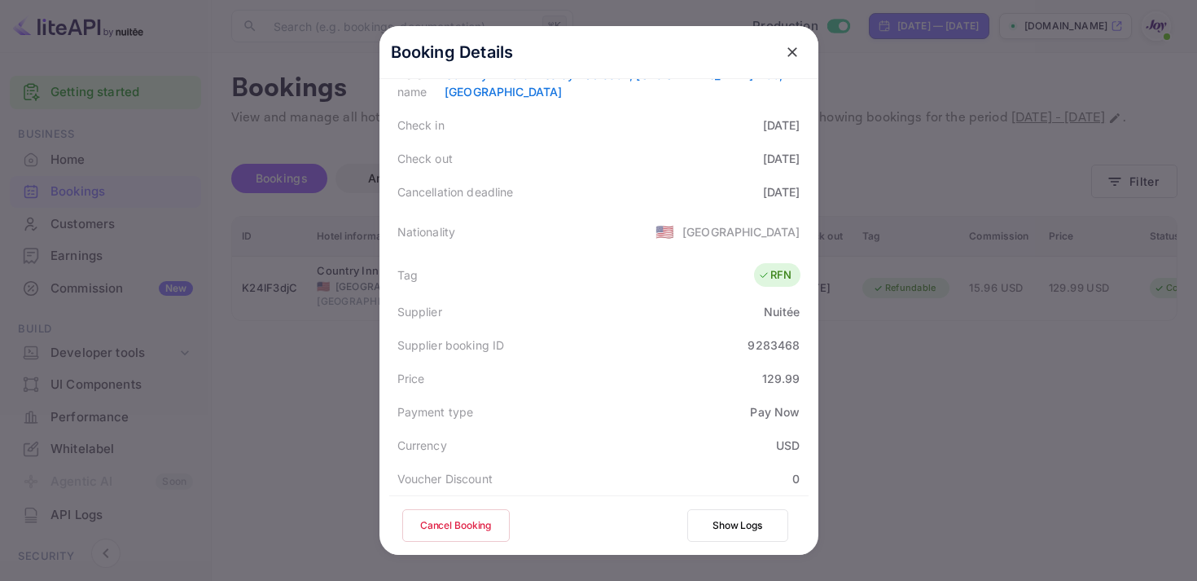
click at [783, 59] on button "close" at bounding box center [792, 51] width 29 height 29
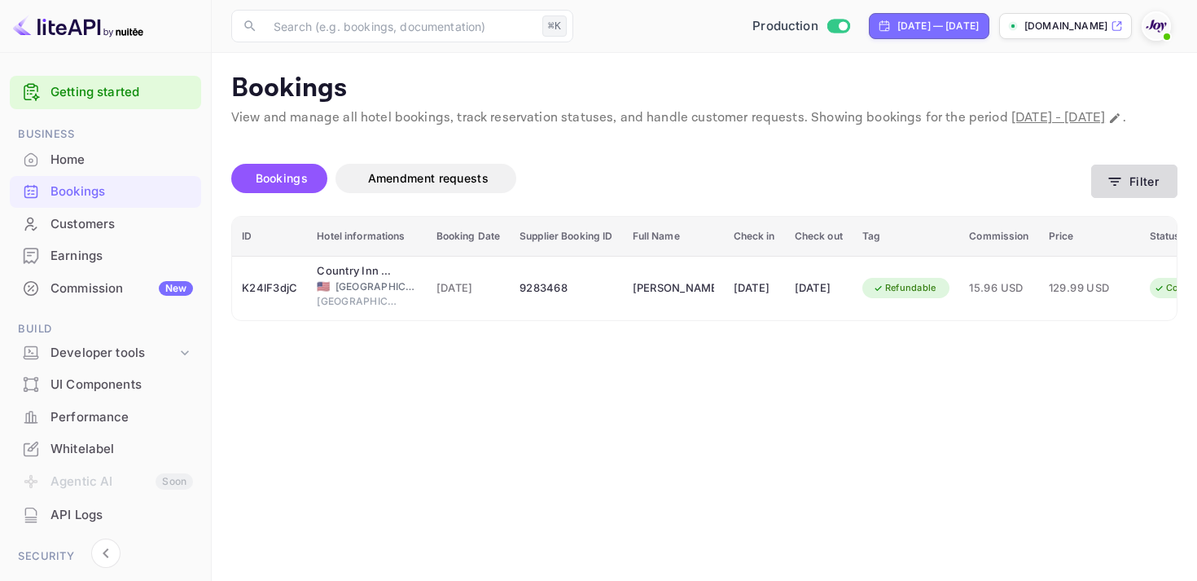
click at [1114, 198] on button "Filter" at bounding box center [1134, 181] width 86 height 33
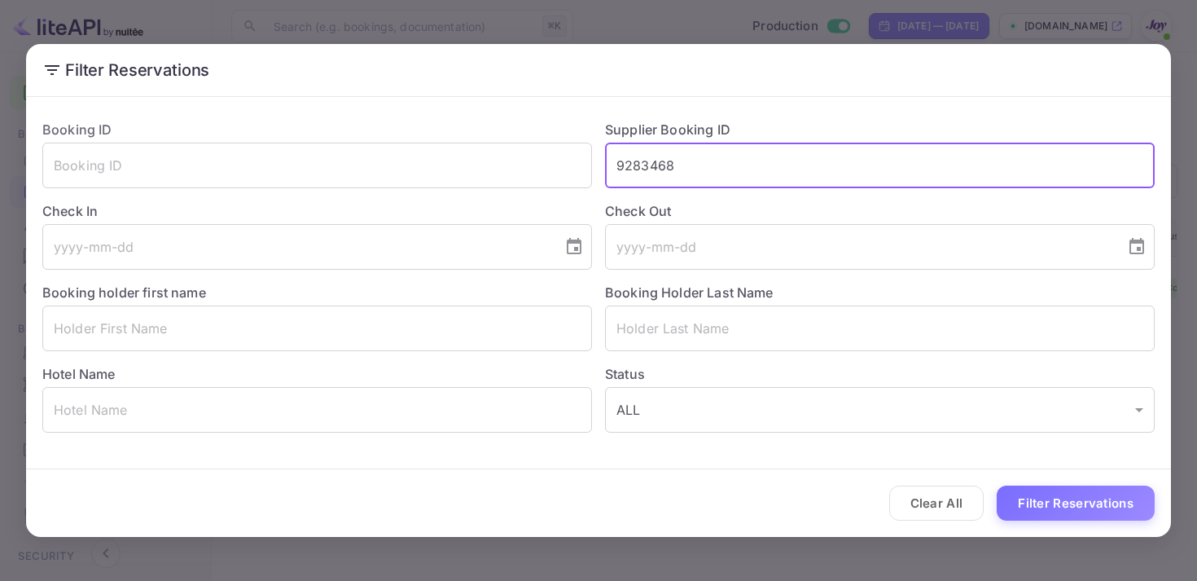
click at [613, 174] on input "9283468" at bounding box center [880, 166] width 550 height 46
paste input "73387"
type input "9273387"
click at [1033, 516] on button "Filter Reservations" at bounding box center [1076, 502] width 158 height 35
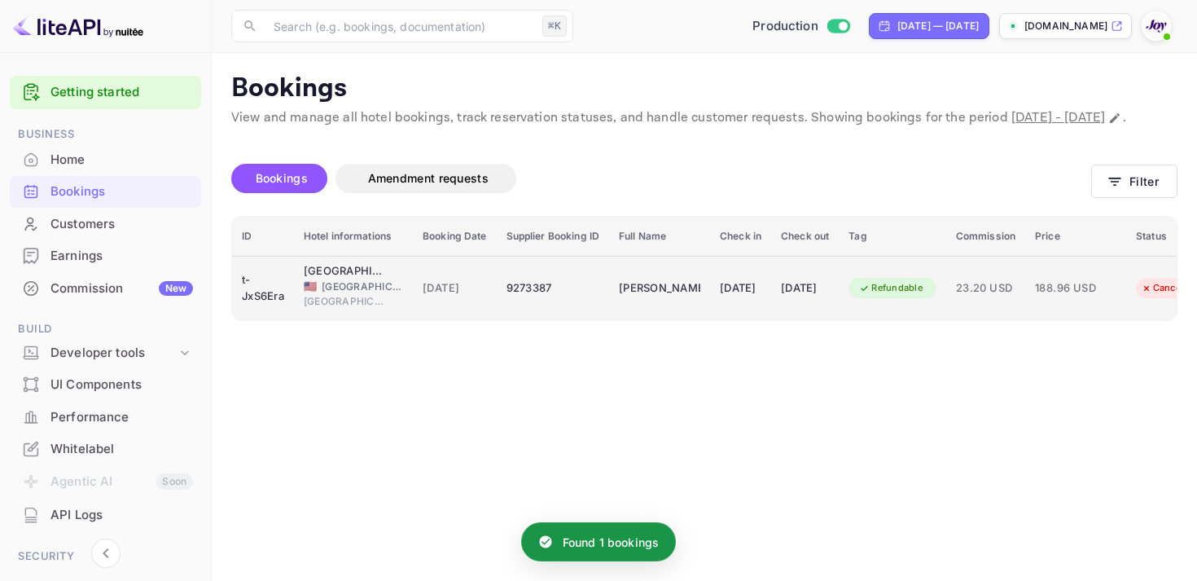
click at [771, 283] on td "[DATE]" at bounding box center [740, 288] width 61 height 64
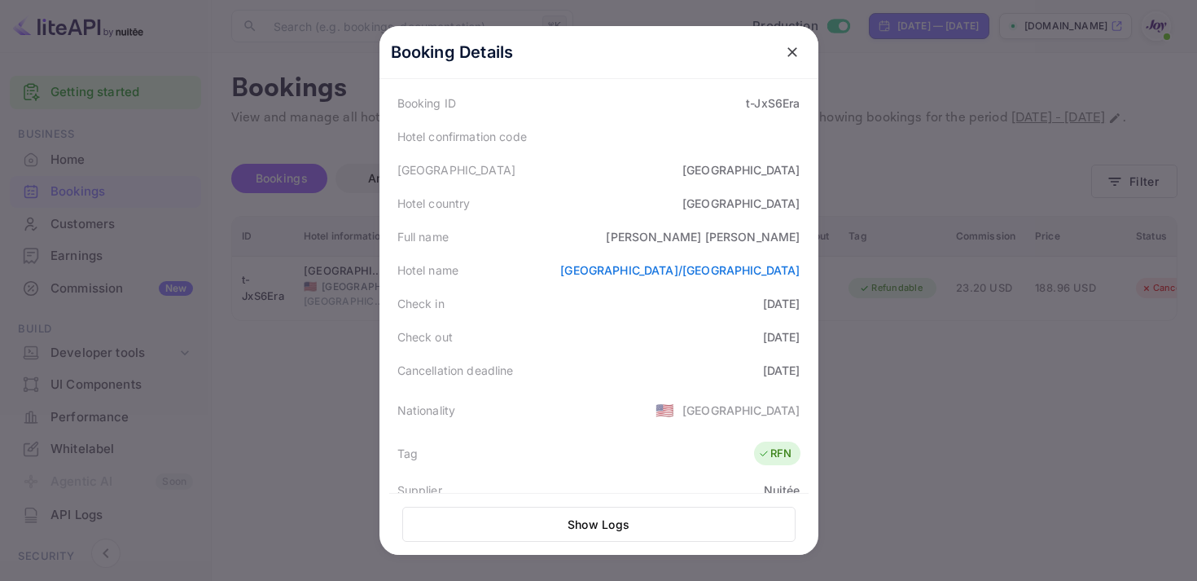
scroll to position [0, 0]
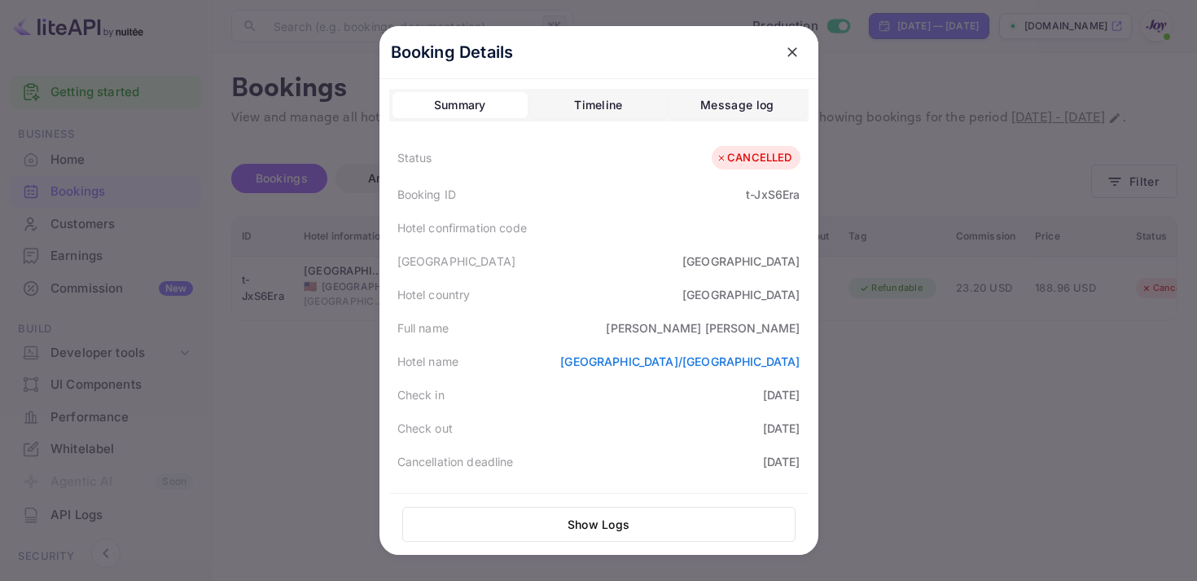
click at [773, 187] on div "t-JxS6Era" at bounding box center [773, 194] width 54 height 17
copy div "JxS6Era"
click at [743, 199] on div "Booking ID t-JxS6Era" at bounding box center [598, 194] width 419 height 33
drag, startPoint x: 745, startPoint y: 190, endPoint x: 812, endPoint y: 197, distance: 67.2
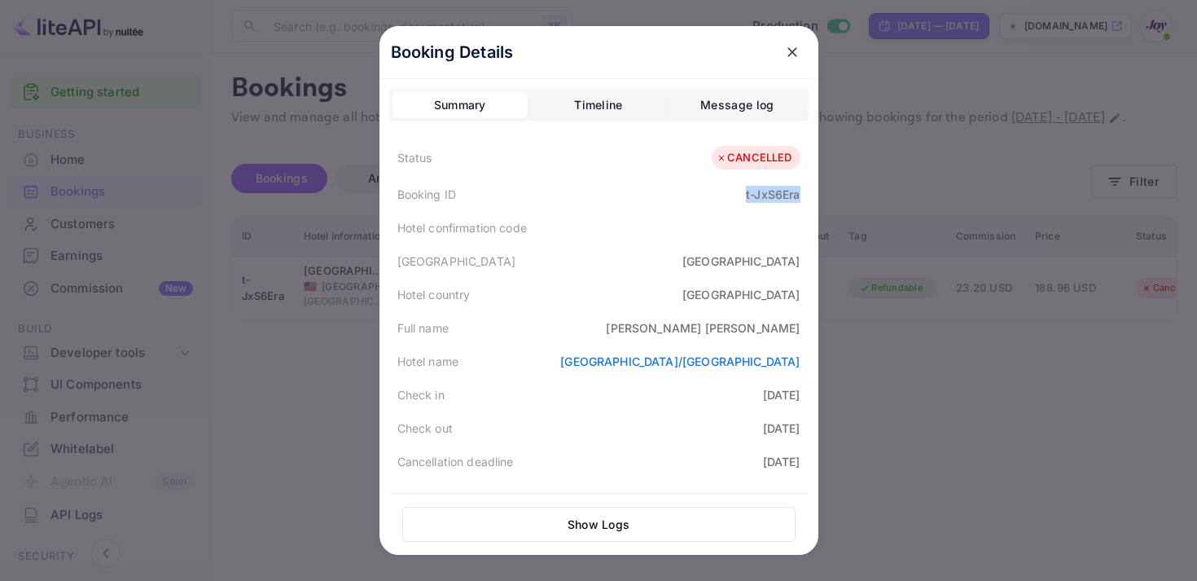
click at [812, 197] on div "Booking Details Summary Timeline Message log Status CANCELLED Booking ID t-JxS6…" at bounding box center [599, 329] width 439 height 606
copy div "t-JxS6Era"
click at [795, 44] on icon "close" at bounding box center [792, 52] width 16 height 16
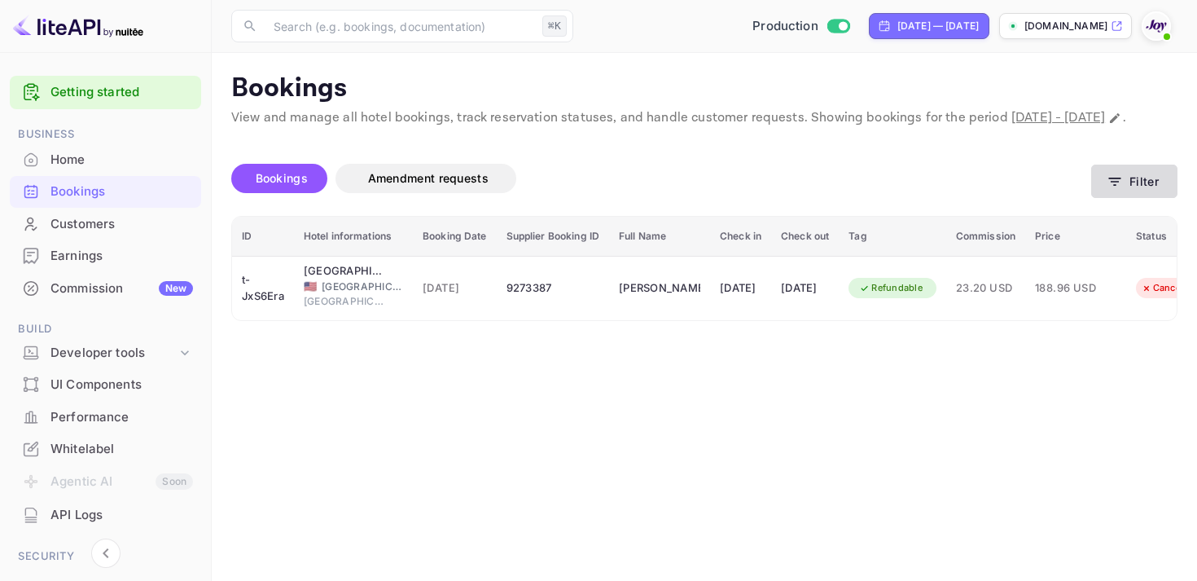
click at [1118, 190] on icon "button" at bounding box center [1115, 181] width 16 height 16
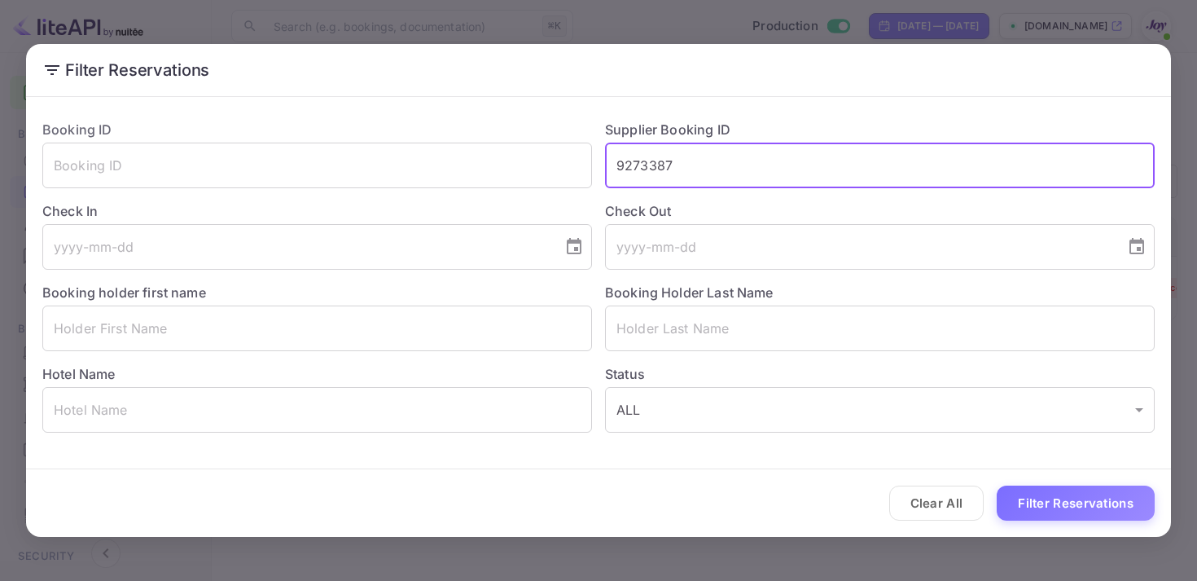
click at [660, 179] on input "9273387" at bounding box center [880, 166] width 550 height 46
paste input "370753"
type input "9370753"
click at [1015, 494] on button "Filter Reservations" at bounding box center [1076, 502] width 158 height 35
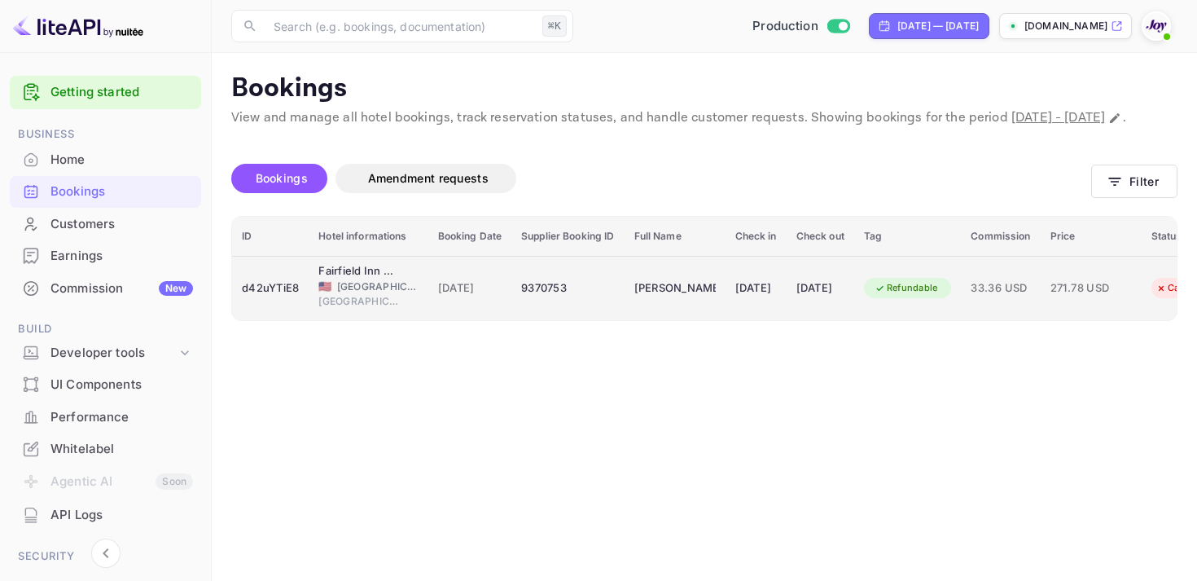
click at [845, 301] on div "[DATE]" at bounding box center [821, 288] width 48 height 26
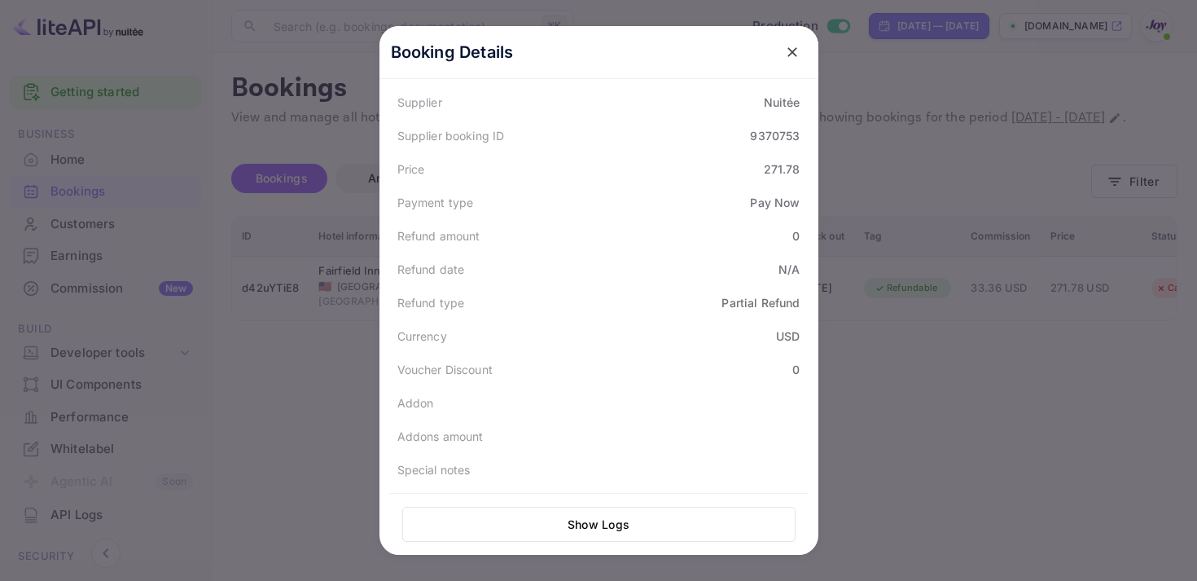
scroll to position [320, 0]
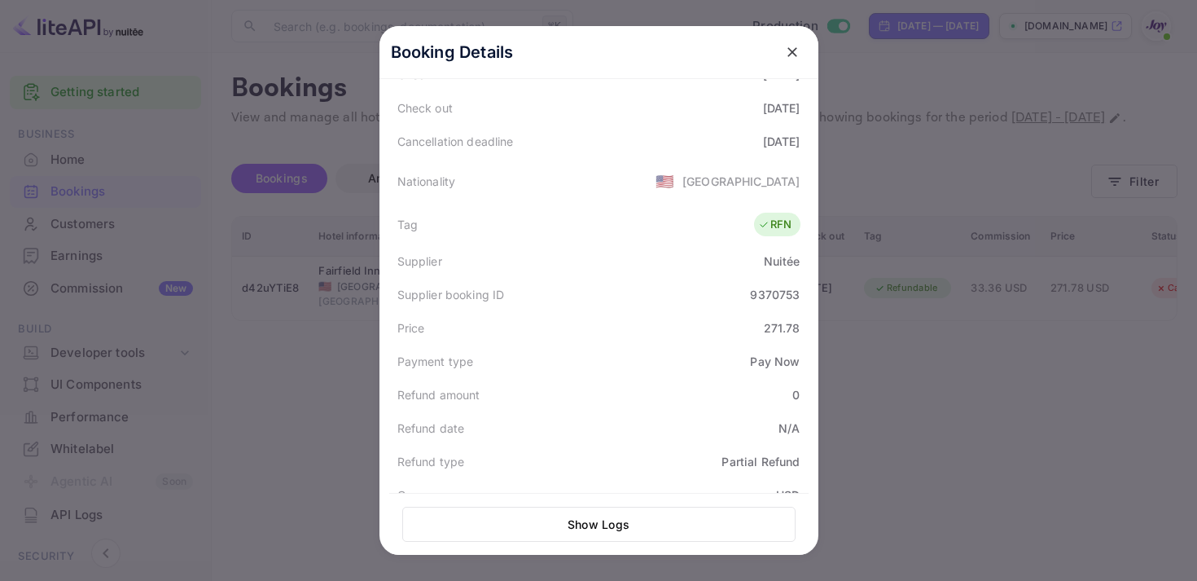
click at [797, 45] on icon "close" at bounding box center [792, 52] width 16 height 16
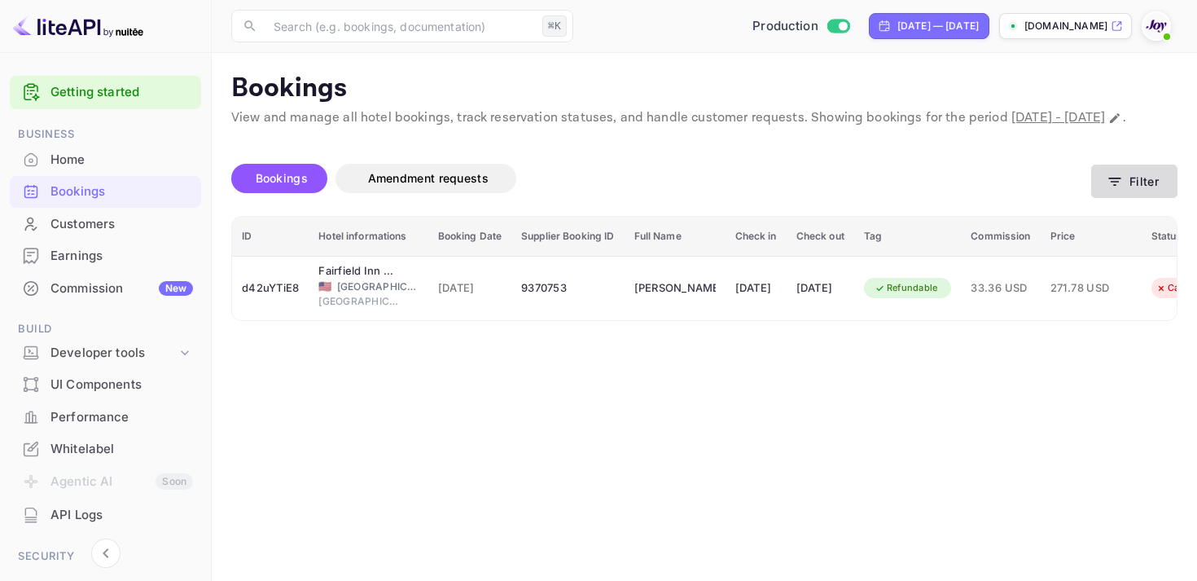
click at [1102, 198] on button "Filter" at bounding box center [1134, 181] width 86 height 33
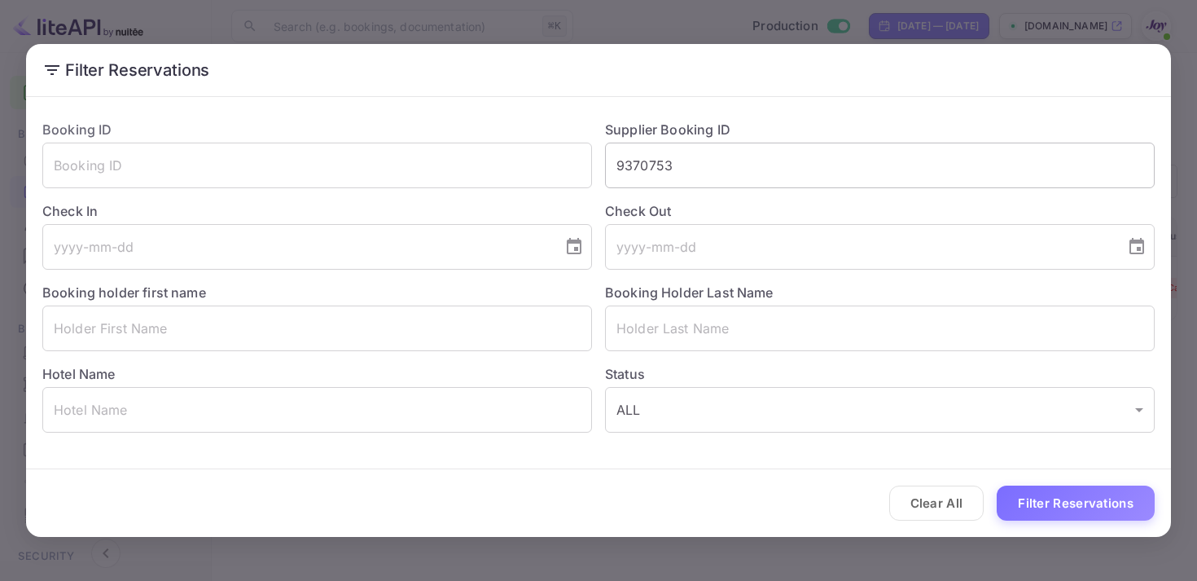
click at [650, 150] on input "9370753" at bounding box center [880, 166] width 550 height 46
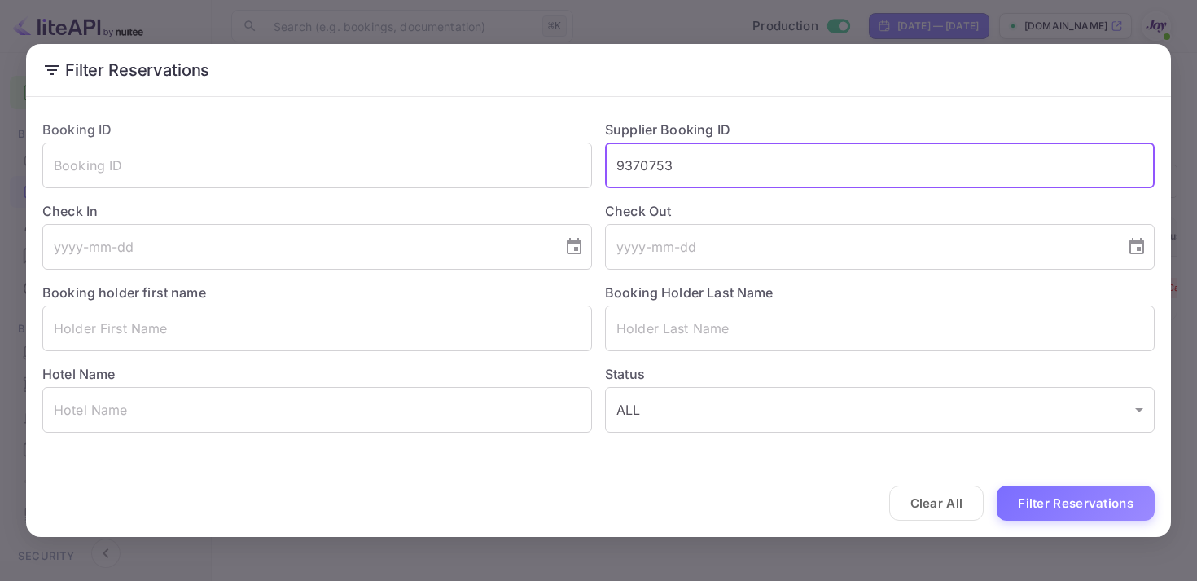
click at [650, 151] on input "9370753" at bounding box center [880, 166] width 550 height 46
click at [651, 169] on input "9370753" at bounding box center [880, 166] width 550 height 46
paste input "11512"
type input "9115123"
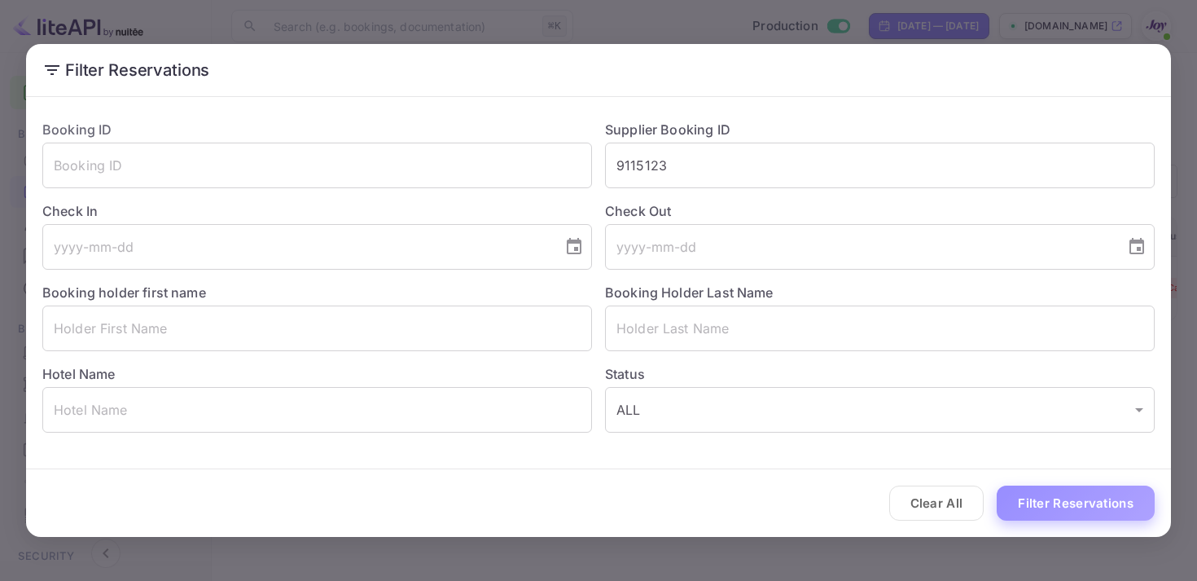
click at [1044, 518] on button "Filter Reservations" at bounding box center [1076, 502] width 158 height 35
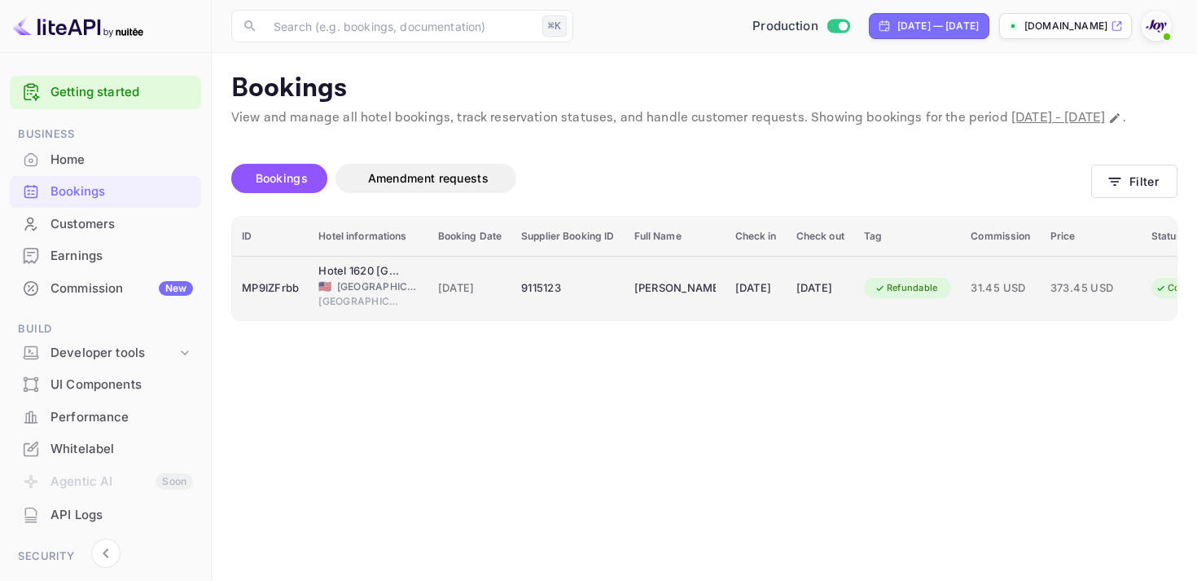
click at [562, 301] on div "9115123" at bounding box center [567, 288] width 93 height 26
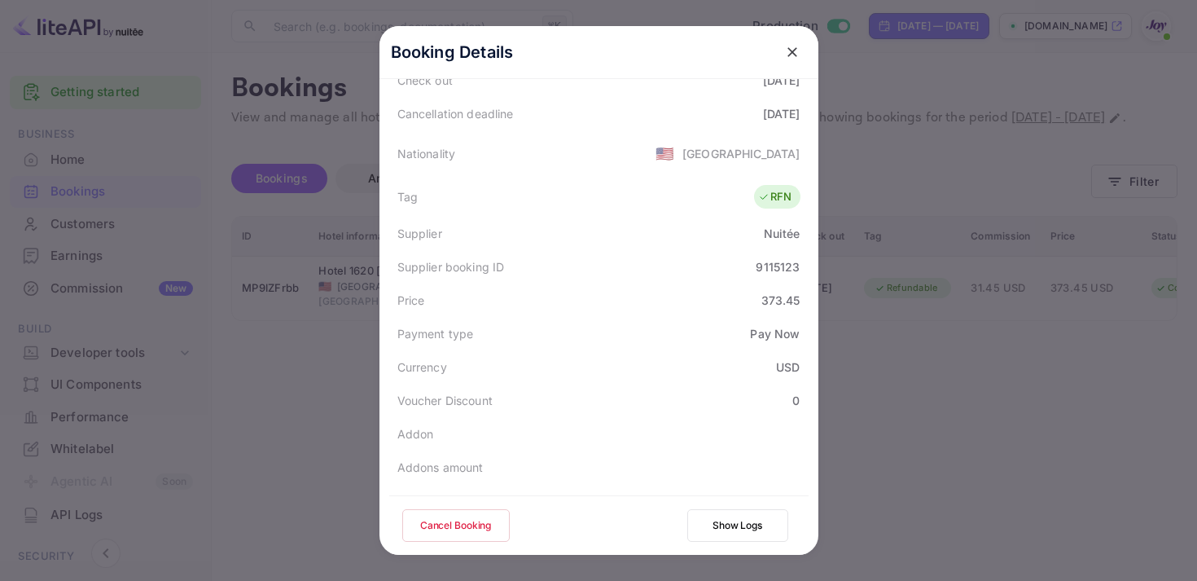
scroll to position [472, 0]
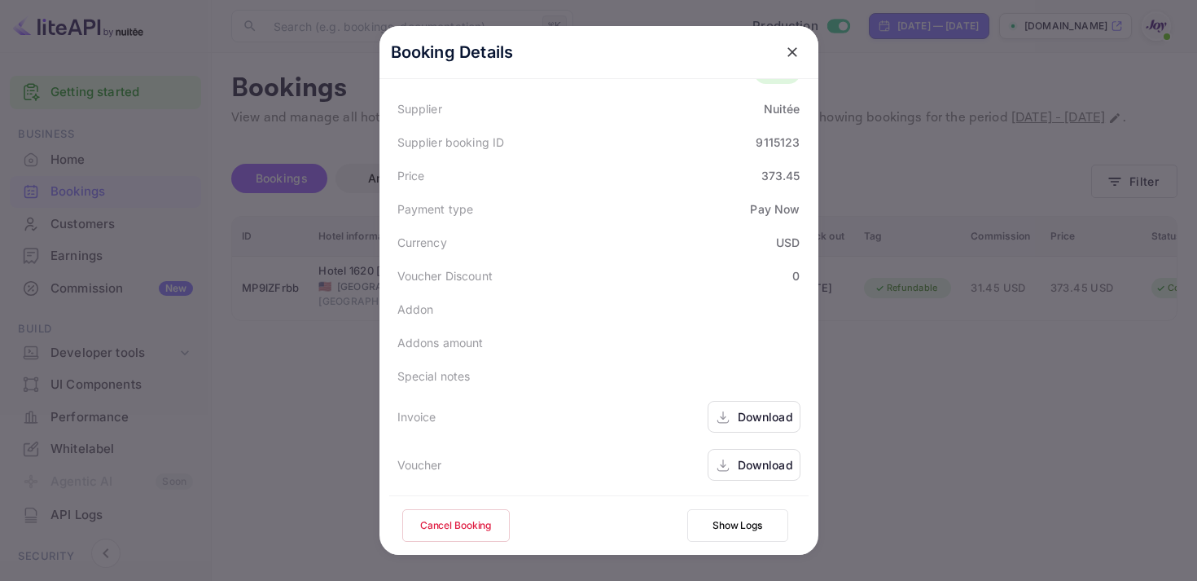
click at [742, 417] on div "Download" at bounding box center [765, 416] width 55 height 17
click at [758, 458] on div "Download" at bounding box center [765, 464] width 55 height 17
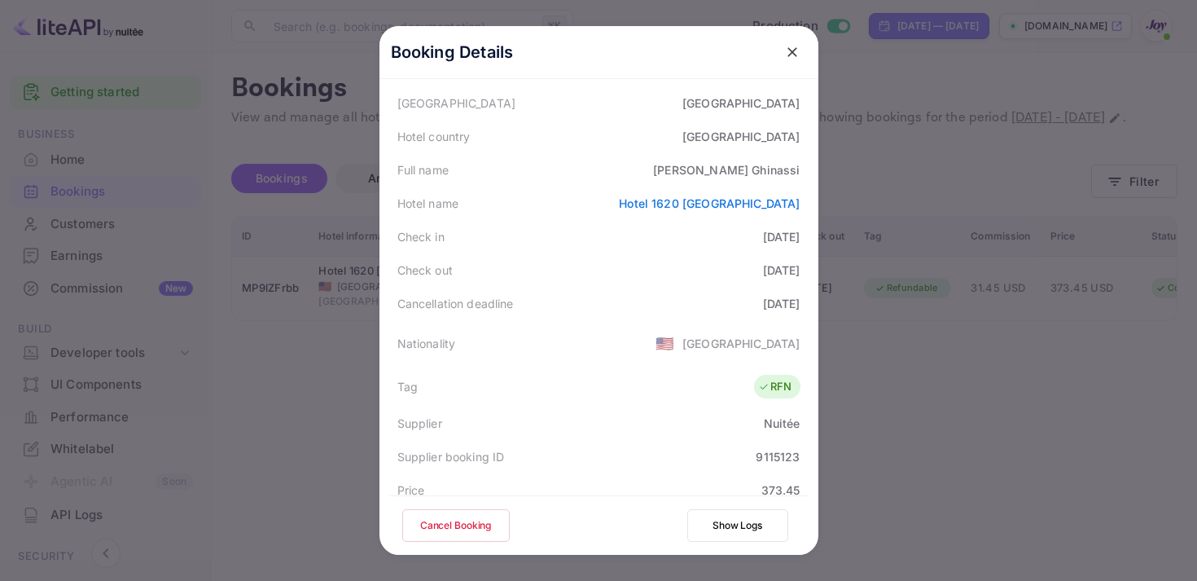
scroll to position [110, 0]
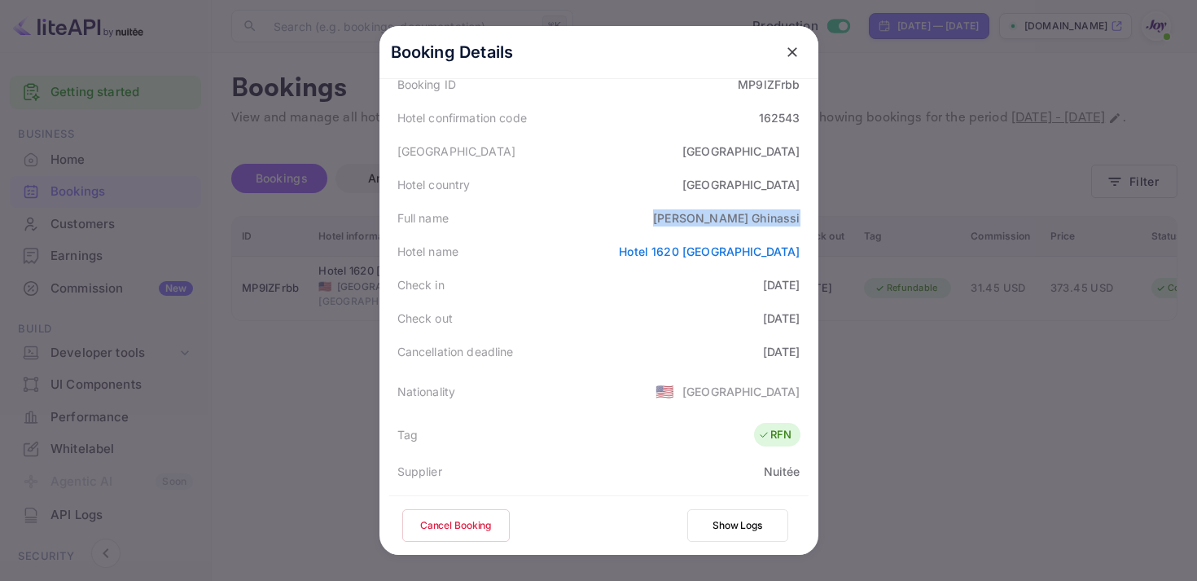
copy div "[PERSON_NAME]"
drag, startPoint x: 726, startPoint y: 215, endPoint x: 815, endPoint y: 219, distance: 88.9
click at [815, 219] on div "Booking Details Summary Timeline Message log Status CONFIRMED Booking ID MP9lZF…" at bounding box center [599, 219] width 439 height 606
